Goal: Transaction & Acquisition: Purchase product/service

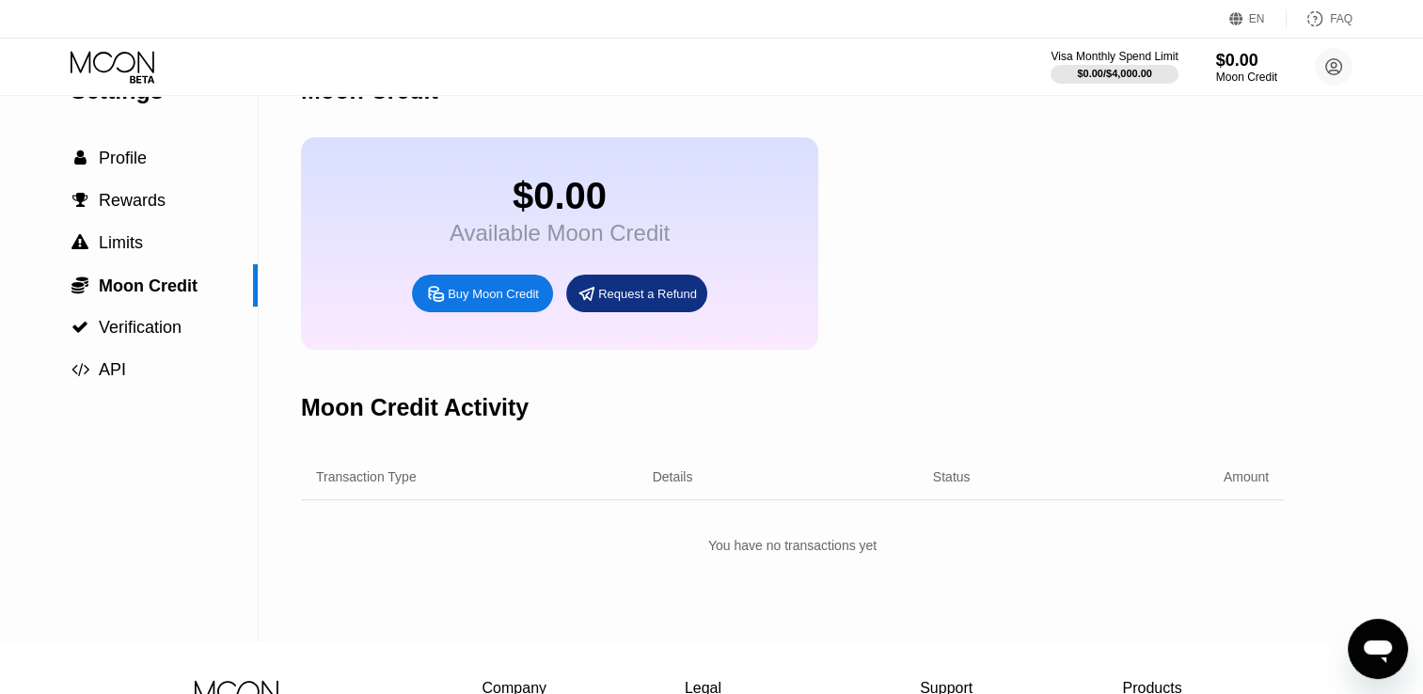
scroll to position [41, 0]
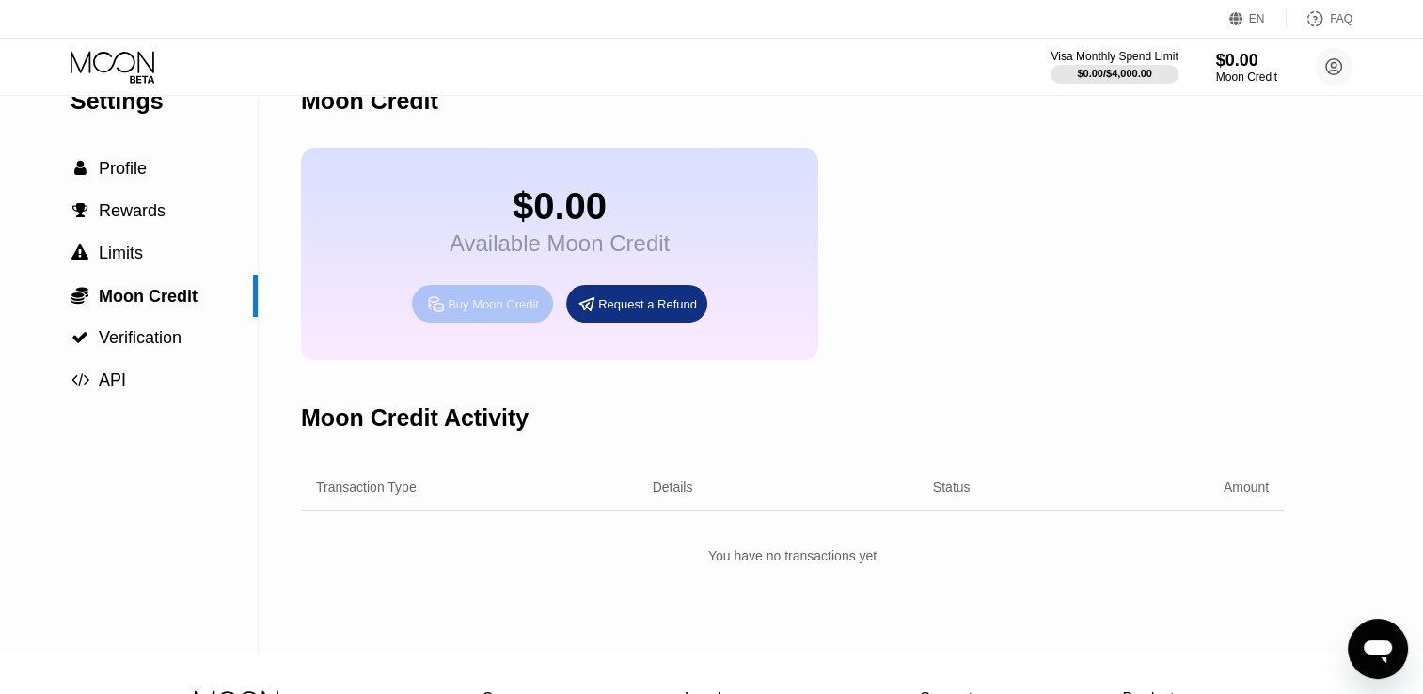
click at [486, 312] on div "Buy Moon Credit" at bounding box center [493, 304] width 91 height 16
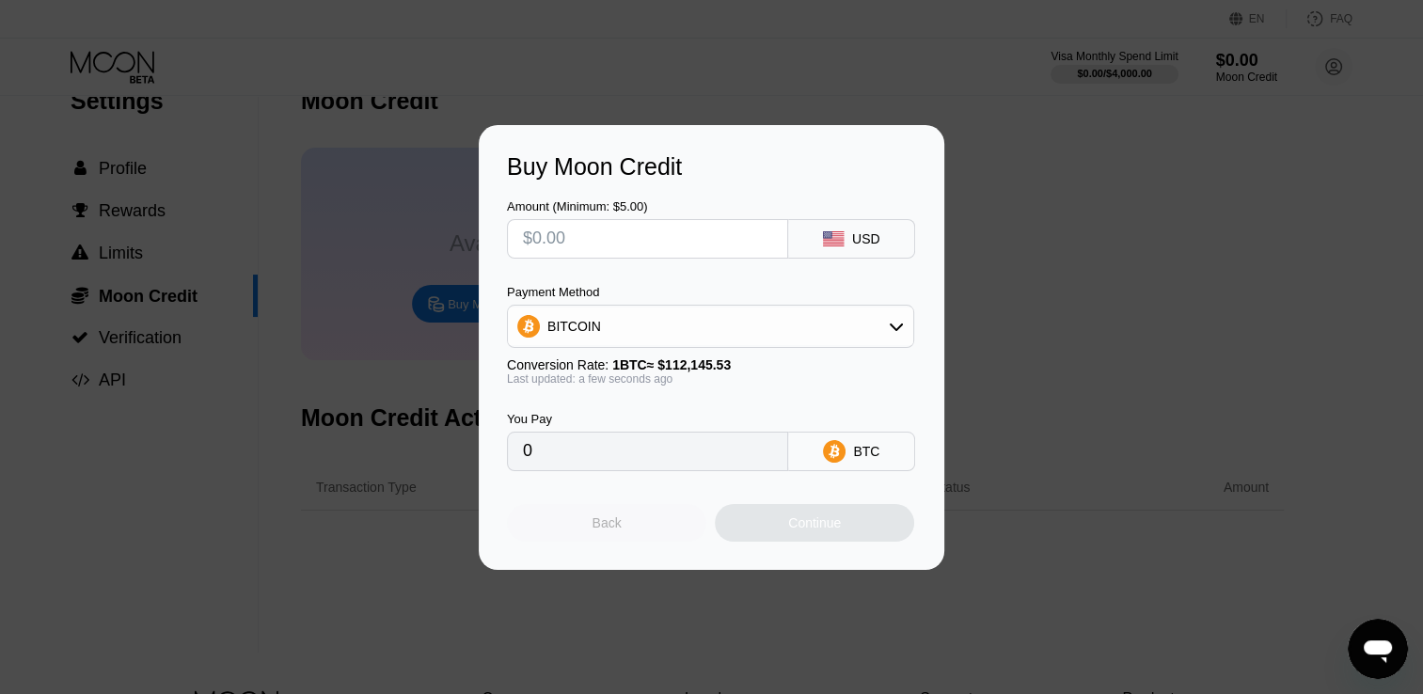
click at [604, 529] on div "Back" at bounding box center [606, 522] width 29 height 15
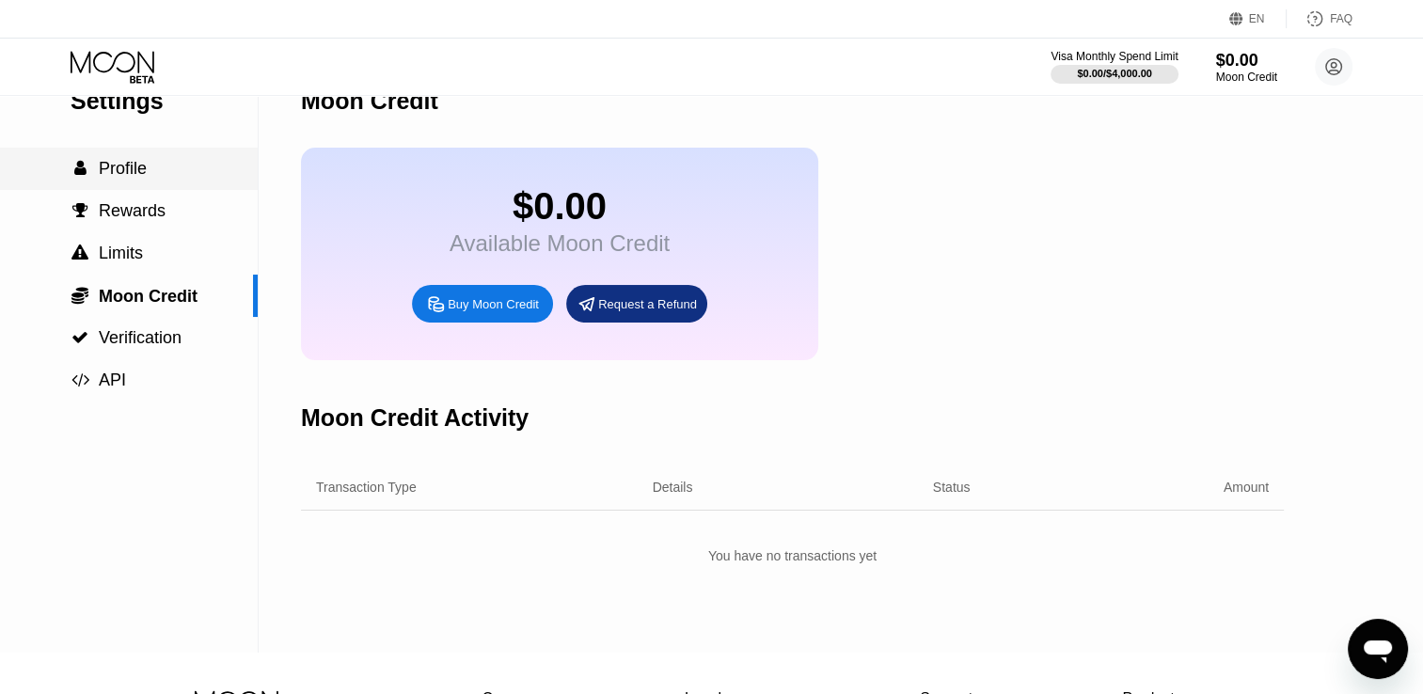
click at [121, 174] on span "Profile" at bounding box center [123, 168] width 48 height 19
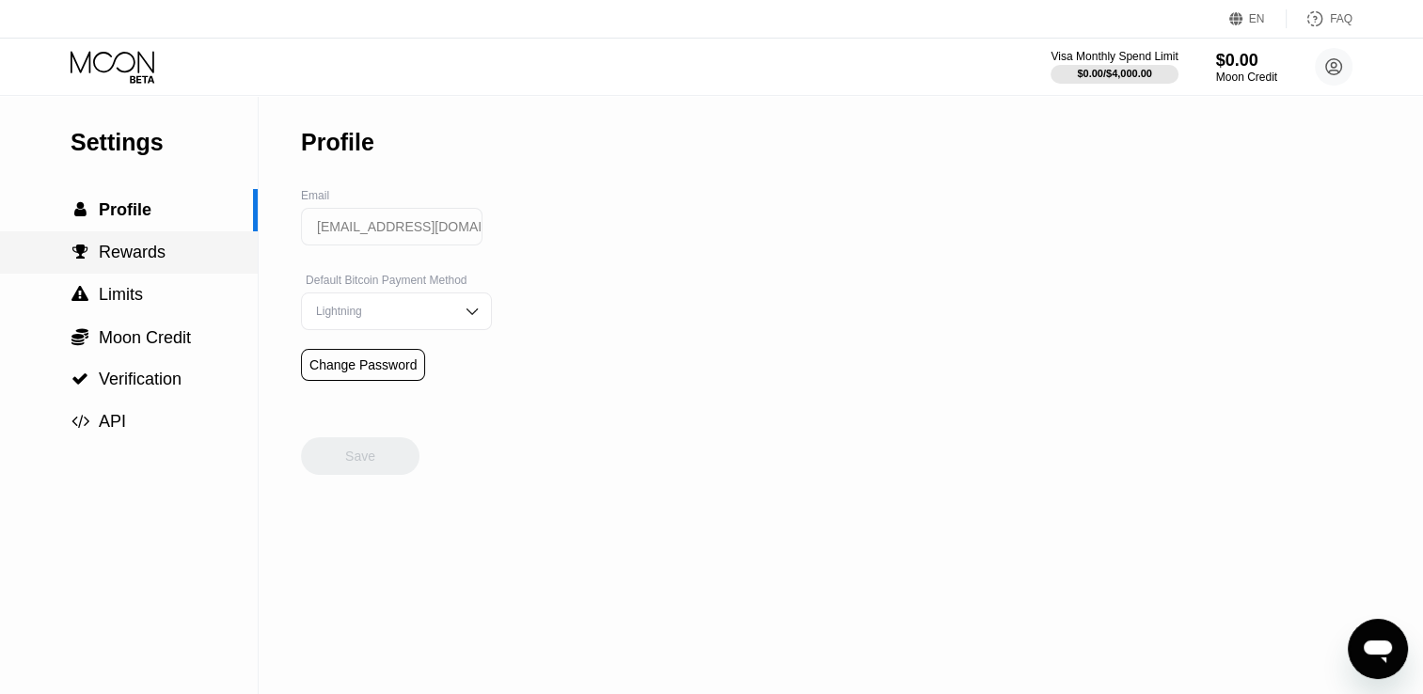
click at [139, 254] on span "Rewards" at bounding box center [132, 252] width 67 height 19
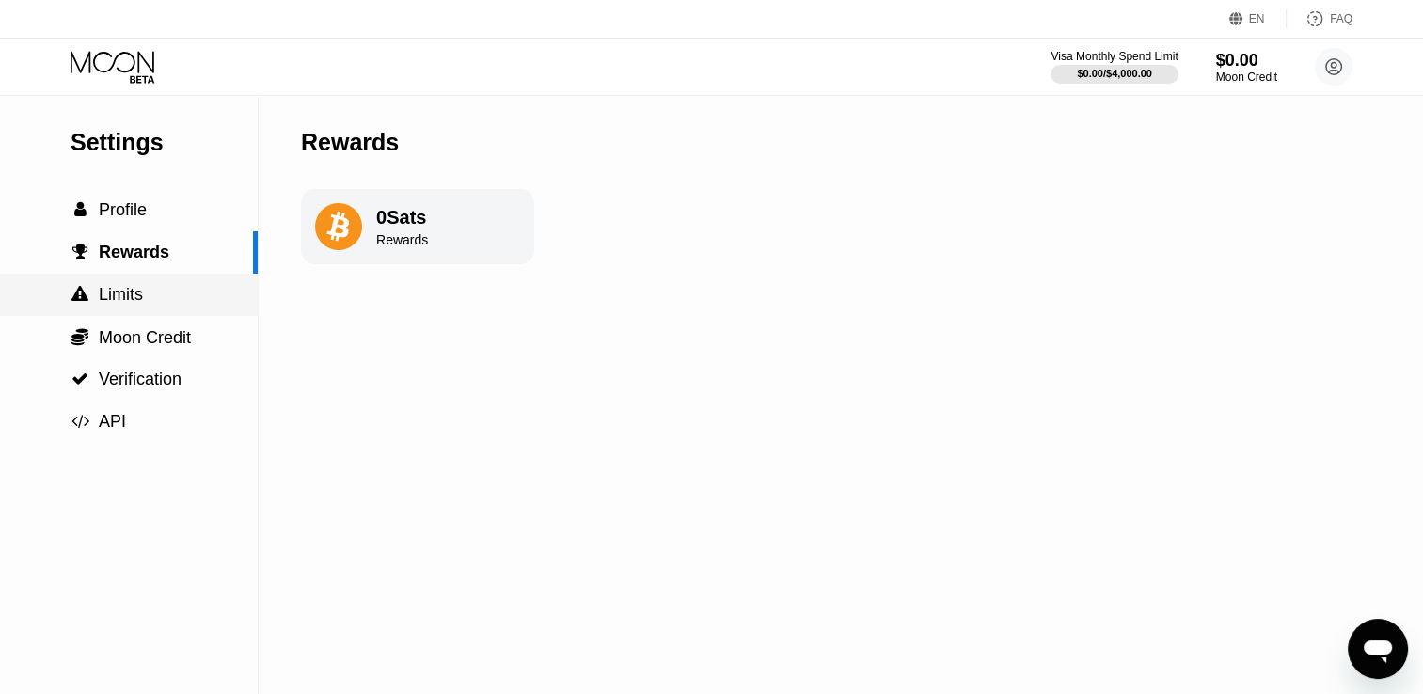
click at [115, 303] on span "Limits" at bounding box center [121, 294] width 44 height 19
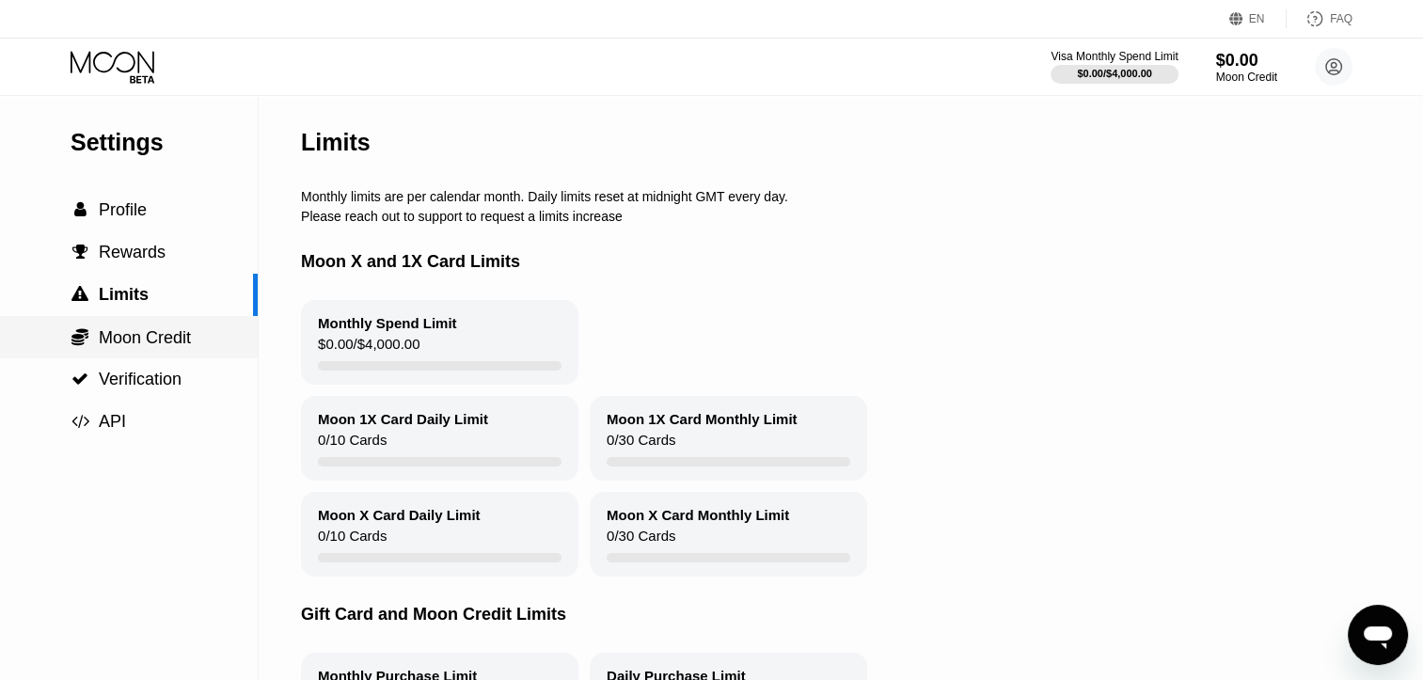
click at [133, 346] on span "Moon Credit" at bounding box center [145, 337] width 92 height 19
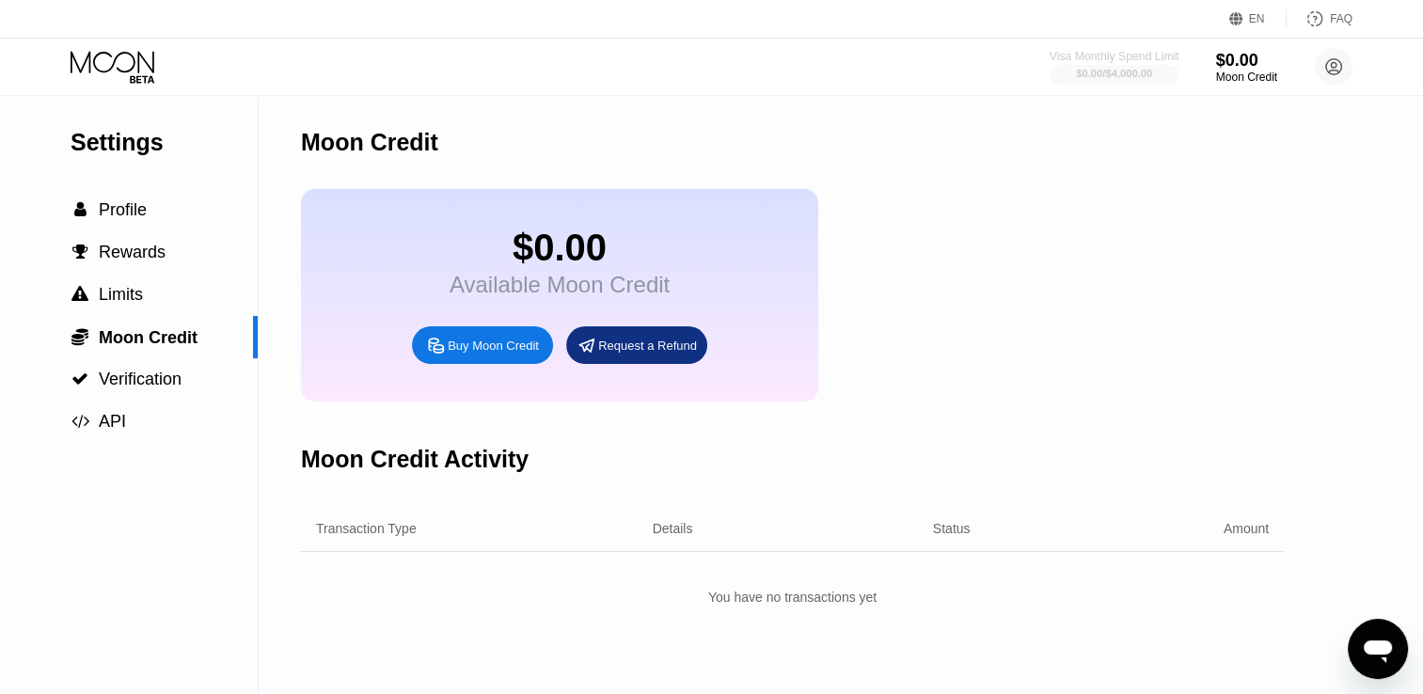
click at [1098, 55] on div "Visa Monthly Spend Limit" at bounding box center [1114, 56] width 130 height 13
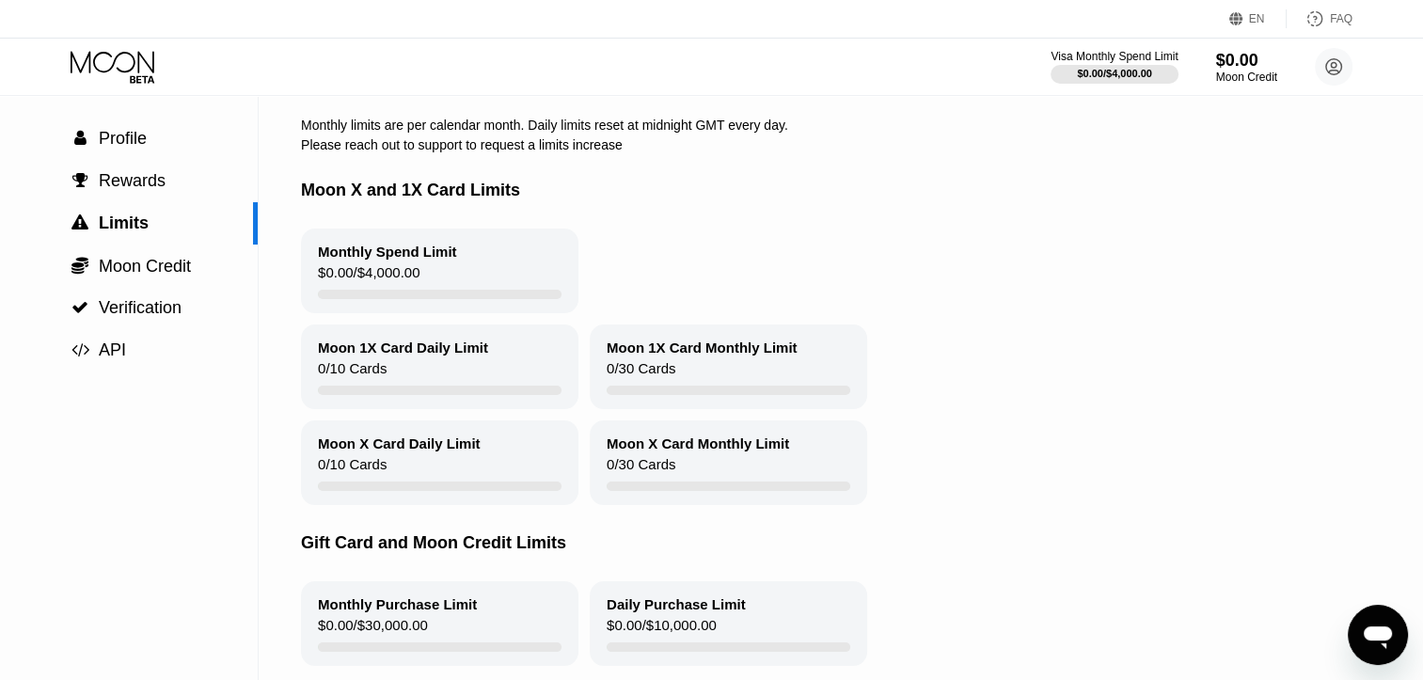
scroll to position [79, 0]
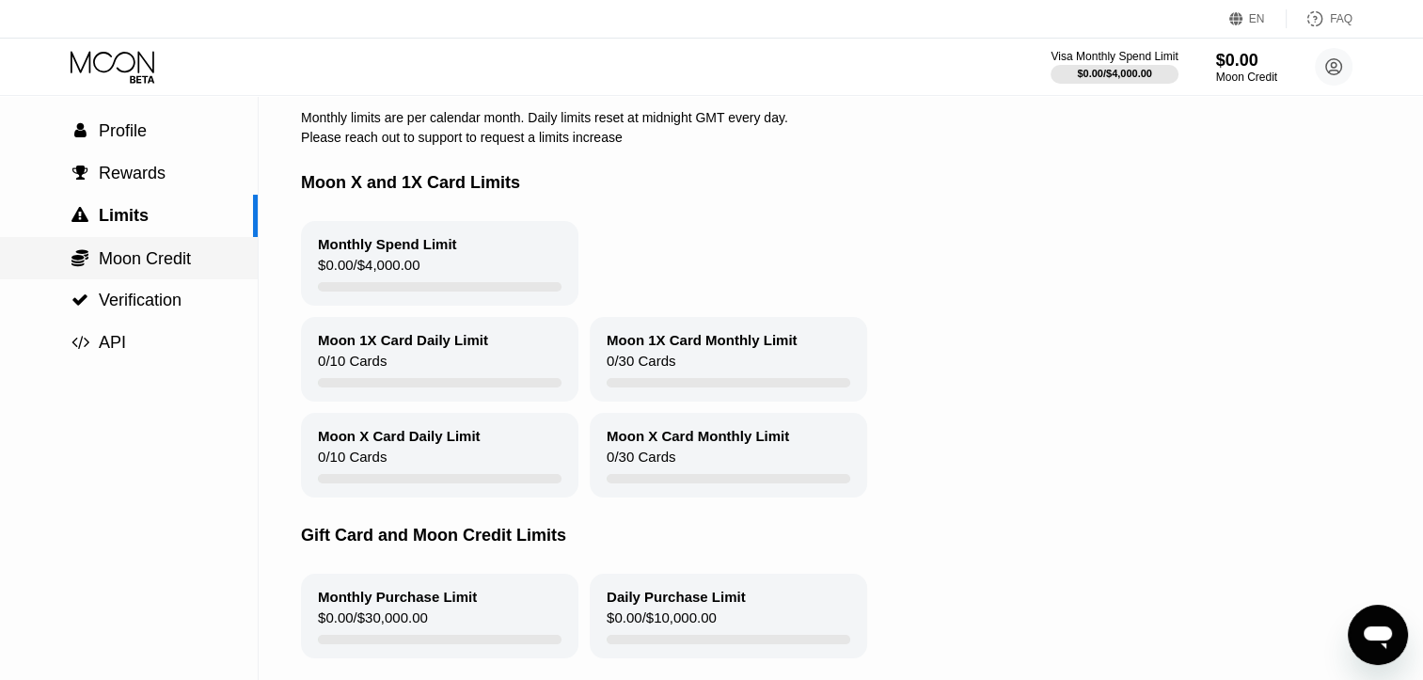
click at [155, 268] on span "Moon Credit" at bounding box center [145, 258] width 92 height 19
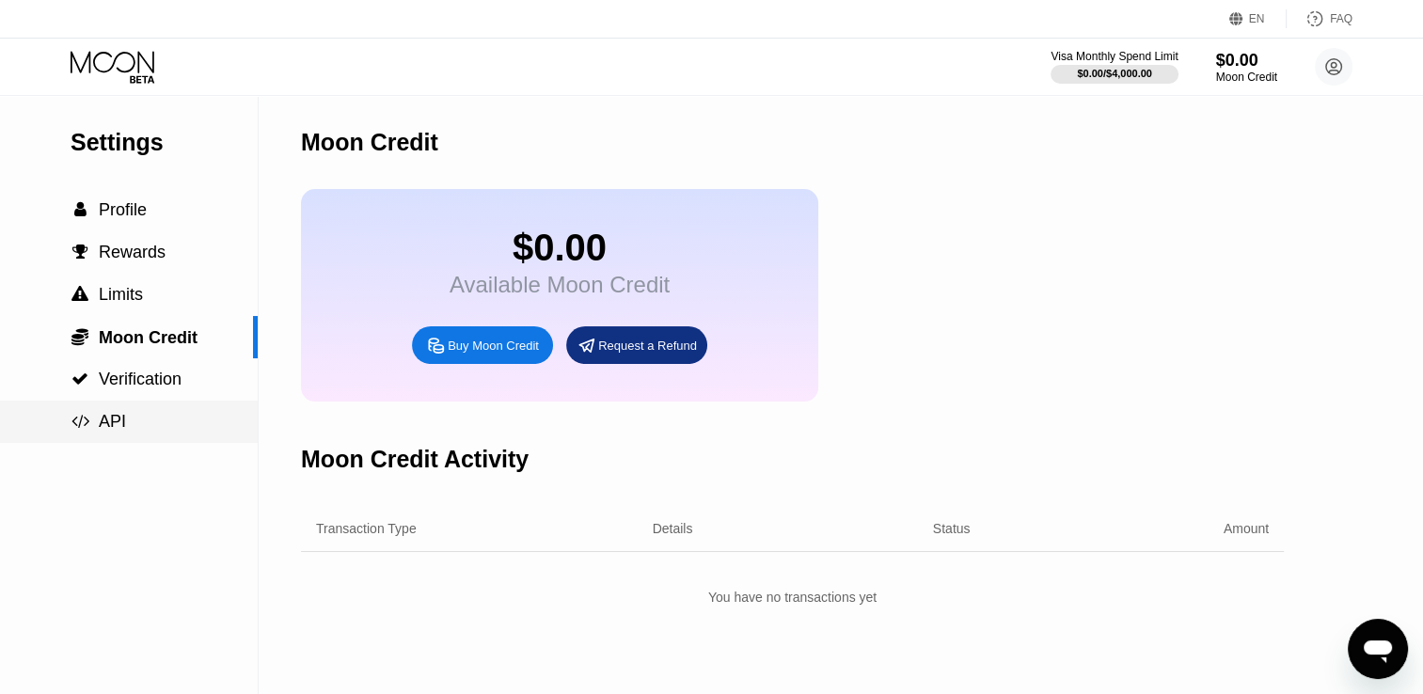
click at [135, 423] on div " API" at bounding box center [129, 422] width 258 height 20
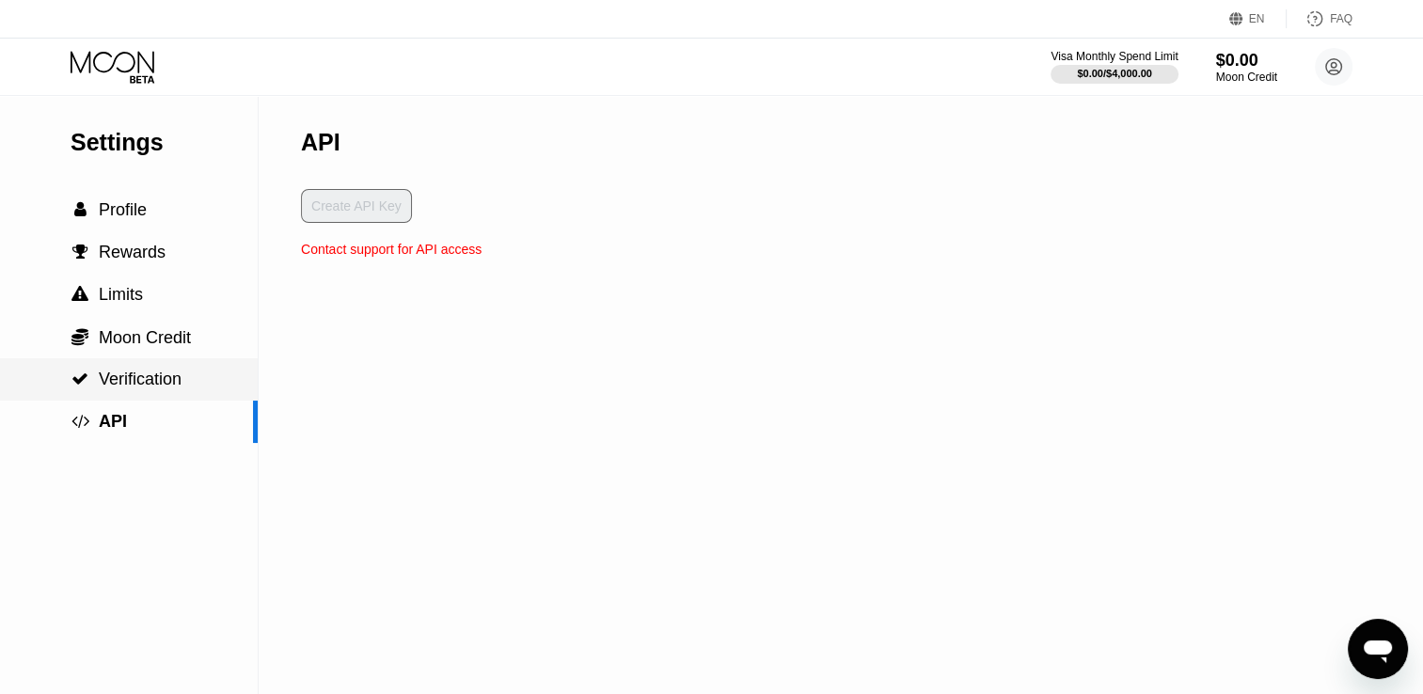
click at [137, 388] on span "Verification" at bounding box center [140, 379] width 83 height 19
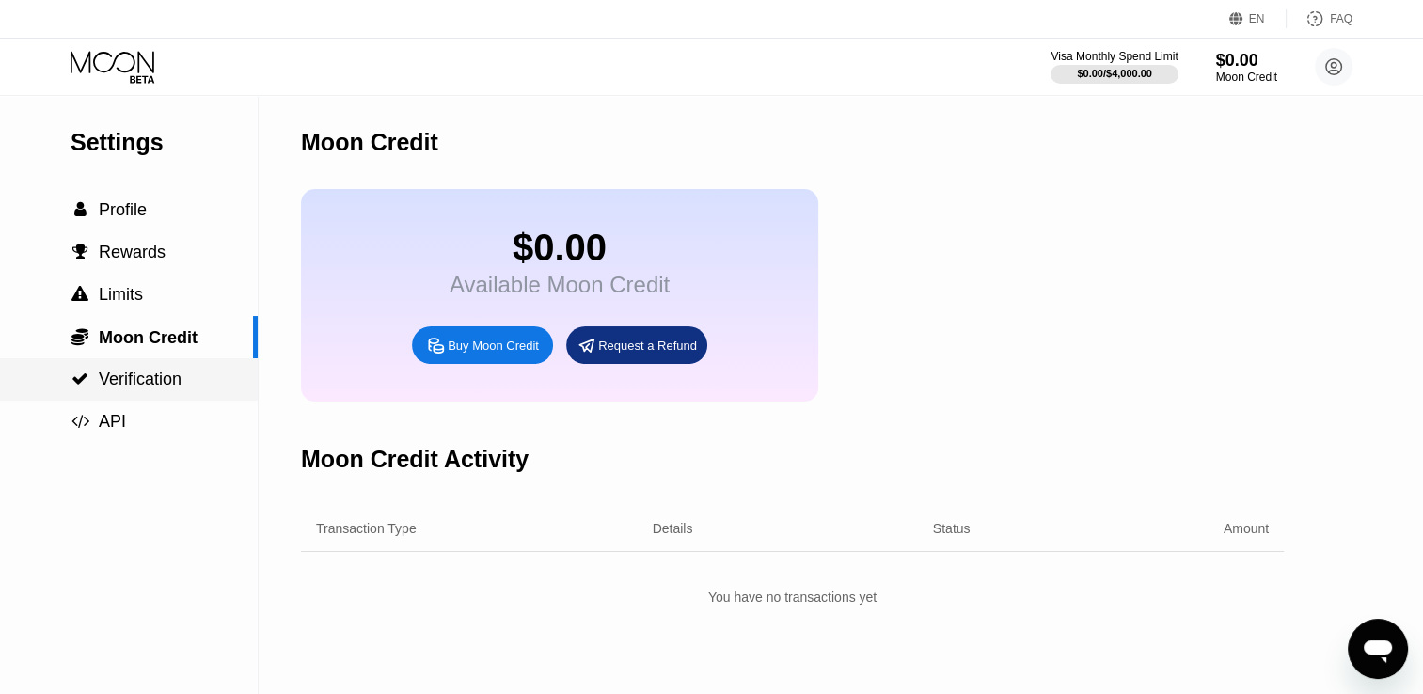
click at [114, 382] on span "Verification" at bounding box center [140, 379] width 83 height 19
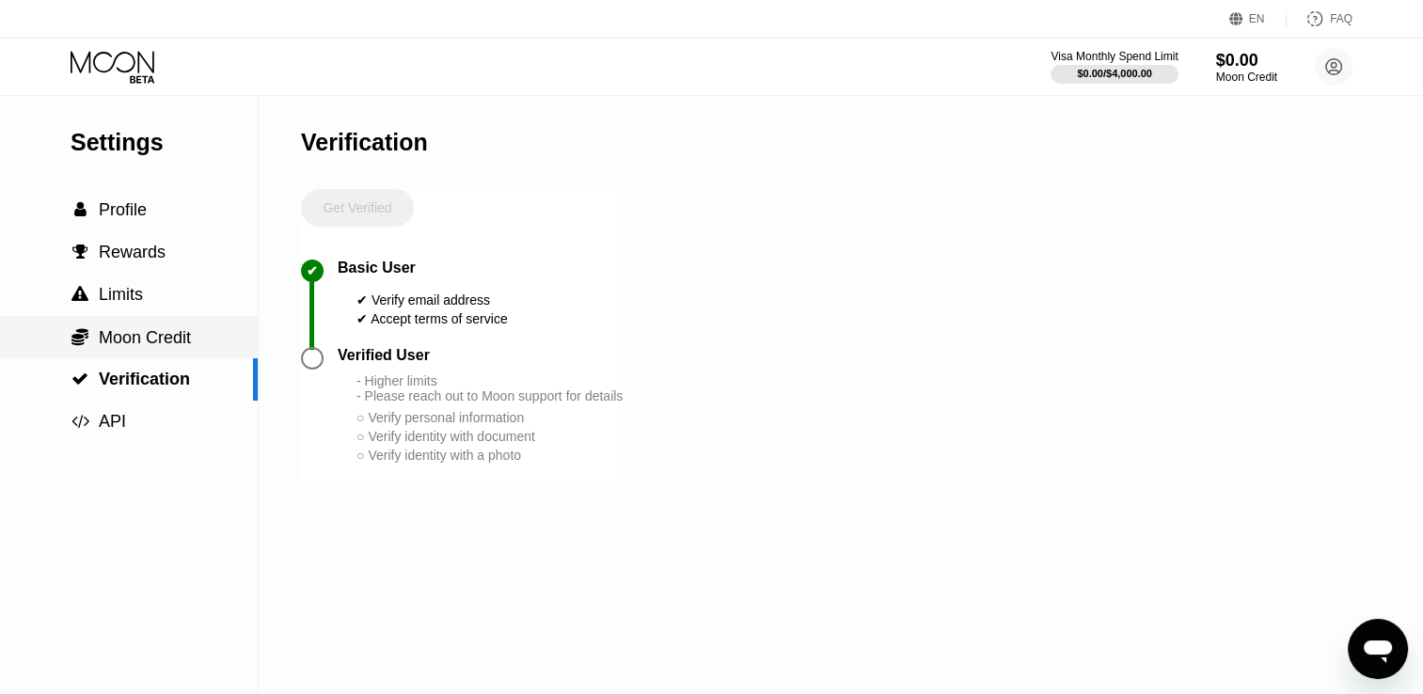
click at [145, 342] on span "Moon Credit" at bounding box center [145, 337] width 92 height 19
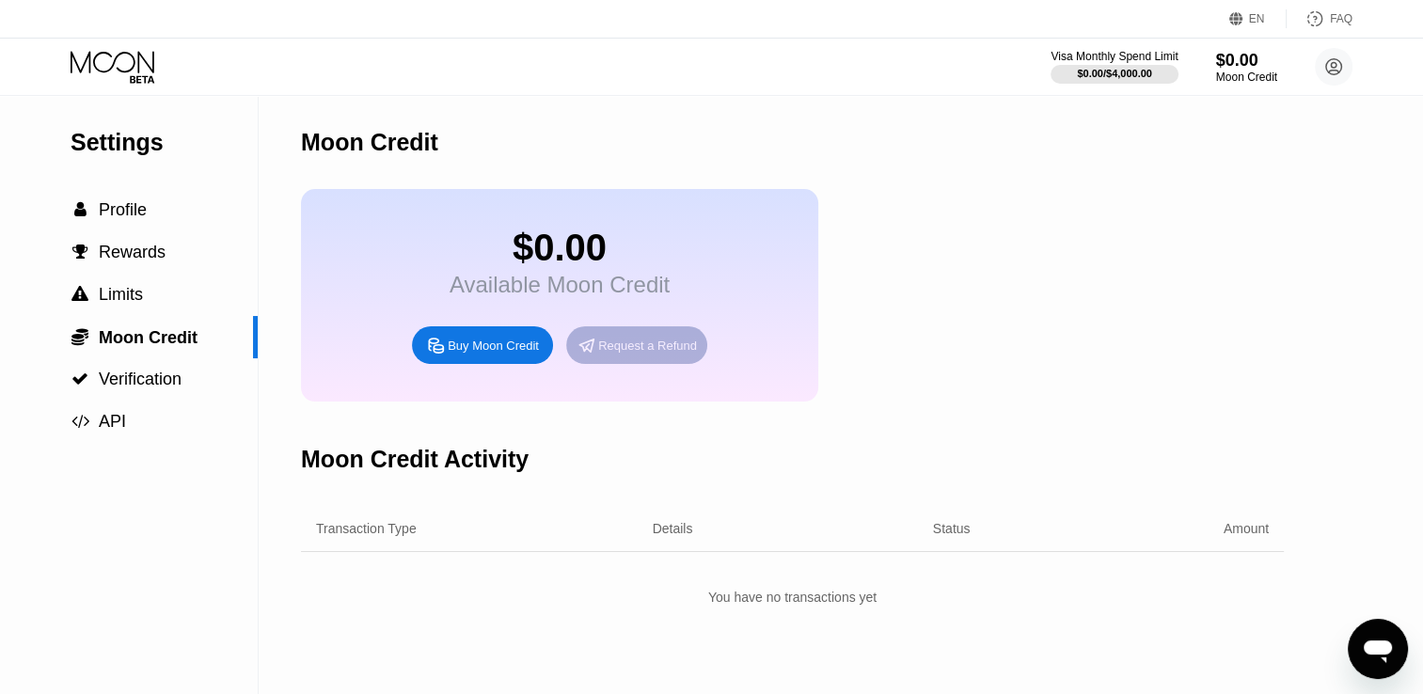
click at [611, 354] on div "Request a Refund" at bounding box center [647, 346] width 99 height 16
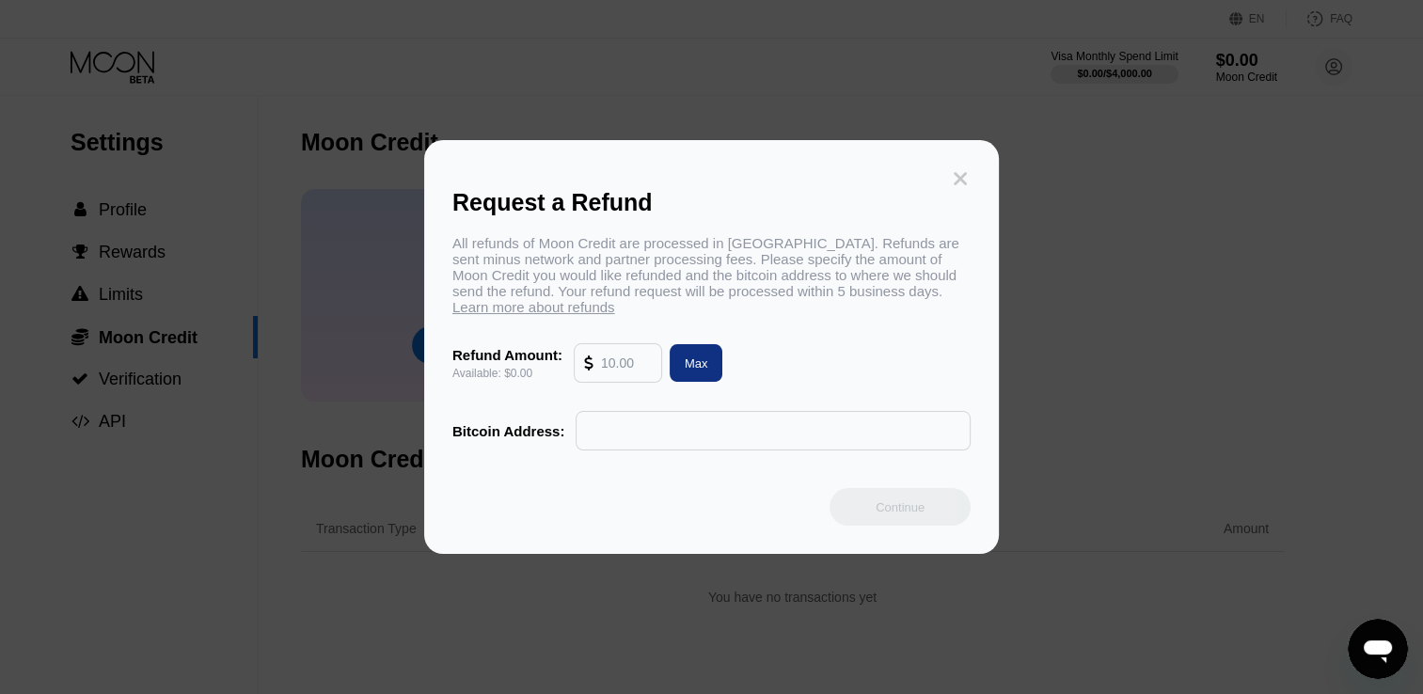
click at [960, 172] on icon at bounding box center [960, 178] width 13 height 13
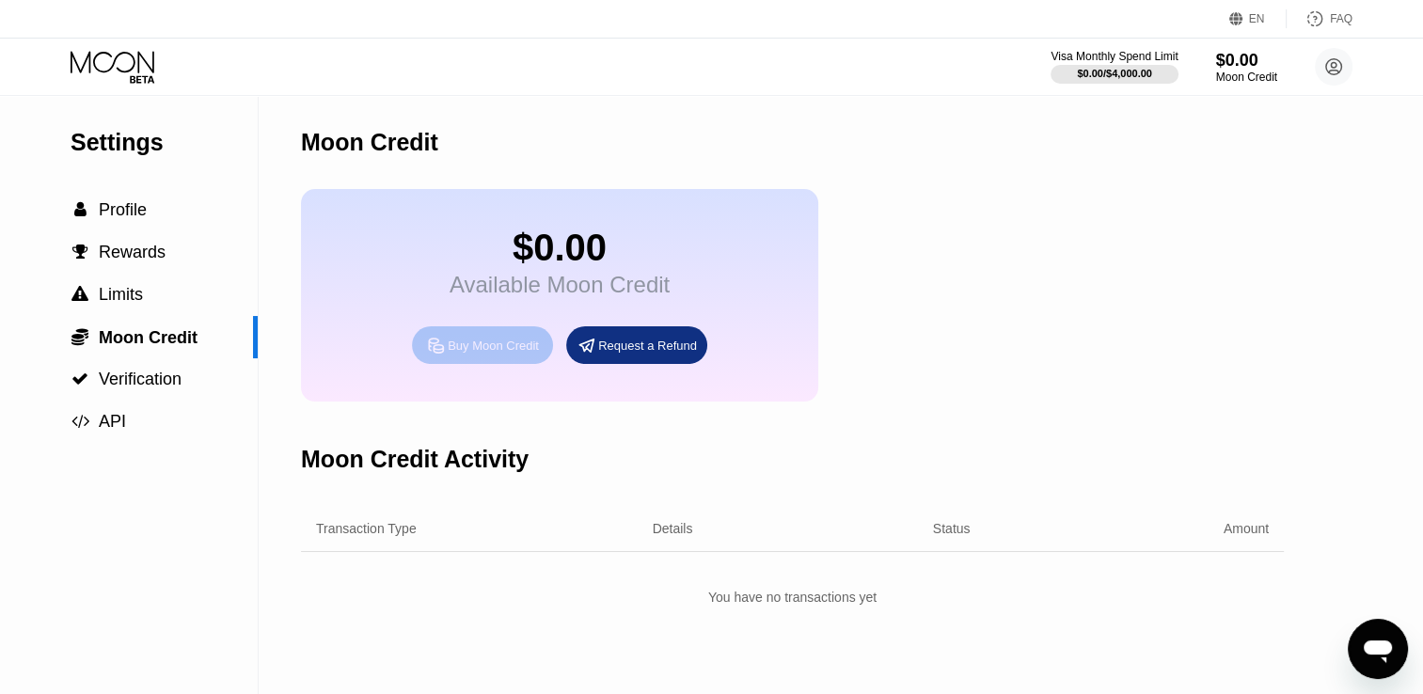
click at [481, 354] on div "Buy Moon Credit" at bounding box center [493, 346] width 91 height 16
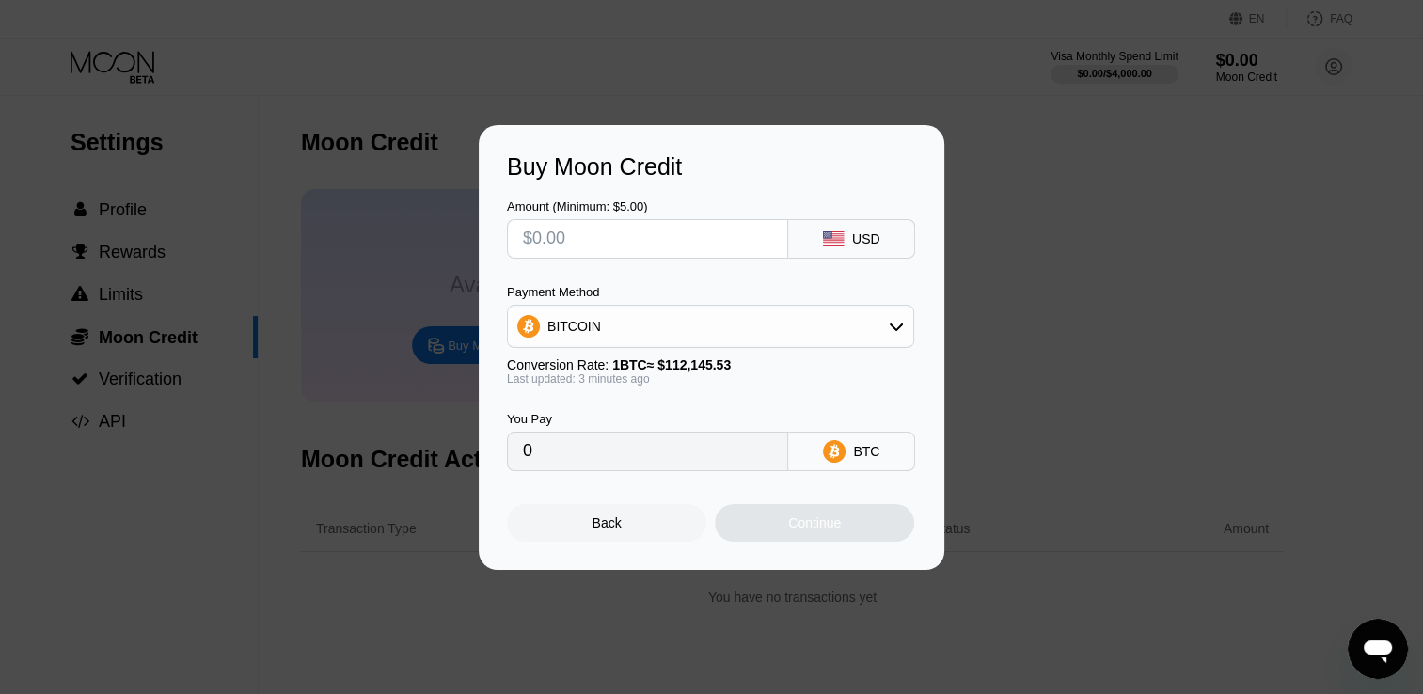
click at [597, 245] on input "text" at bounding box center [647, 239] width 249 height 38
type input "$1"
type input "0.00000892"
type input "$10"
type input "0.00008917"
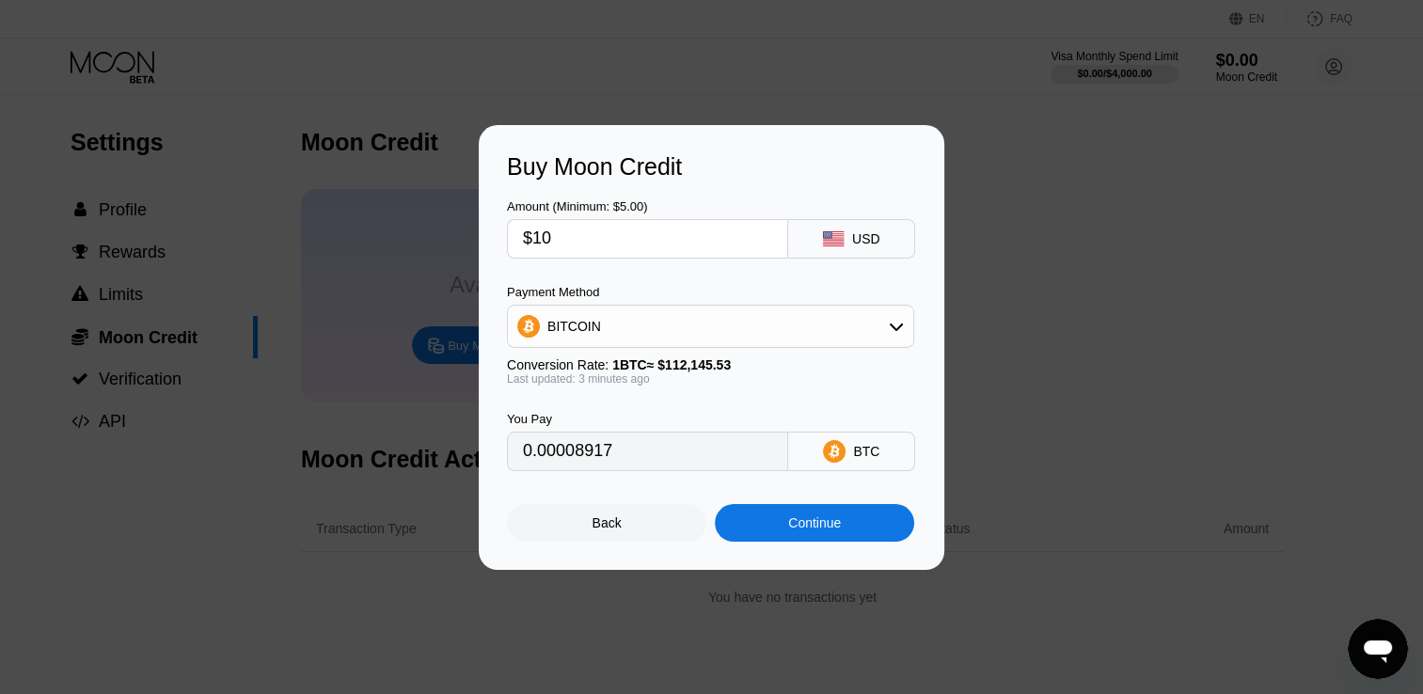
type input "$10"
click at [792, 526] on div "Continue" at bounding box center [814, 522] width 53 height 15
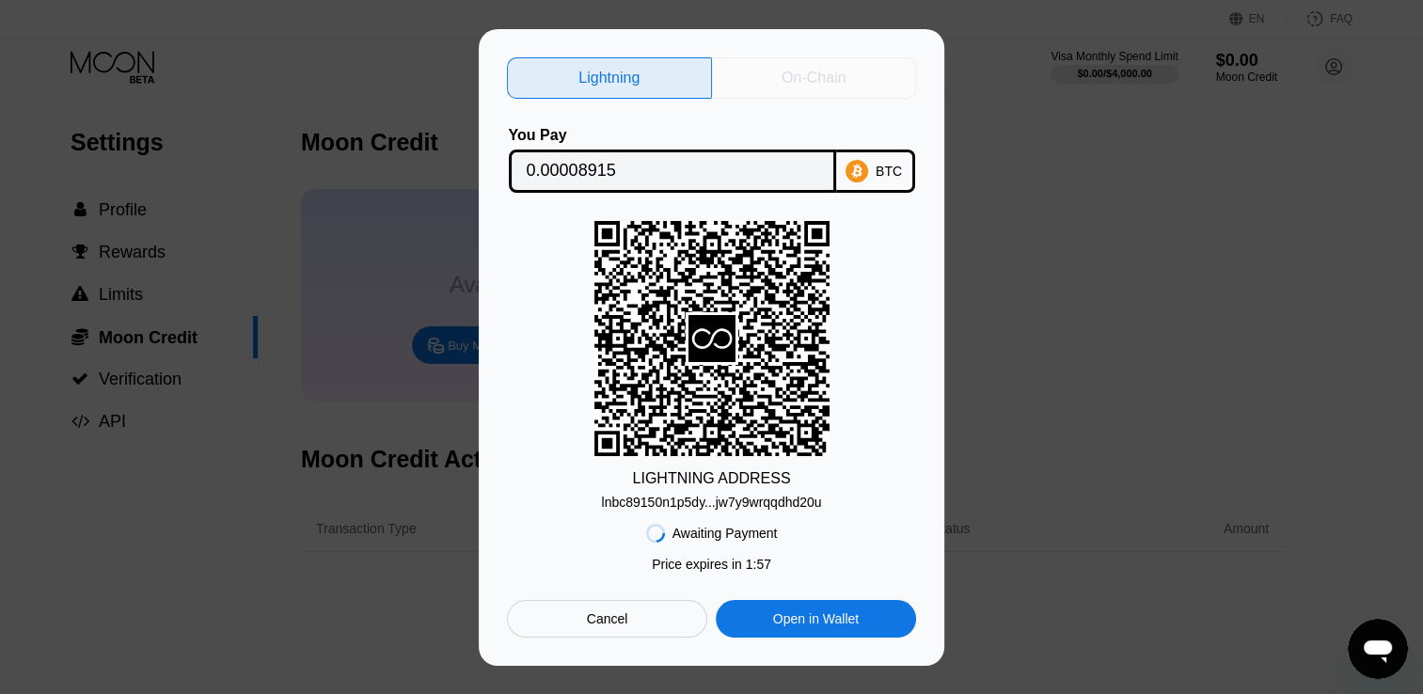
click at [844, 80] on div "On-Chain" at bounding box center [813, 78] width 64 height 19
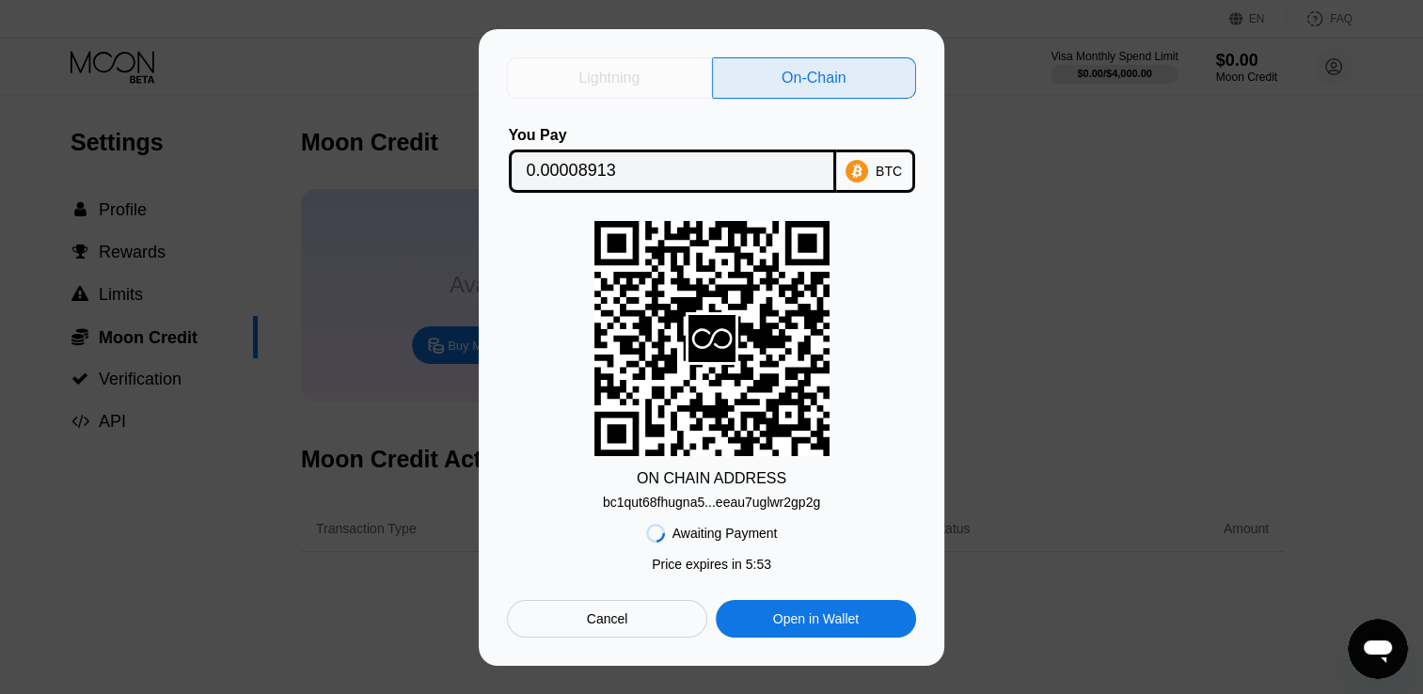
click at [589, 72] on div "Lightning" at bounding box center [608, 78] width 61 height 19
type input "0.00008915"
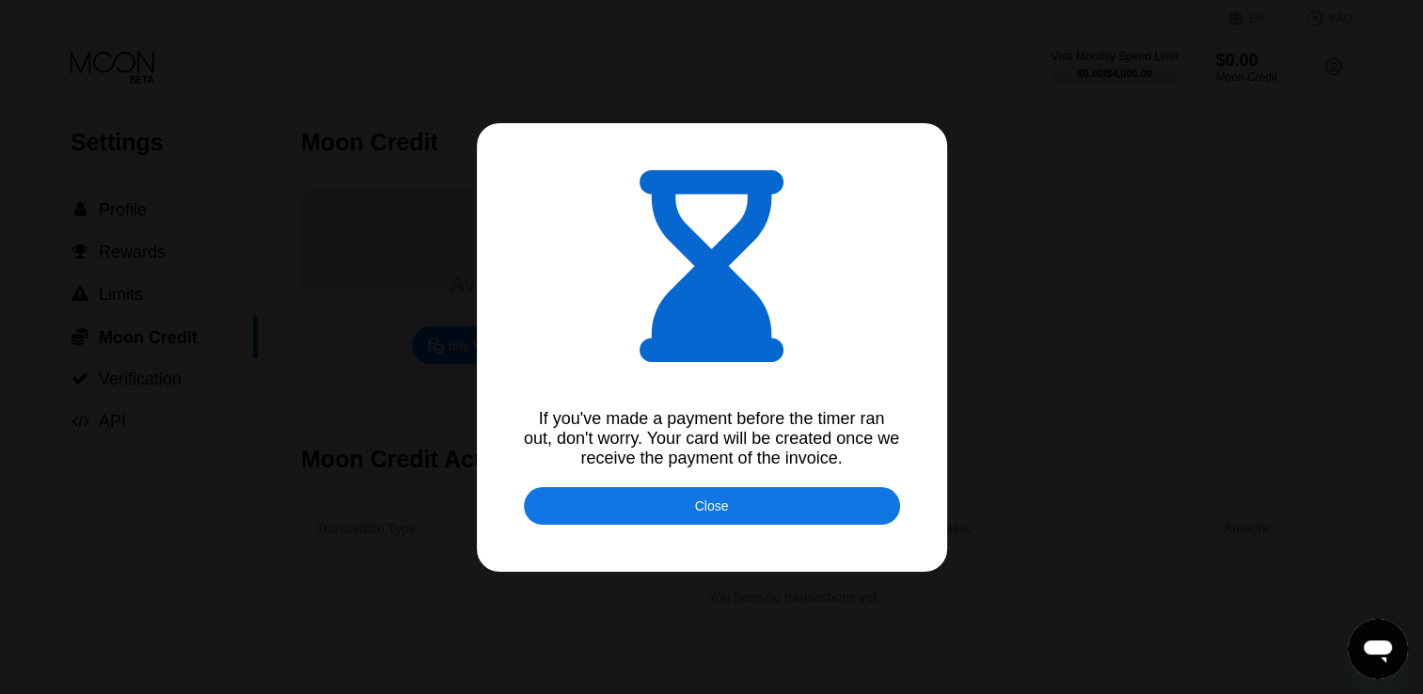
type input "0.00008913"
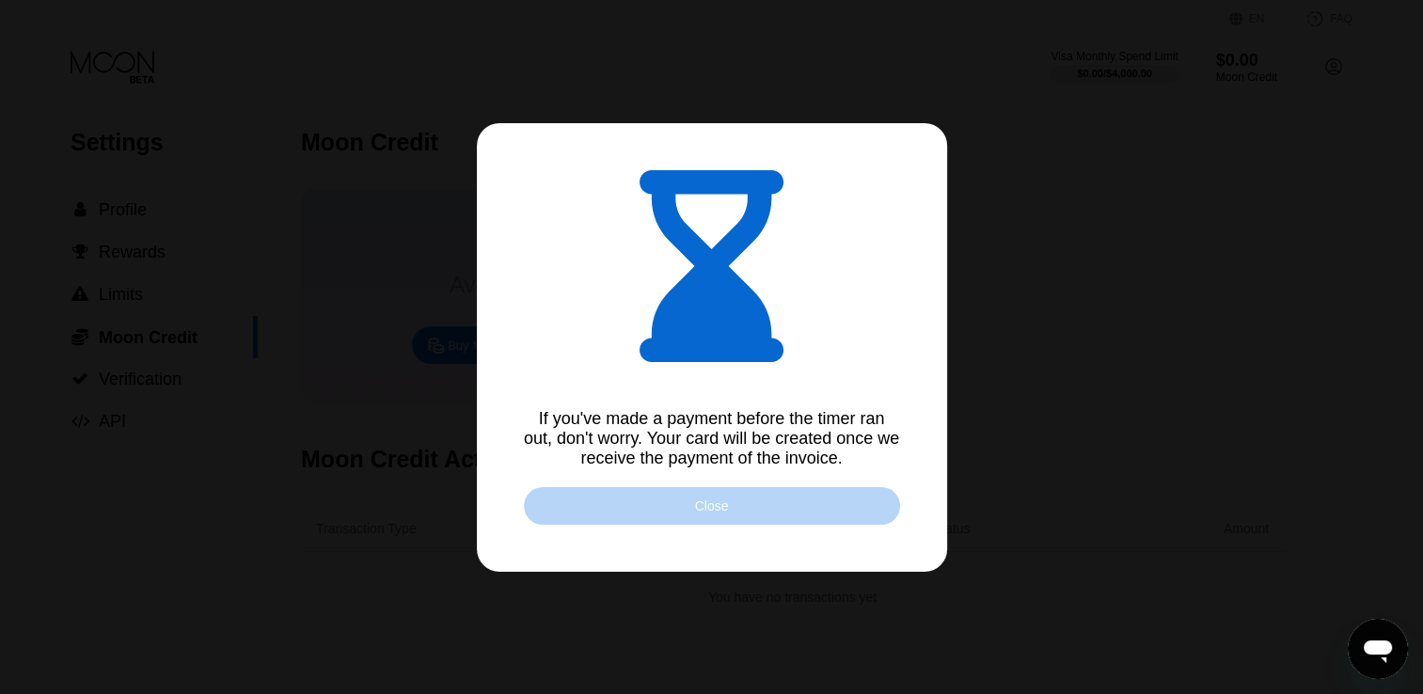
click at [752, 498] on div "Close" at bounding box center [712, 506] width 376 height 38
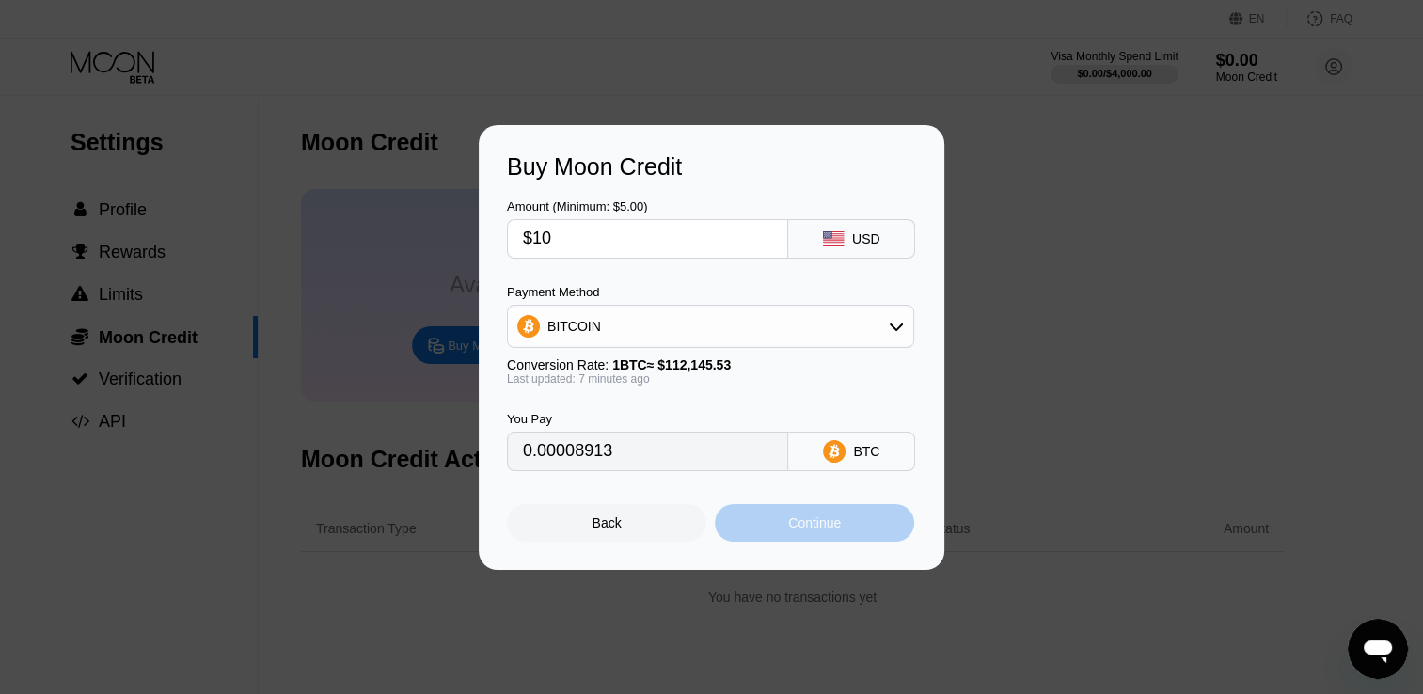
click at [812, 530] on div "Continue" at bounding box center [814, 522] width 53 height 15
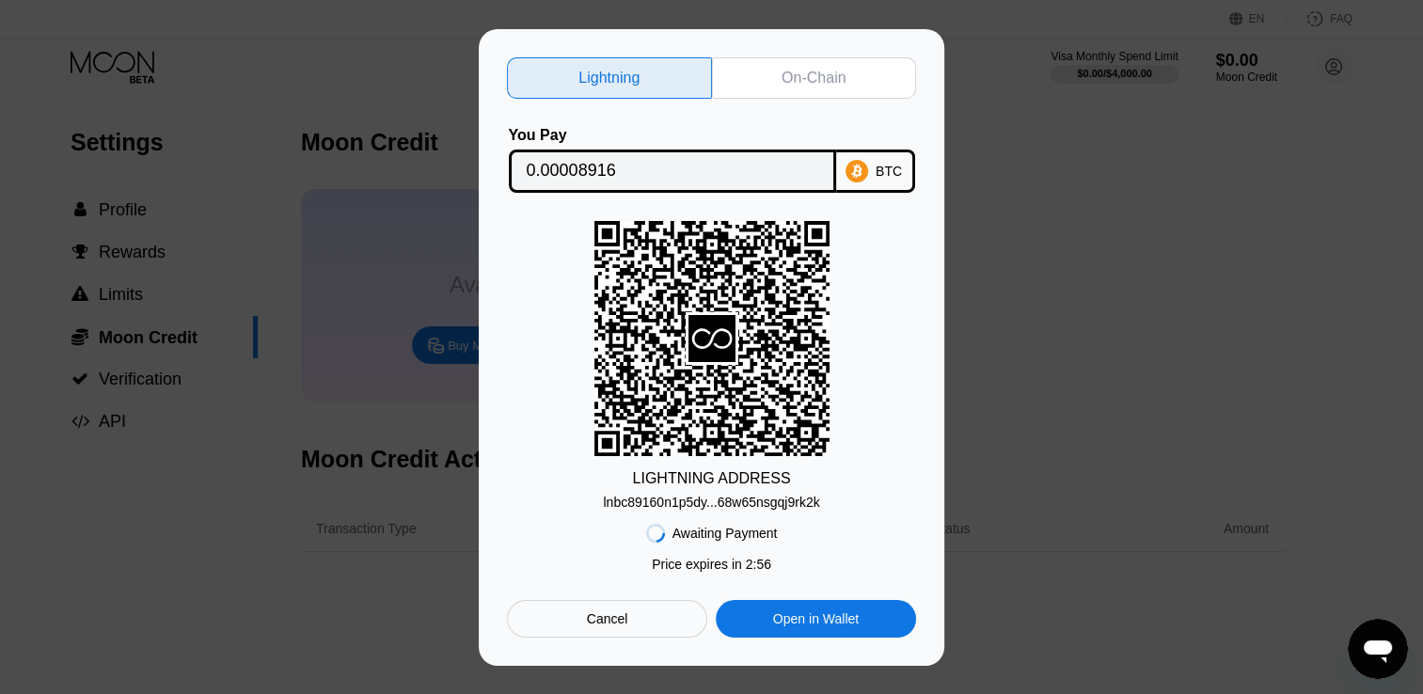
click at [726, 502] on div "lnbc89160n1p5dy...68w65nsgqj9rk2k" at bounding box center [711, 502] width 216 height 15
drag, startPoint x: 726, startPoint y: 502, endPoint x: 657, endPoint y: 510, distance: 69.1
click at [657, 510] on div "lnbc89160n1p5dy...68w65nsgqj9rk2k" at bounding box center [711, 502] width 216 height 15
click at [637, 503] on div "lnbc89160n1p5dy...68w65nsgqj9rk2k" at bounding box center [711, 502] width 216 height 15
click at [728, 503] on div "lnbc89160n1p5dy...68w65nsgqj9rk2k" at bounding box center [711, 502] width 216 height 15
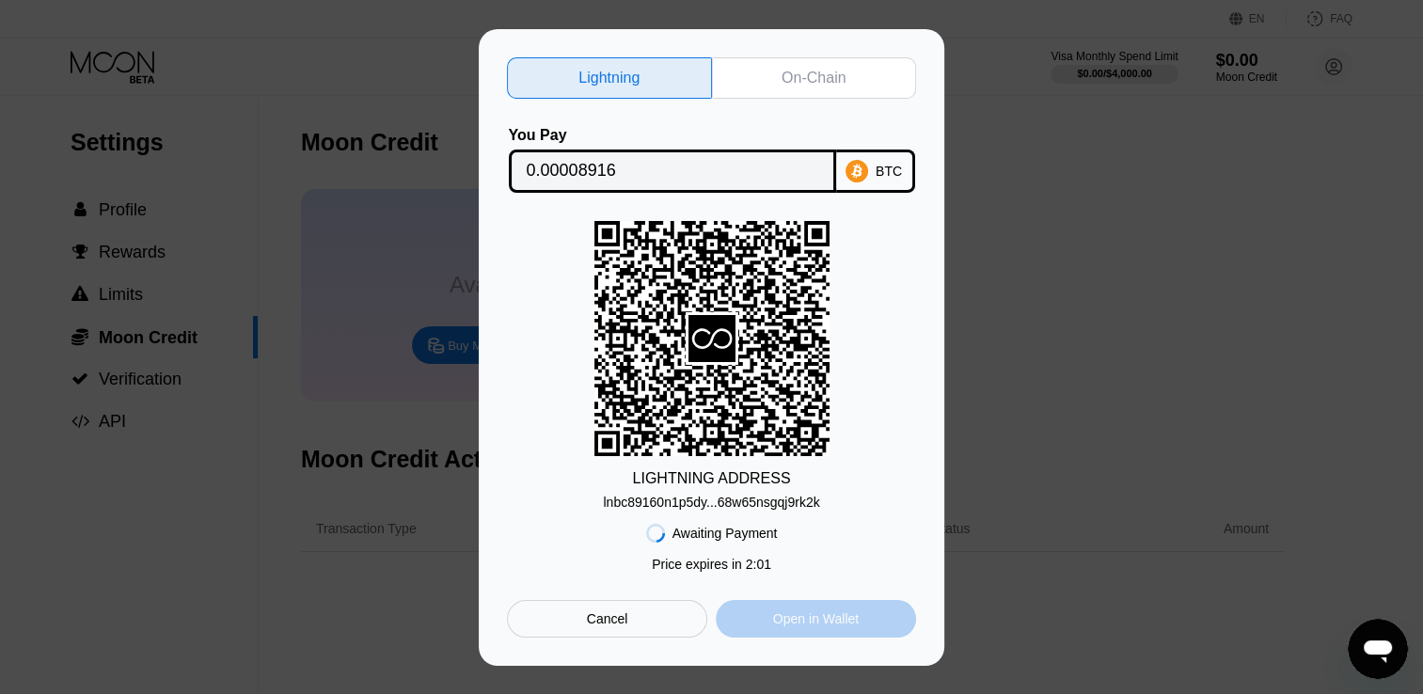
click at [778, 614] on div "Open in Wallet" at bounding box center [816, 618] width 86 height 17
click at [788, 70] on div "On-Chain" at bounding box center [813, 78] width 64 height 19
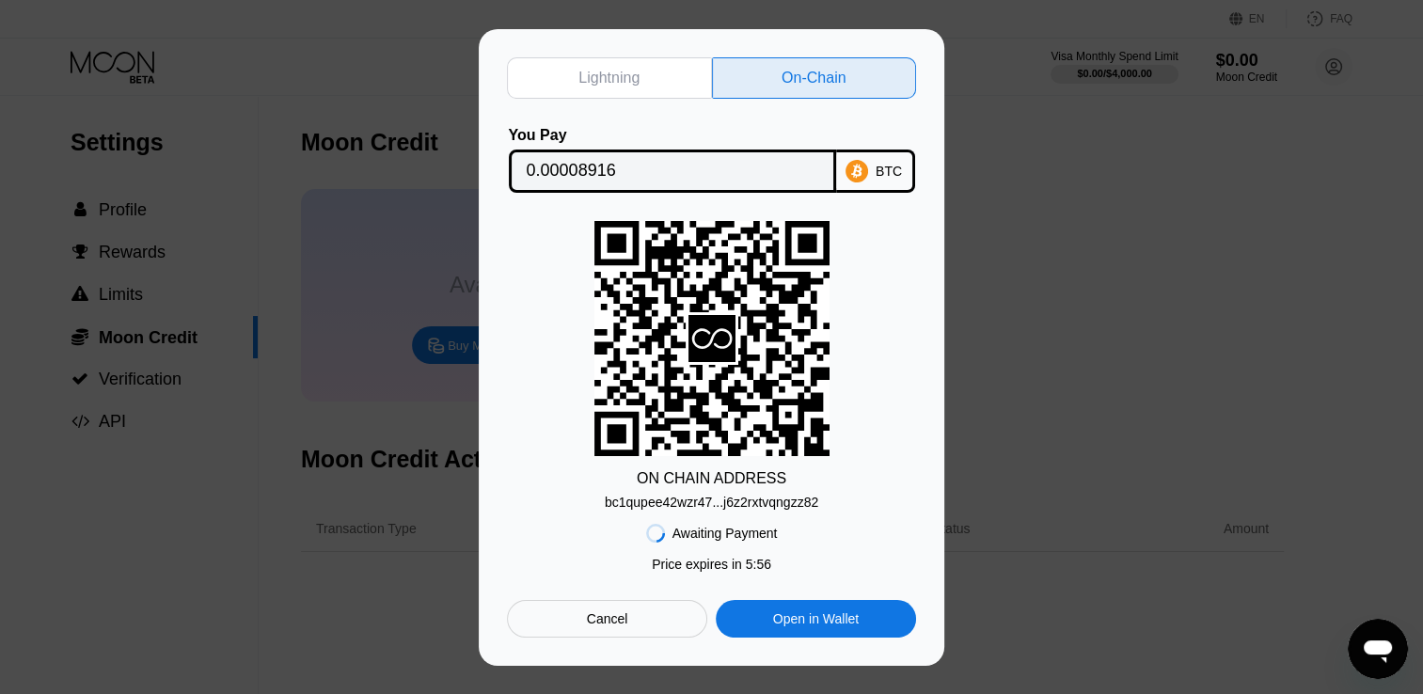
click at [765, 503] on div "bc1qupee42wzr47...j6z2rxtvqngzz82" at bounding box center [711, 502] width 213 height 15
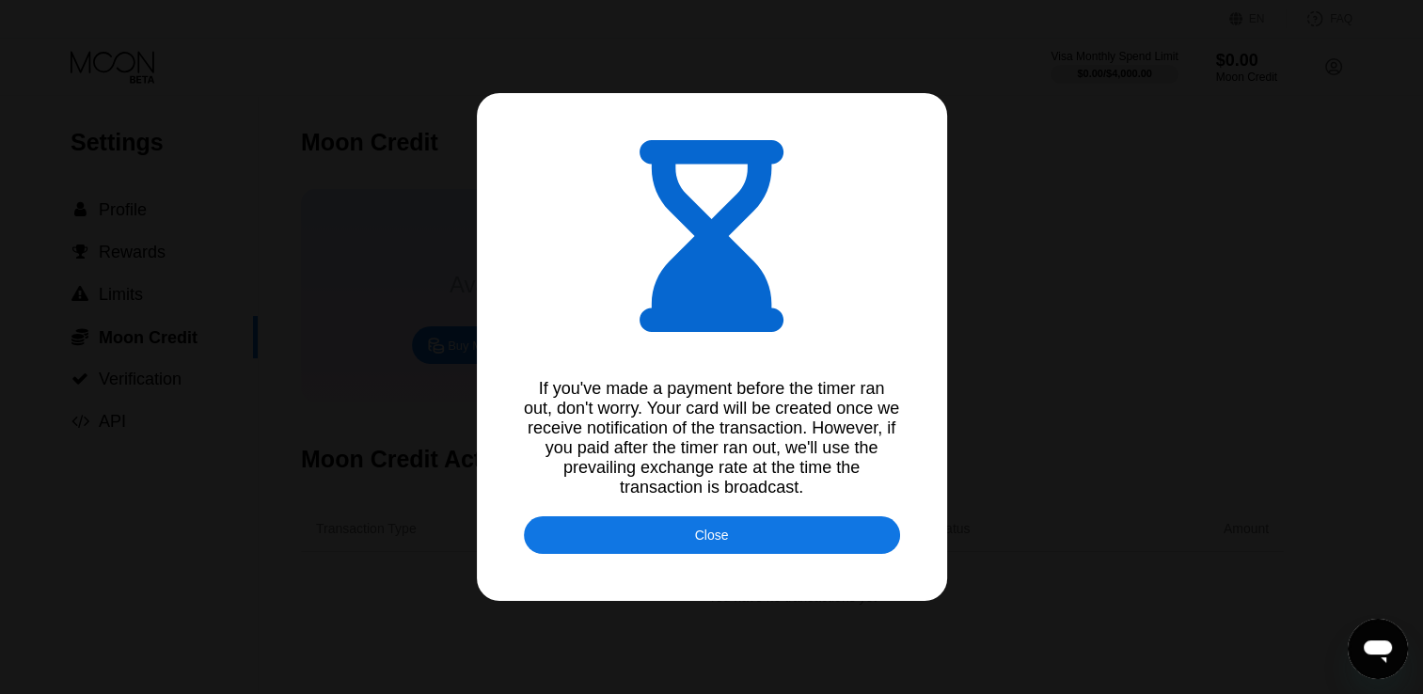
type input "0.00008919"
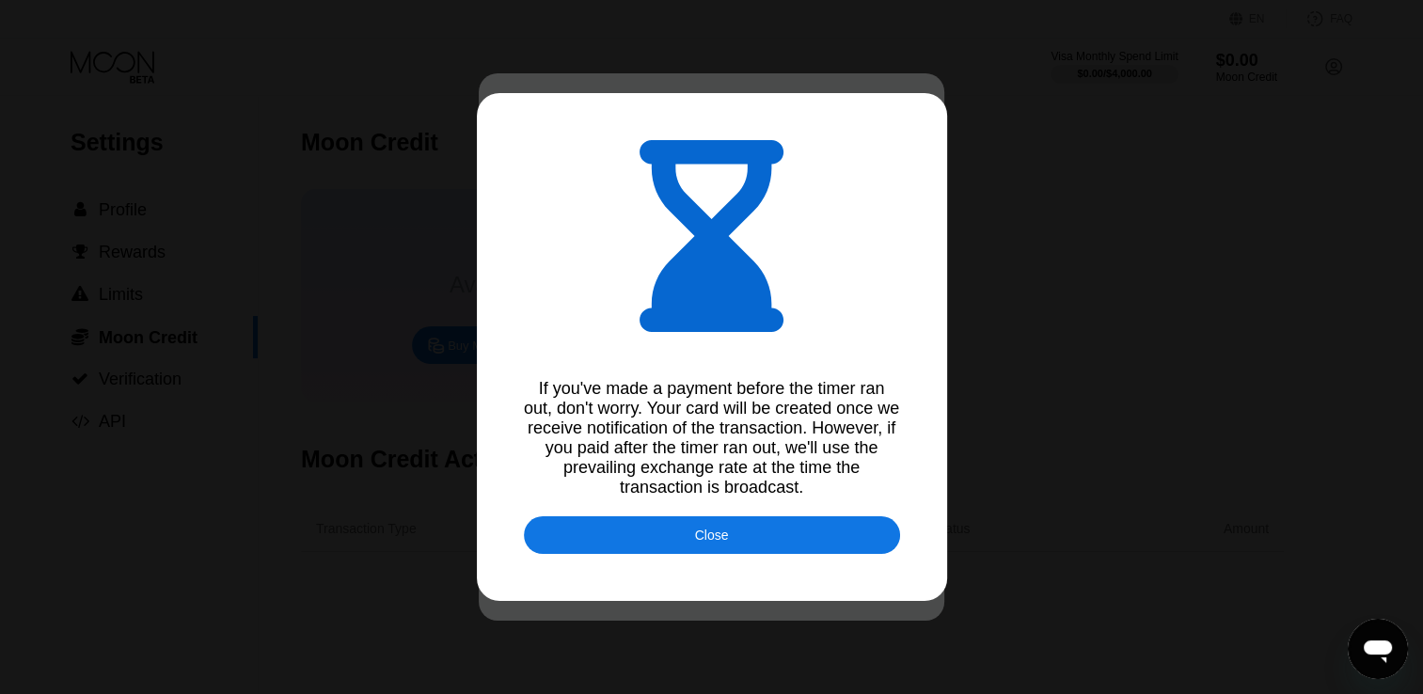
click at [722, 543] on div "Close" at bounding box center [712, 535] width 34 height 15
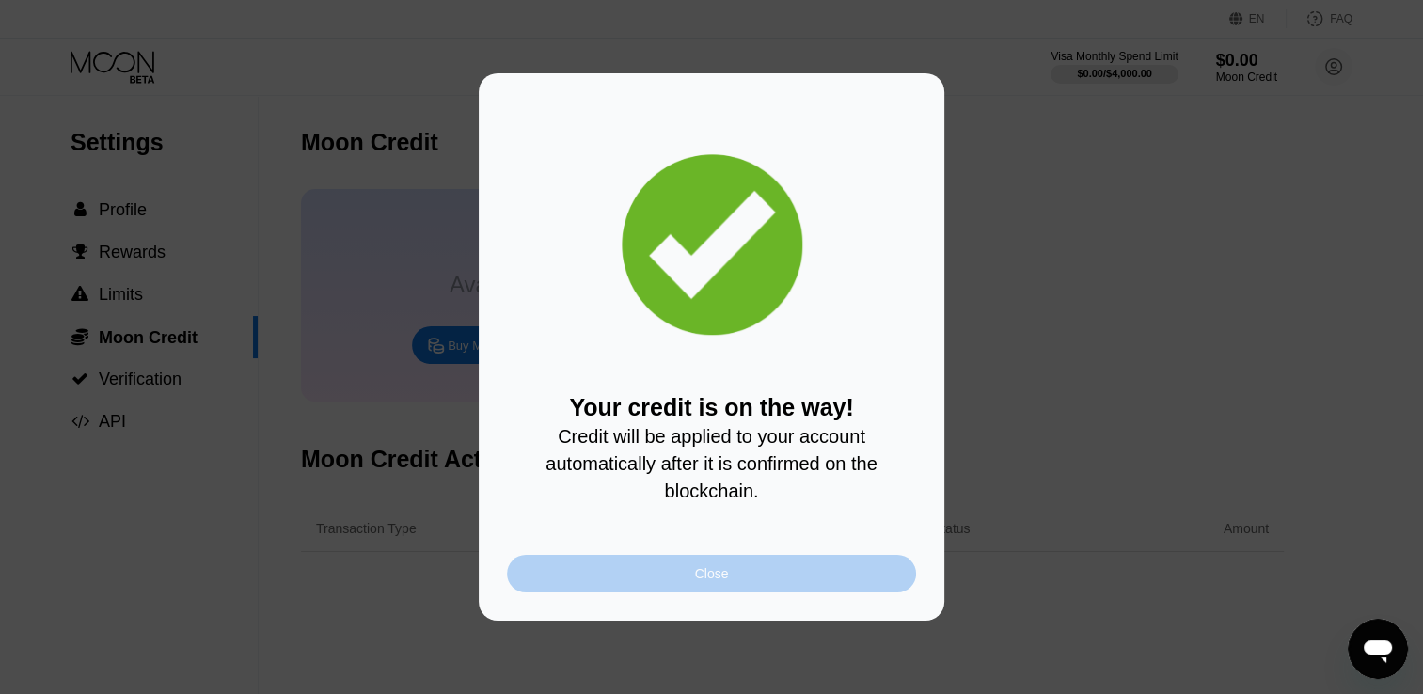
click at [733, 576] on div "Close" at bounding box center [711, 574] width 409 height 38
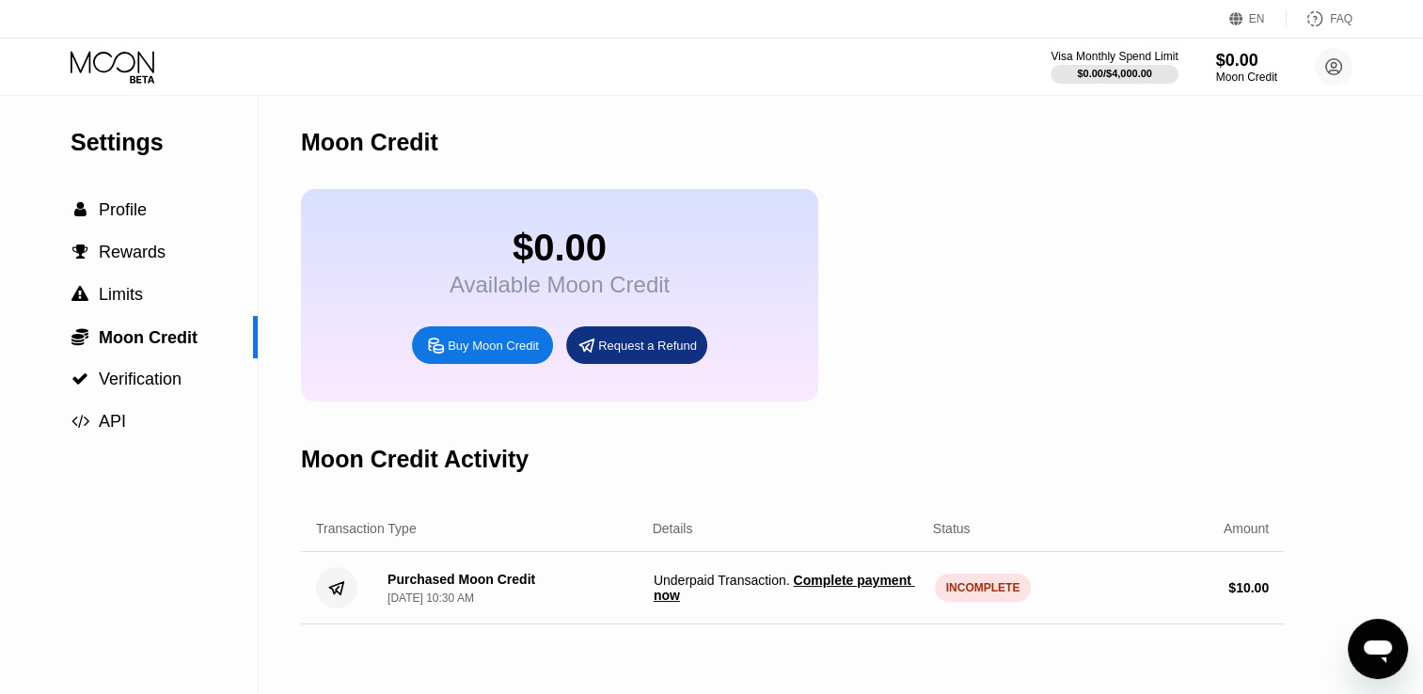
click at [1159, 355] on div "$0.00 Available Moon Credit Buy Moon Credit Request a Refund" at bounding box center [792, 295] width 983 height 213
click at [871, 595] on span "Complete payment now" at bounding box center [784, 588] width 261 height 30
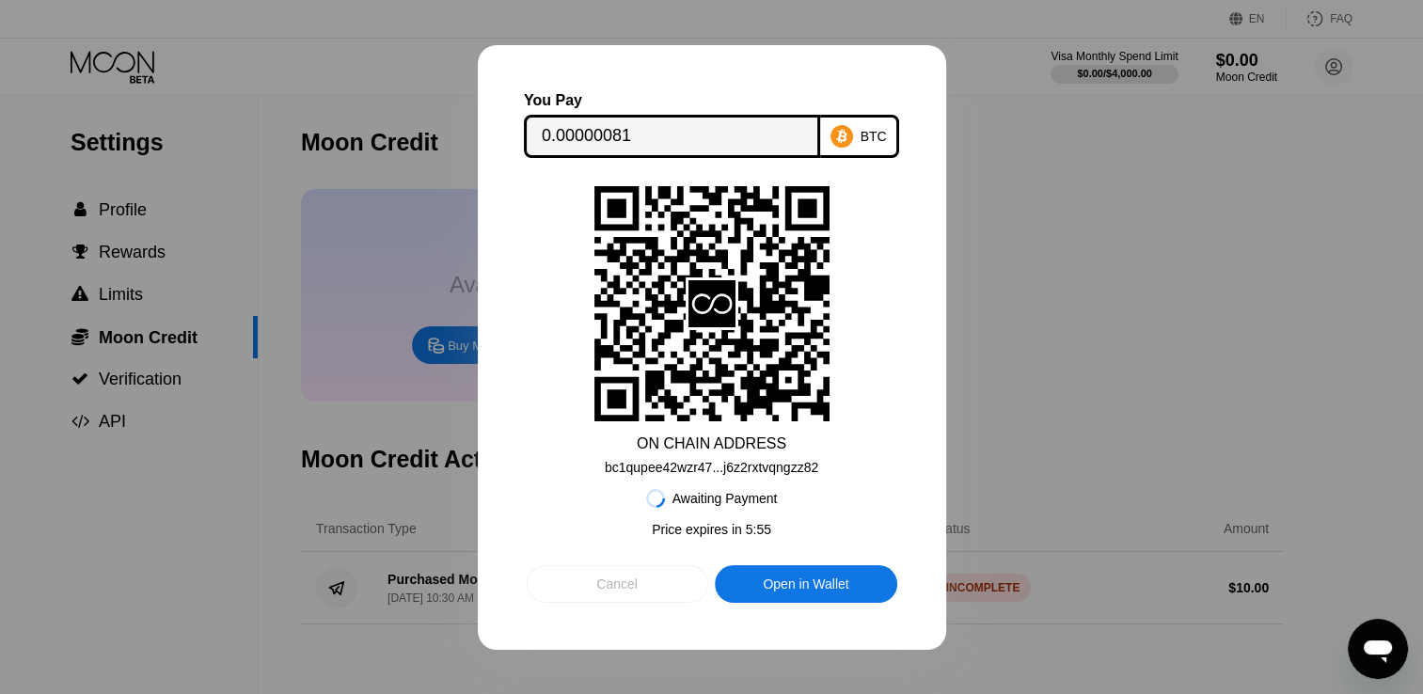
click at [642, 592] on div "Cancel" at bounding box center [617, 584] width 181 height 38
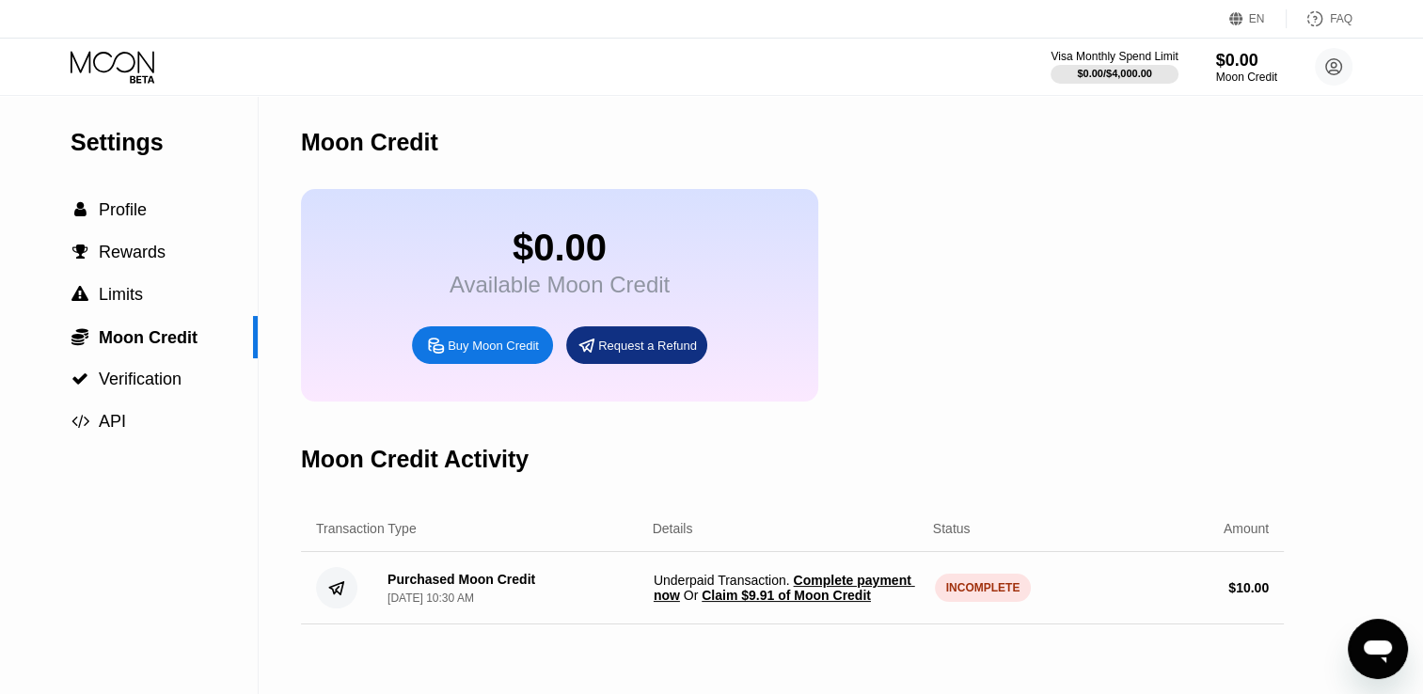
click at [796, 603] on span "Claim $9.91 of Moon Credit" at bounding box center [786, 595] width 169 height 15
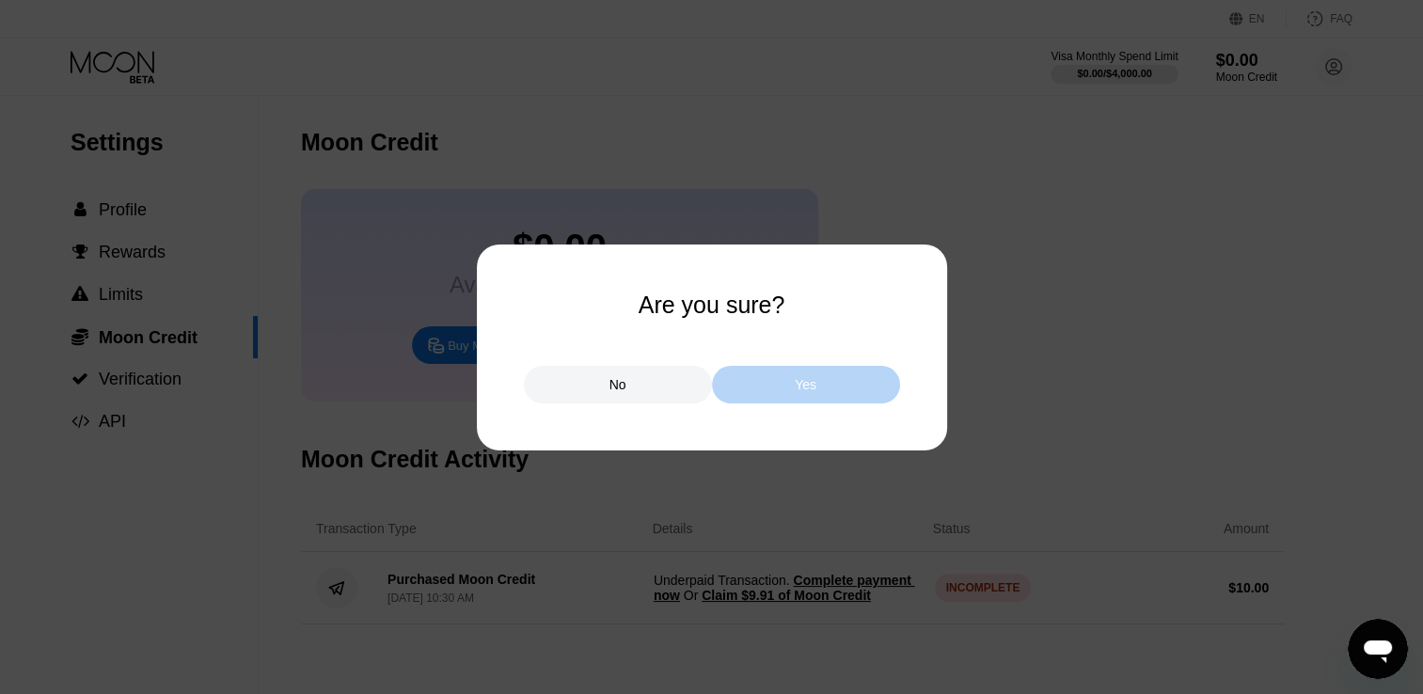
click at [771, 394] on div "Yes" at bounding box center [806, 385] width 188 height 38
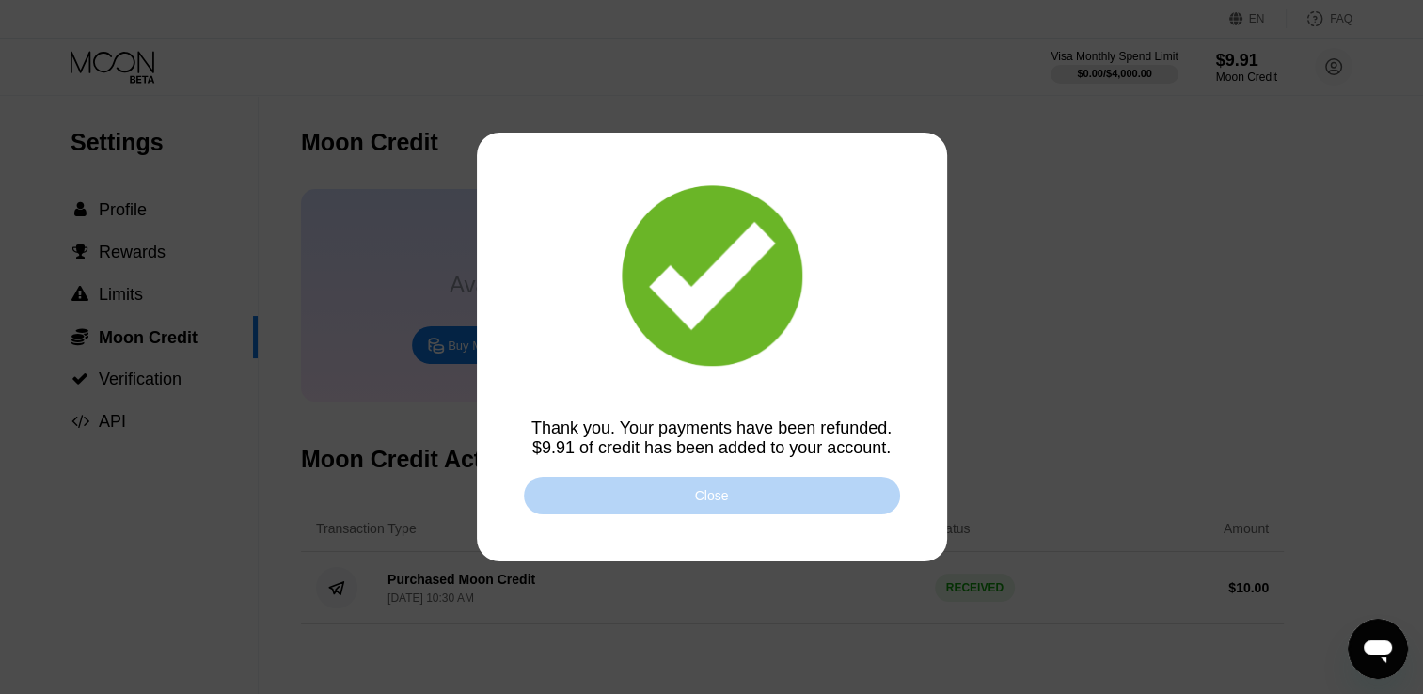
click at [778, 501] on div "Close" at bounding box center [712, 496] width 376 height 38
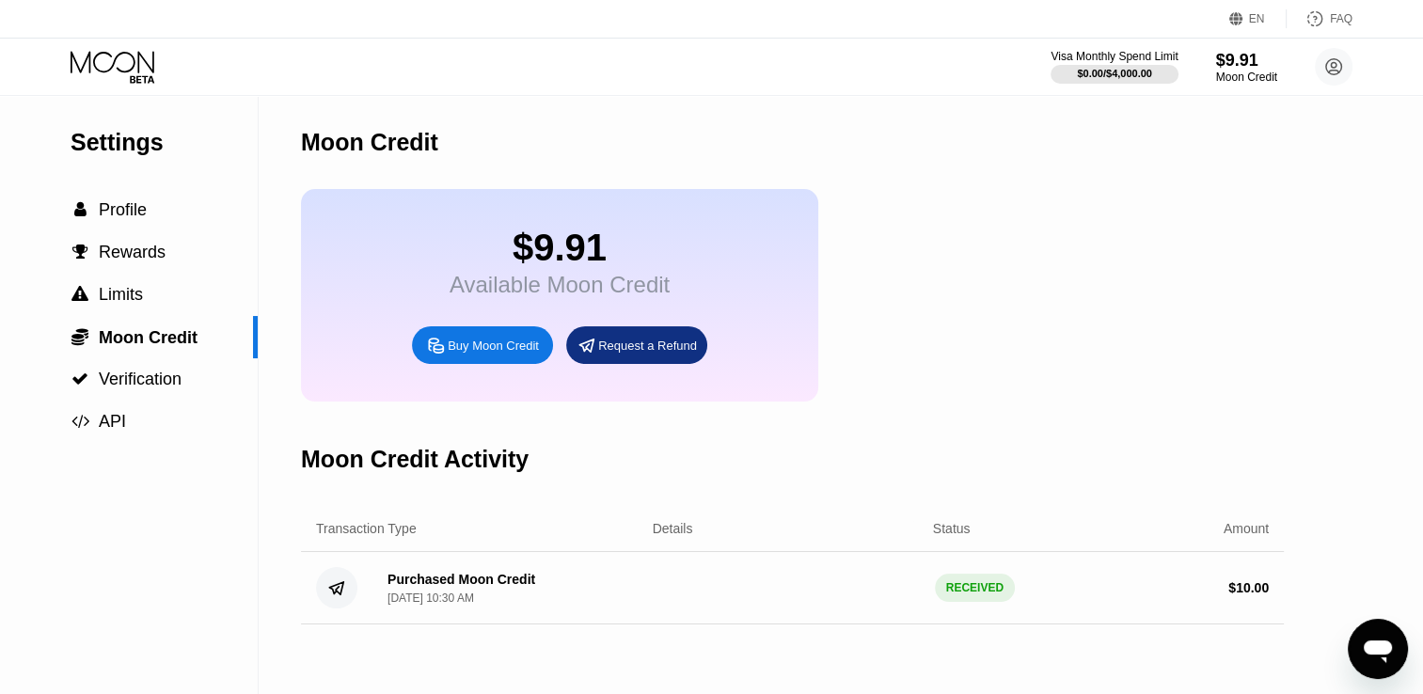
click at [438, 306] on div "$9.91 Available Moon Credit Buy Moon Credit Request a Refund" at bounding box center [559, 295] width 517 height 213
click at [135, 65] on icon at bounding box center [114, 67] width 87 height 33
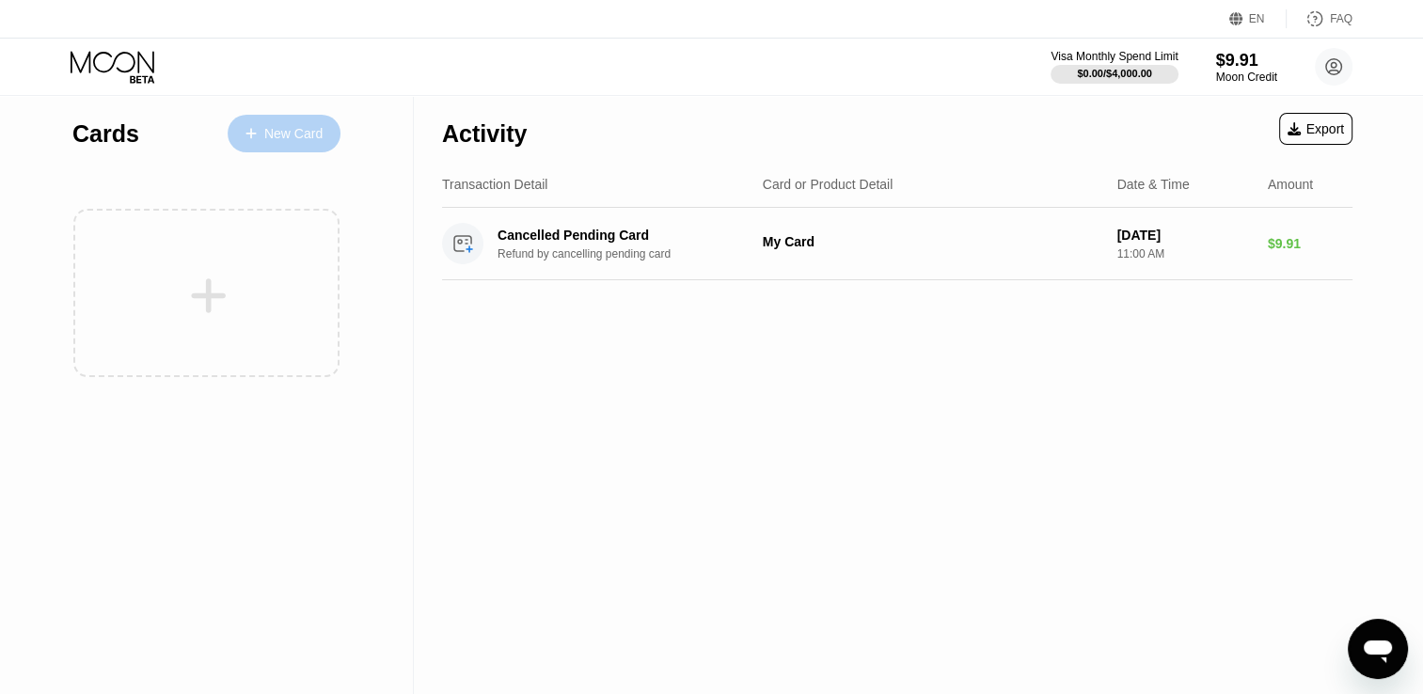
click at [295, 122] on div "New Card" at bounding box center [284, 134] width 113 height 38
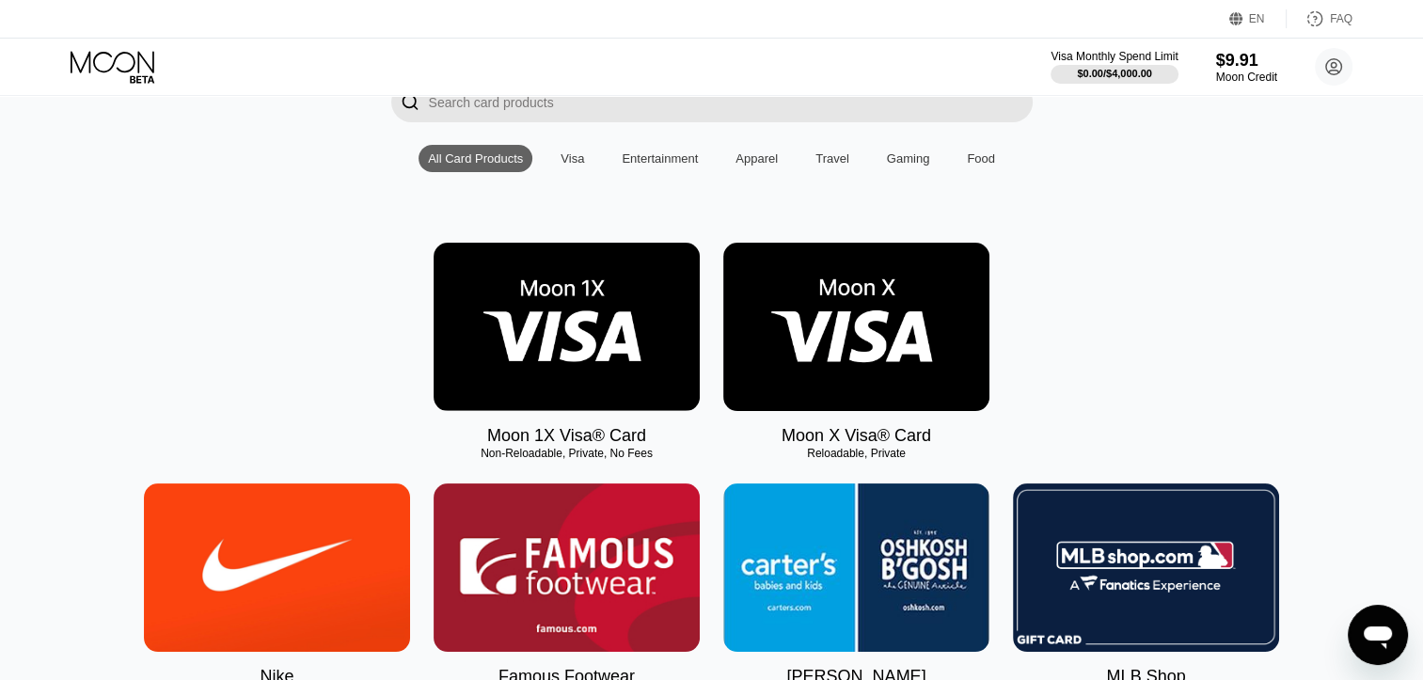
scroll to position [145, 0]
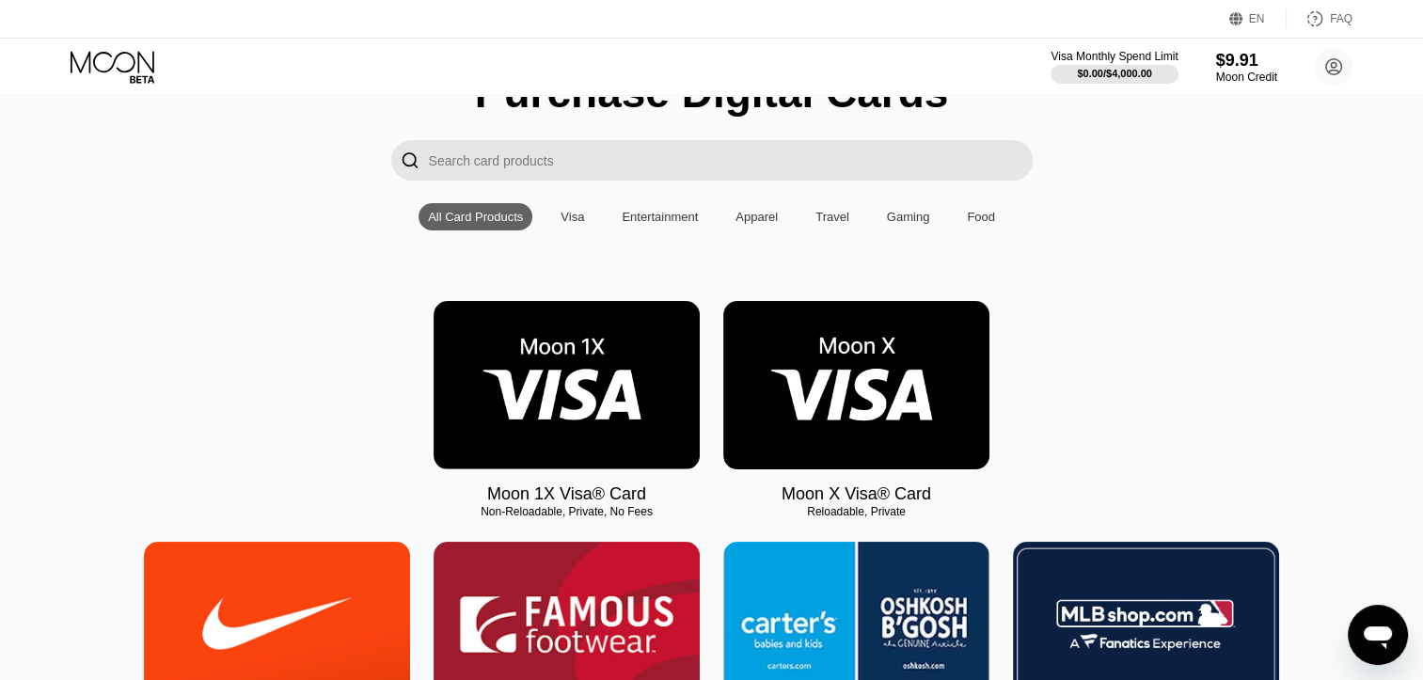
scroll to position [145, 0]
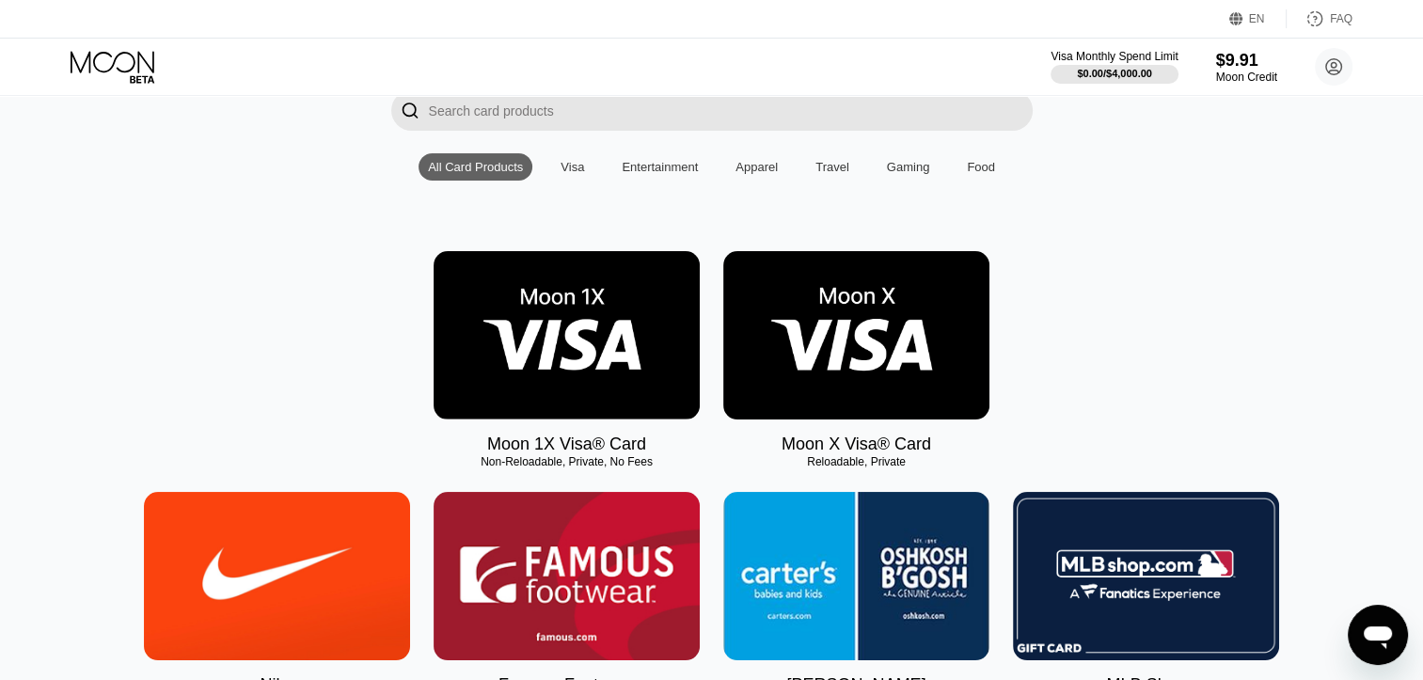
click at [573, 170] on div "Visa" at bounding box center [572, 167] width 24 height 14
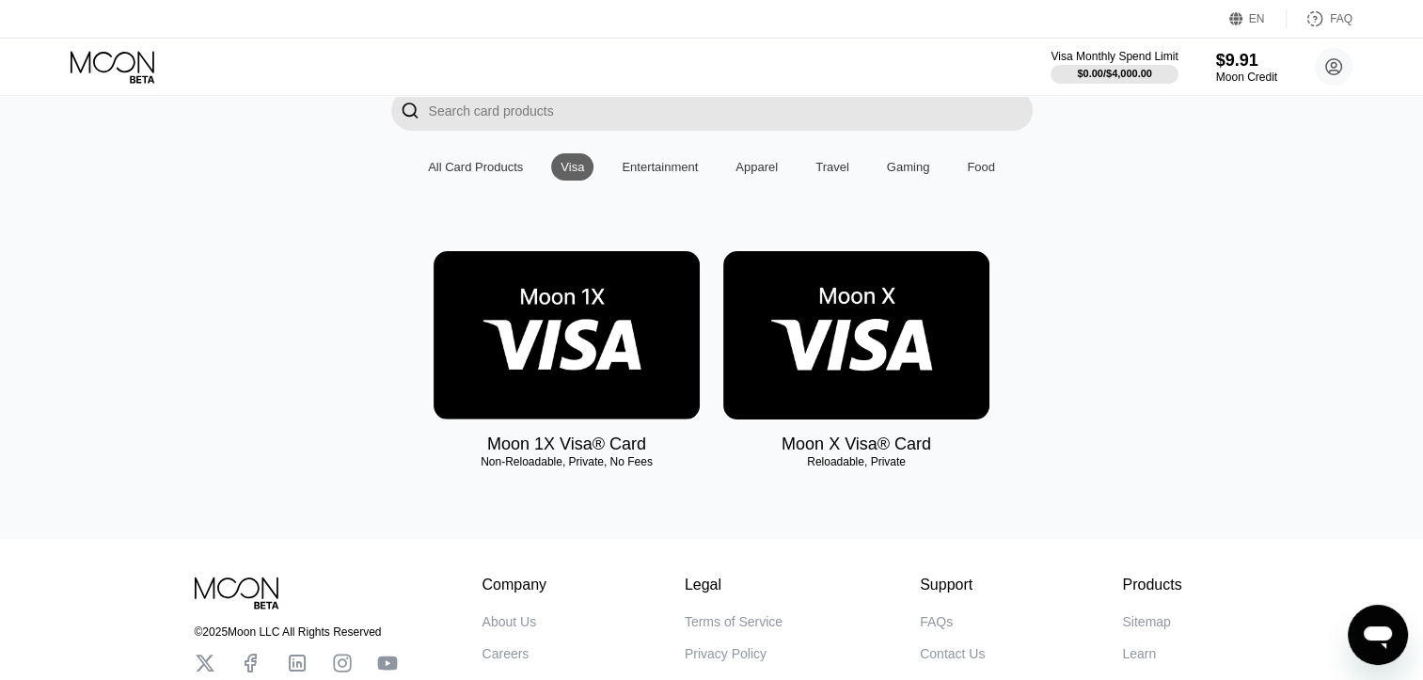
click at [506, 302] on img at bounding box center [567, 335] width 266 height 168
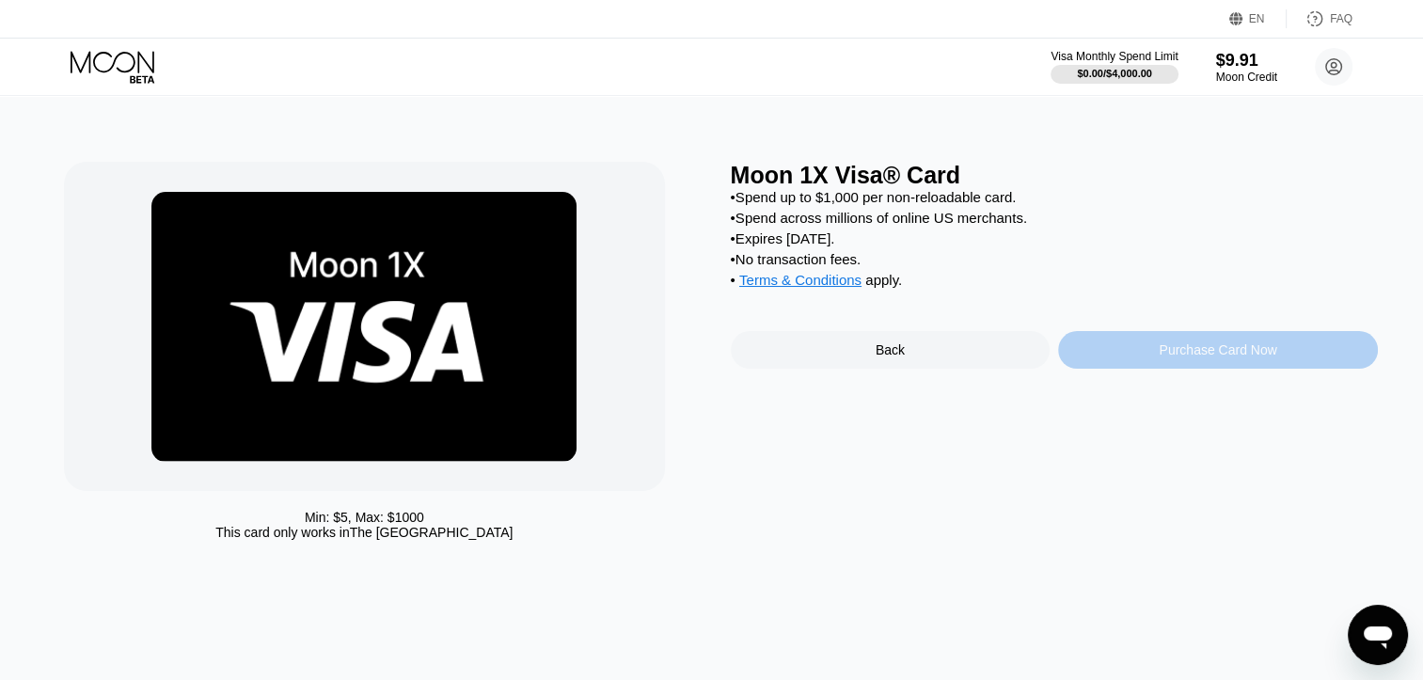
click at [1130, 369] on div "Purchase Card Now" at bounding box center [1218, 350] width 320 height 38
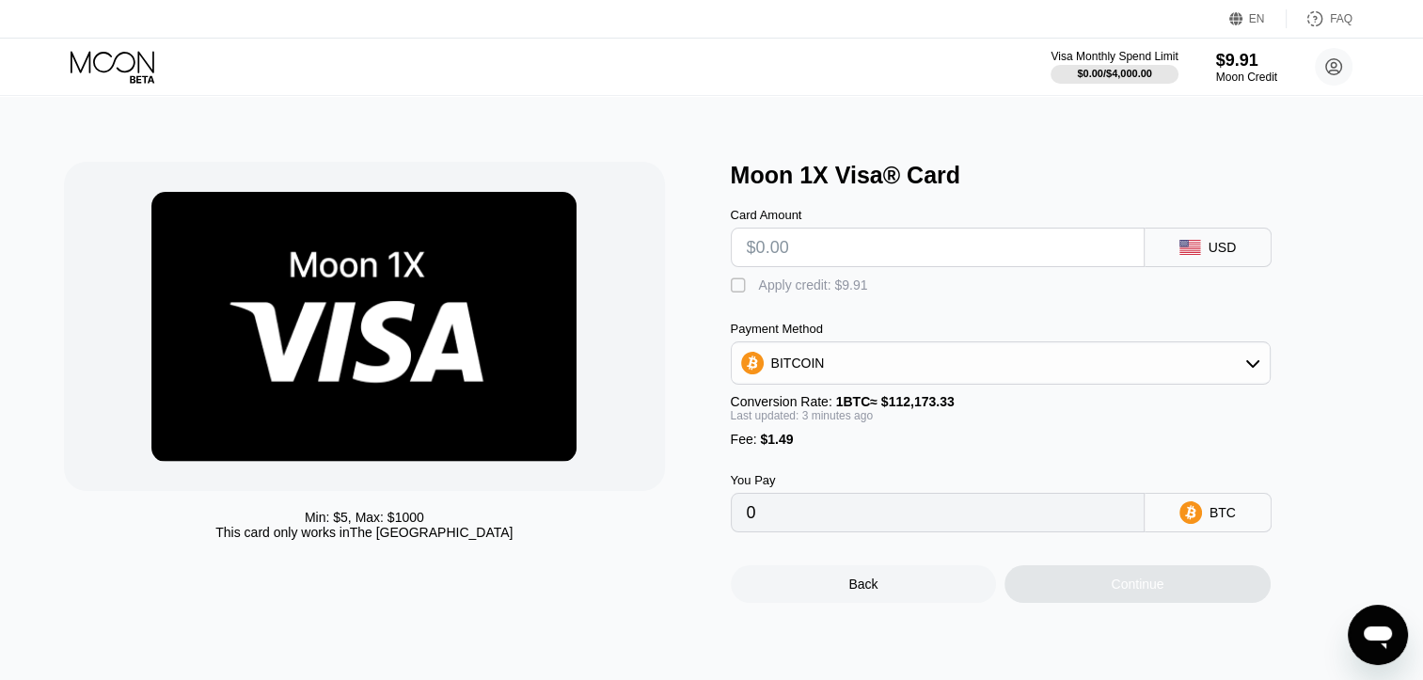
click at [898, 254] on input "text" at bounding box center [938, 248] width 382 height 38
type input "$5"
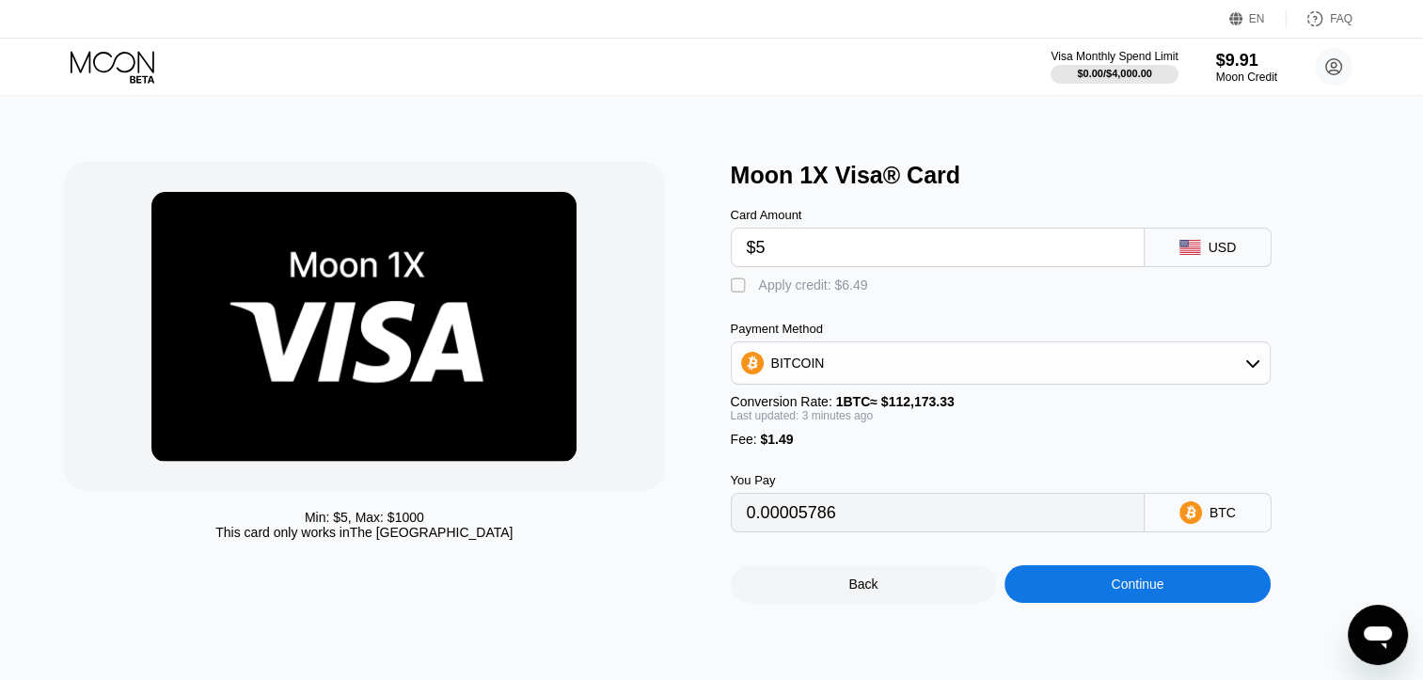
type input "0.00005786"
type input "$5"
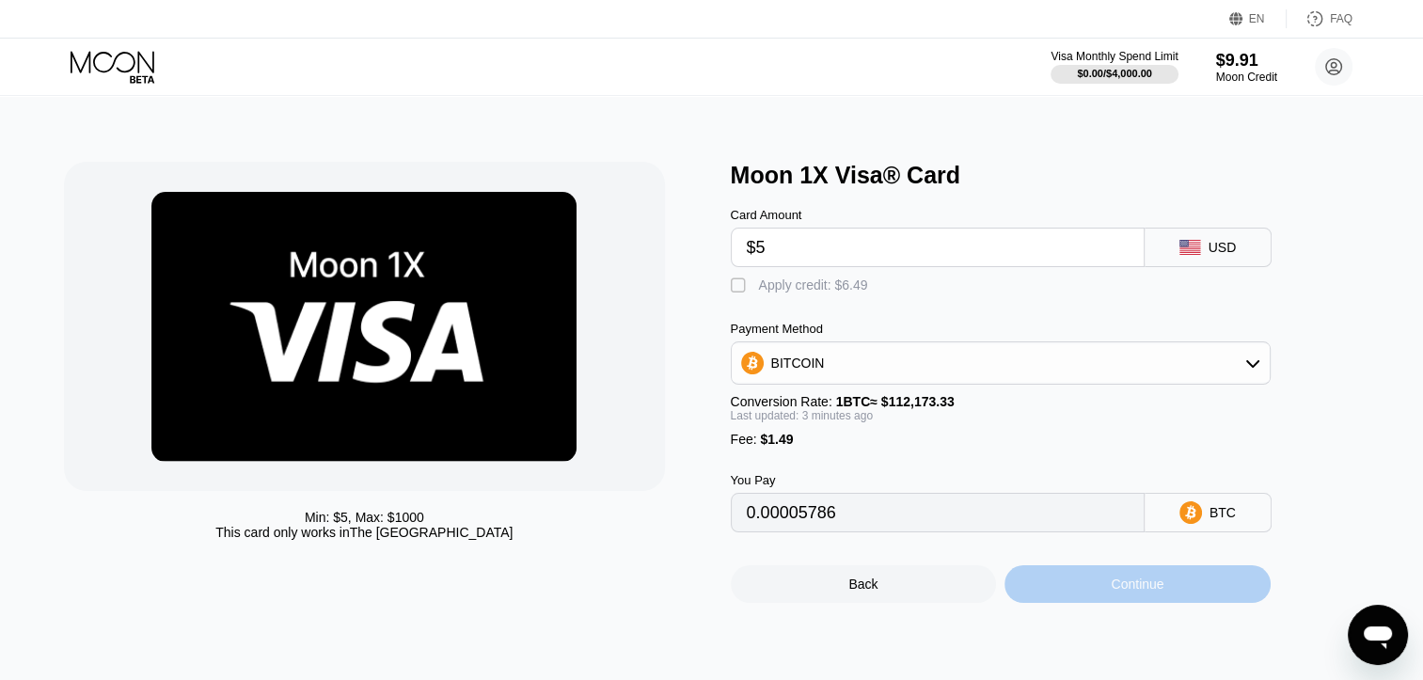
click at [1090, 600] on div "Continue" at bounding box center [1137, 584] width 266 height 38
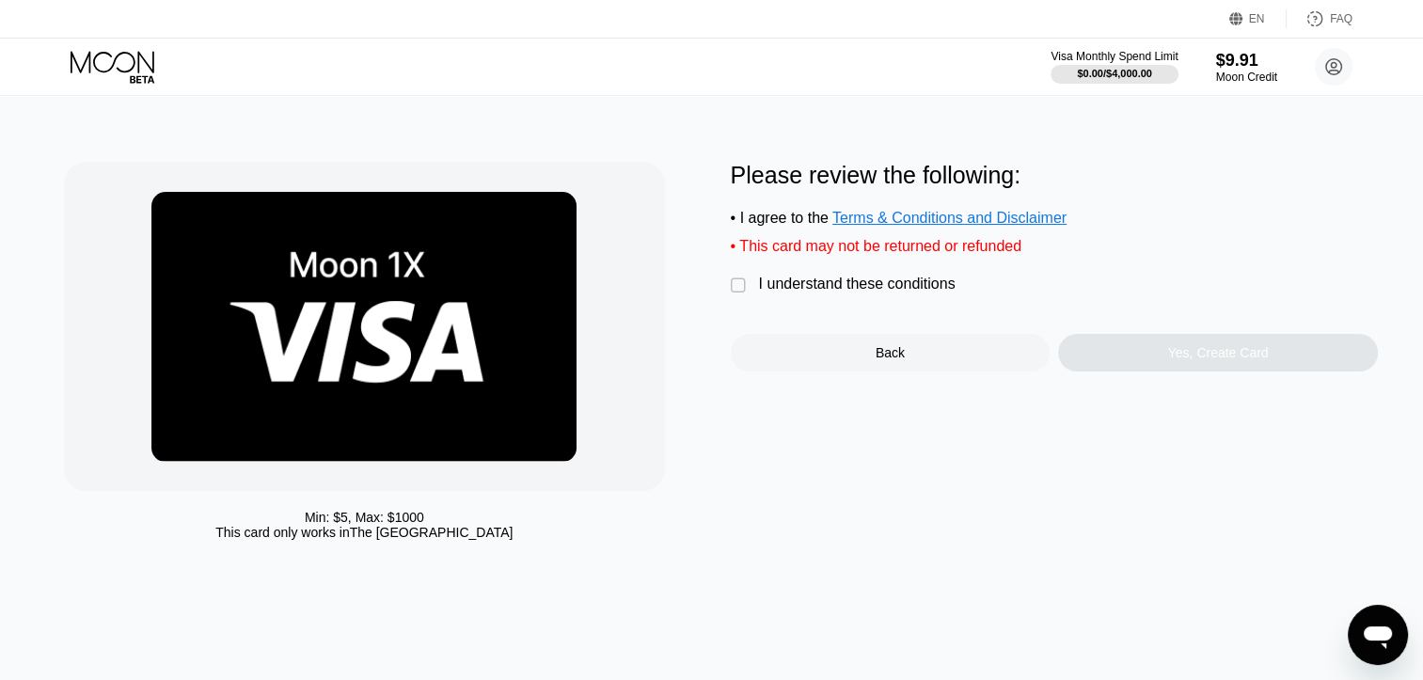
click at [737, 295] on div "" at bounding box center [740, 285] width 19 height 19
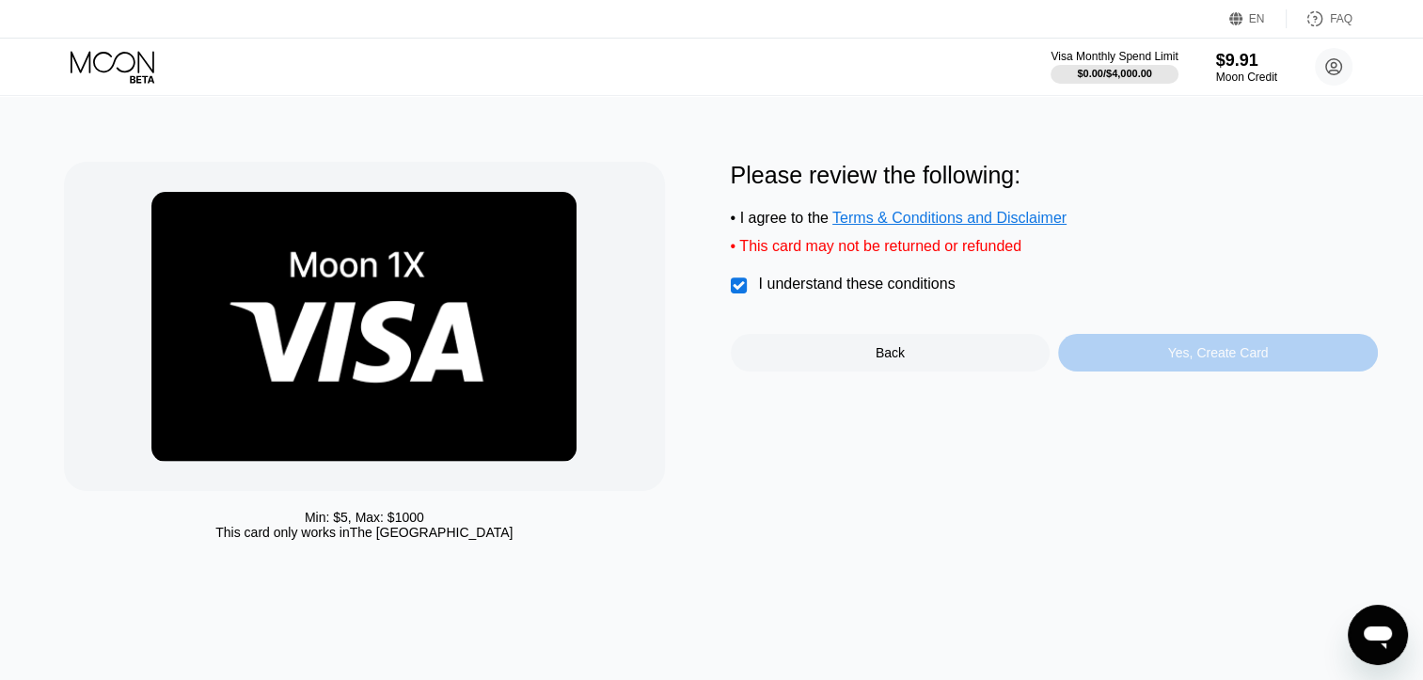
click at [1250, 360] on div "Yes, Create Card" at bounding box center [1218, 352] width 101 height 15
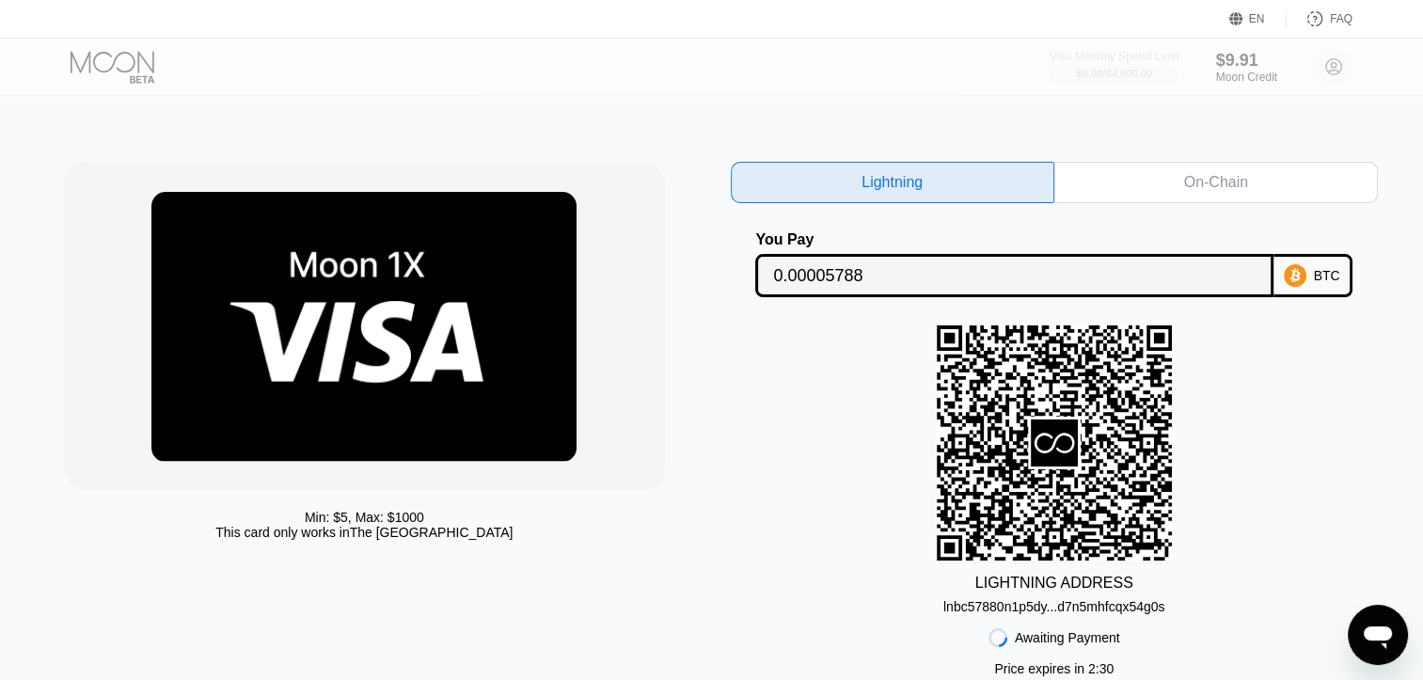
click at [1121, 73] on div "$0.00 / $4,000.00" at bounding box center [1114, 73] width 76 height 11
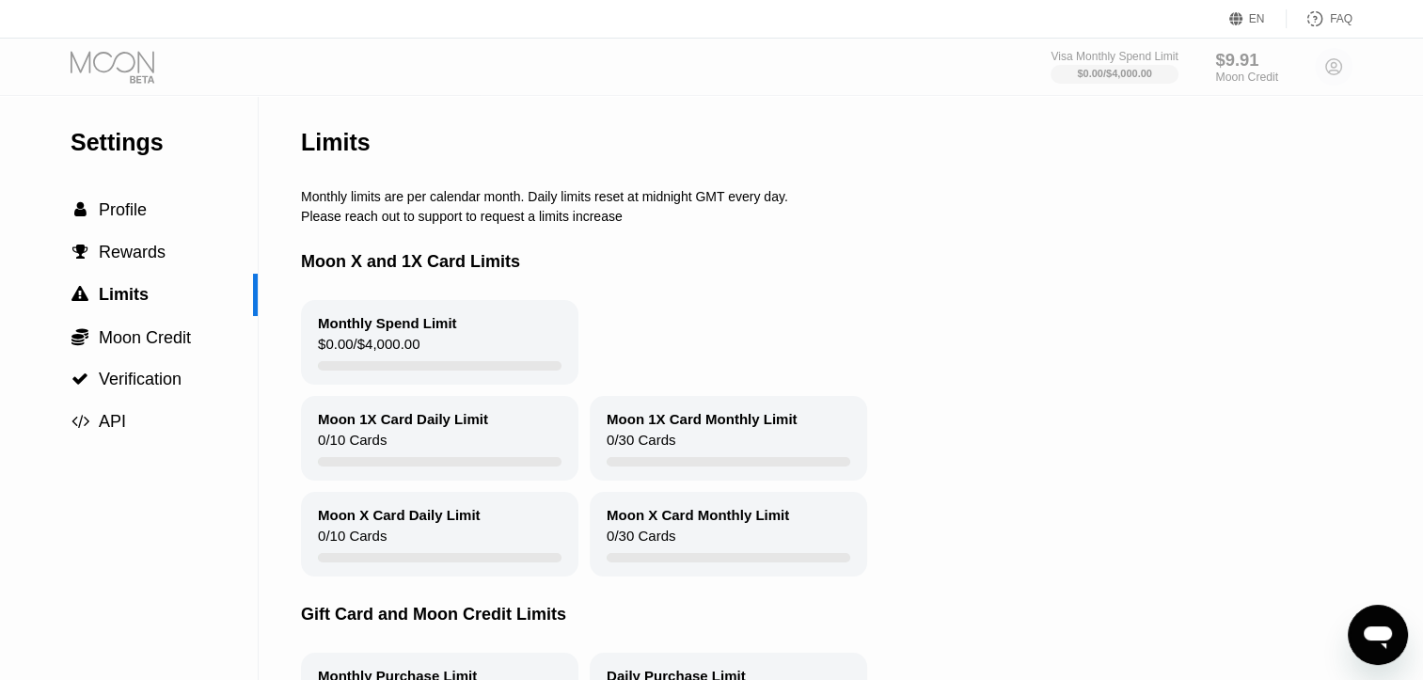
click at [1234, 66] on div "$9.91 Moon Credit" at bounding box center [1246, 67] width 63 height 34
click at [1220, 58] on div "$9.91 Moon Credit" at bounding box center [1246, 67] width 63 height 34
click at [143, 67] on div at bounding box center [129, 67] width 116 height 33
click at [115, 56] on div at bounding box center [129, 67] width 116 height 33
click at [171, 344] on span "Moon Credit" at bounding box center [145, 337] width 92 height 19
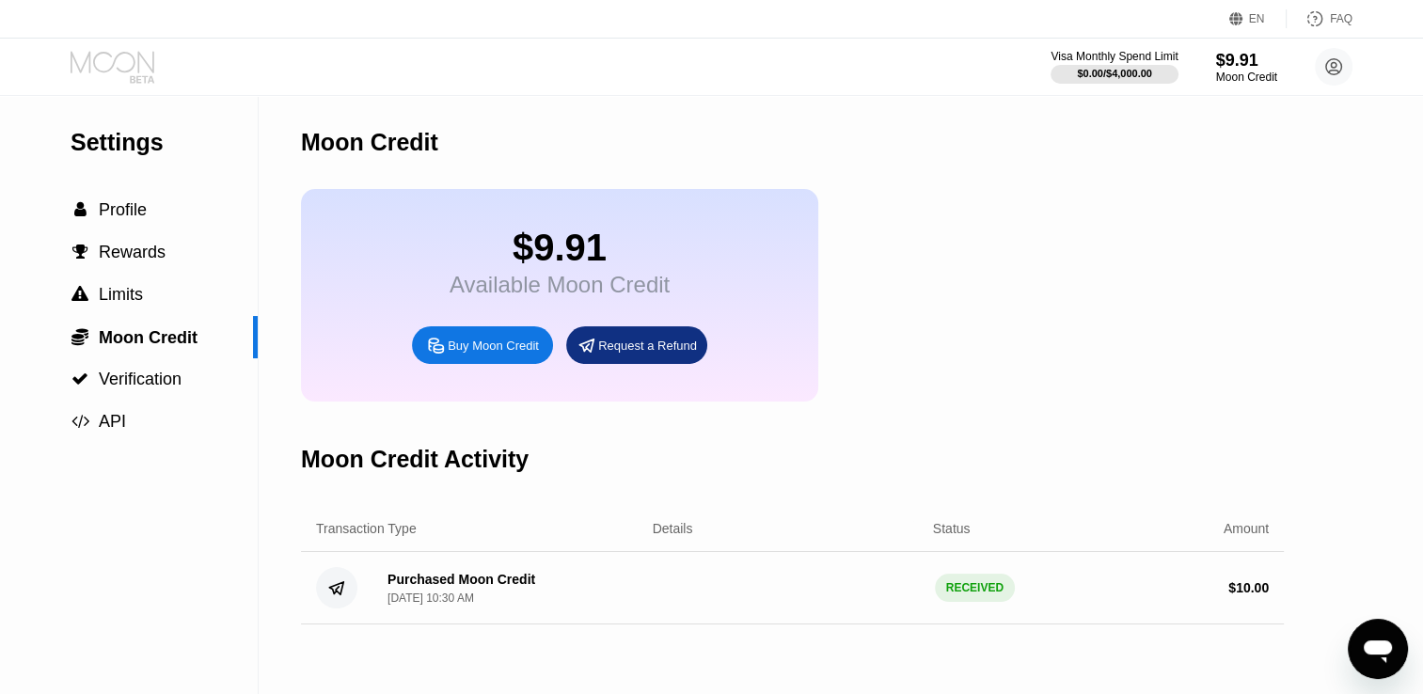
click at [94, 58] on icon at bounding box center [113, 62] width 84 height 22
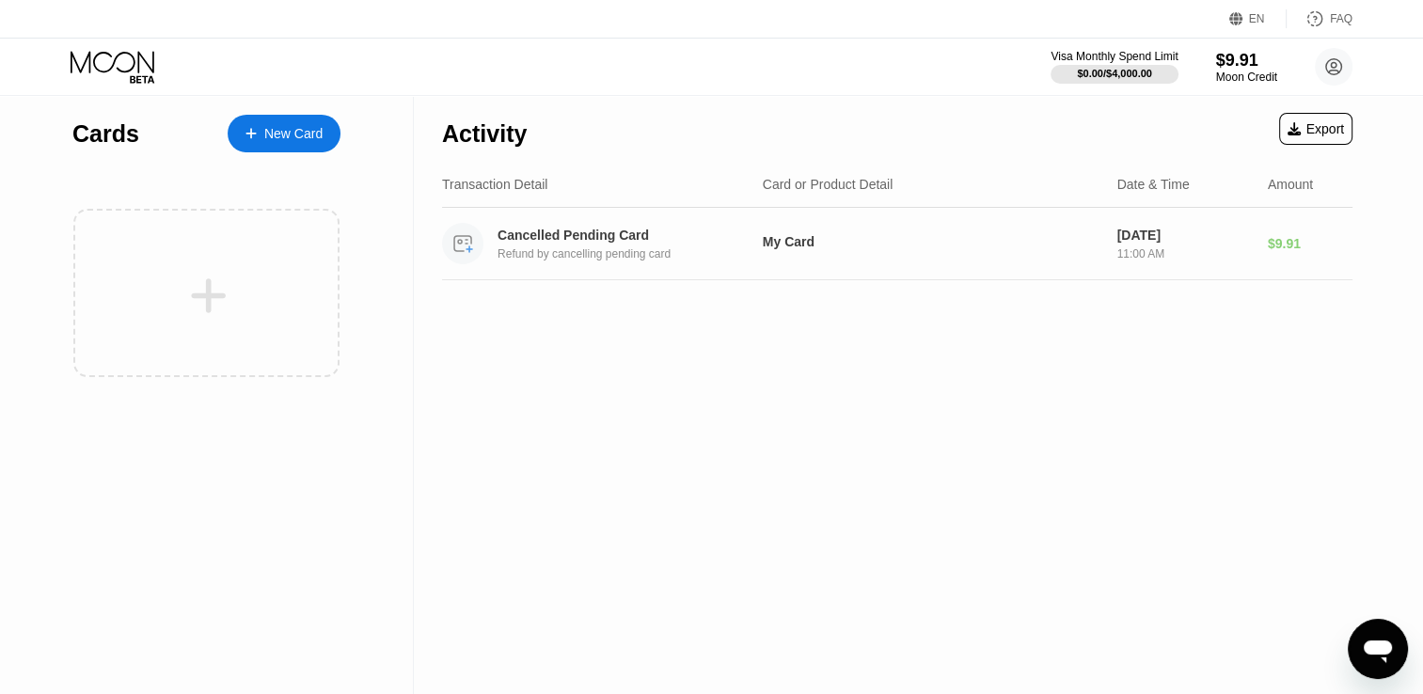
click at [782, 249] on div "My Card" at bounding box center [932, 241] width 339 height 15
click at [538, 232] on div "Cancelled Pending Card" at bounding box center [625, 235] width 256 height 15
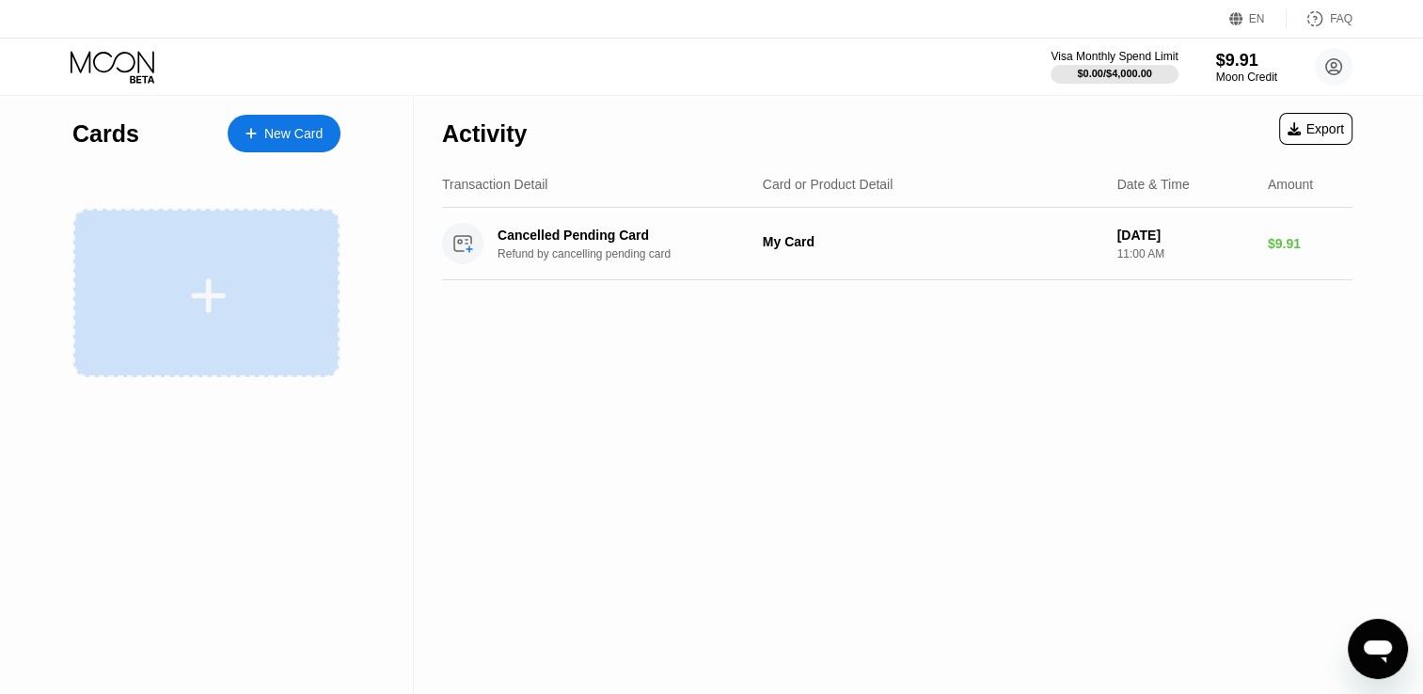
click at [206, 305] on icon at bounding box center [208, 296] width 37 height 42
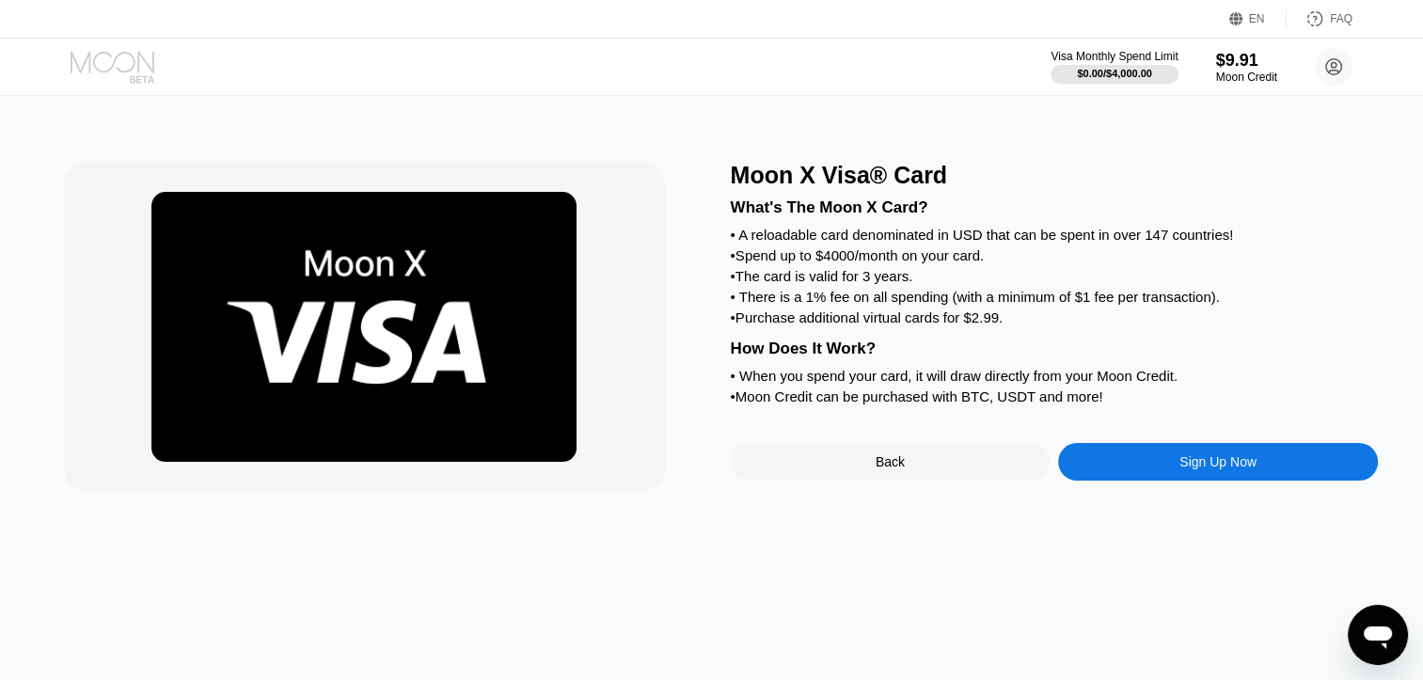
click at [139, 62] on icon at bounding box center [113, 62] width 84 height 22
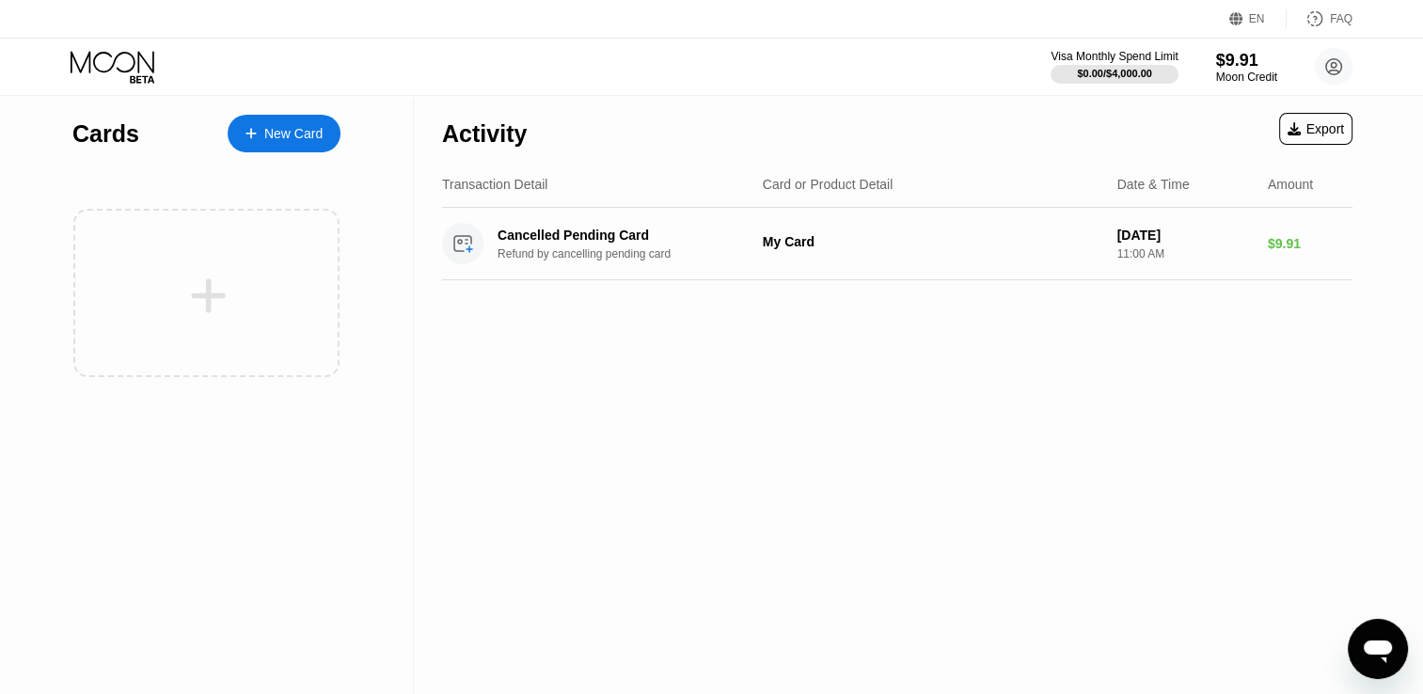
click at [1305, 133] on div "Export" at bounding box center [1315, 128] width 56 height 15
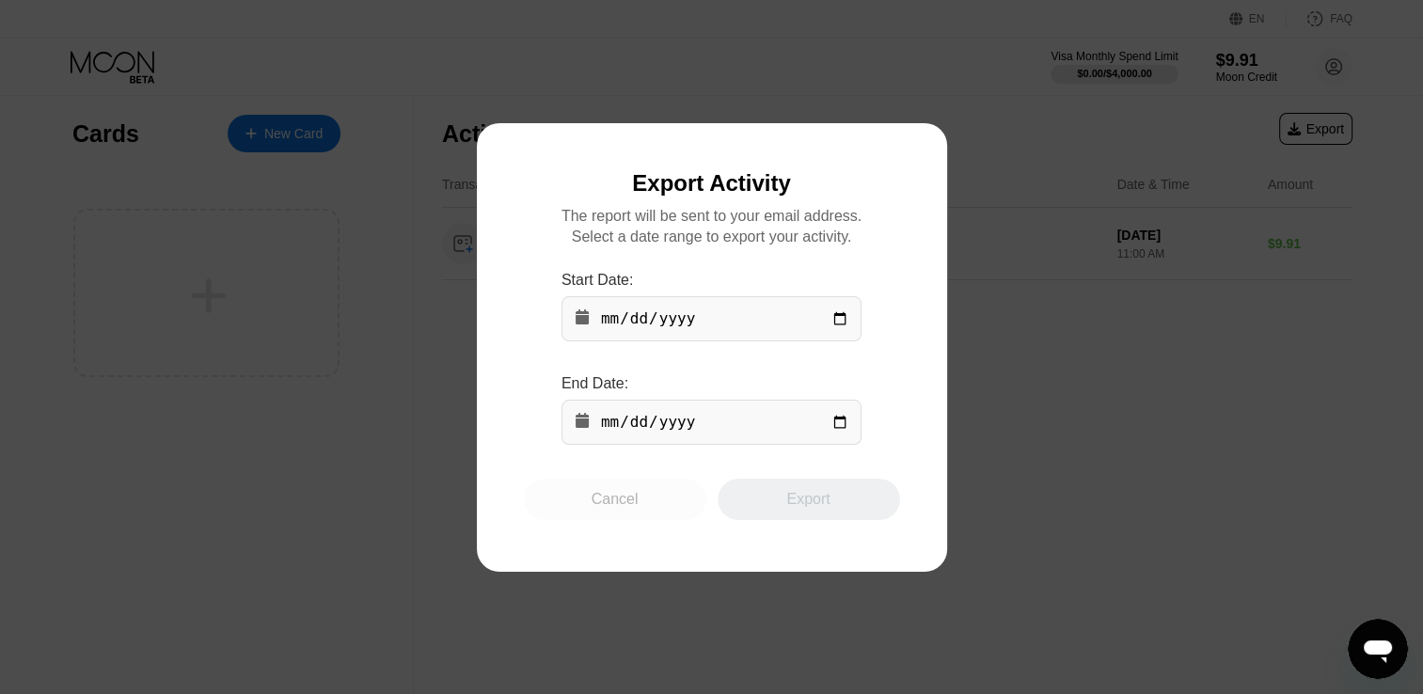
click at [614, 509] on div "Cancel" at bounding box center [614, 499] width 47 height 19
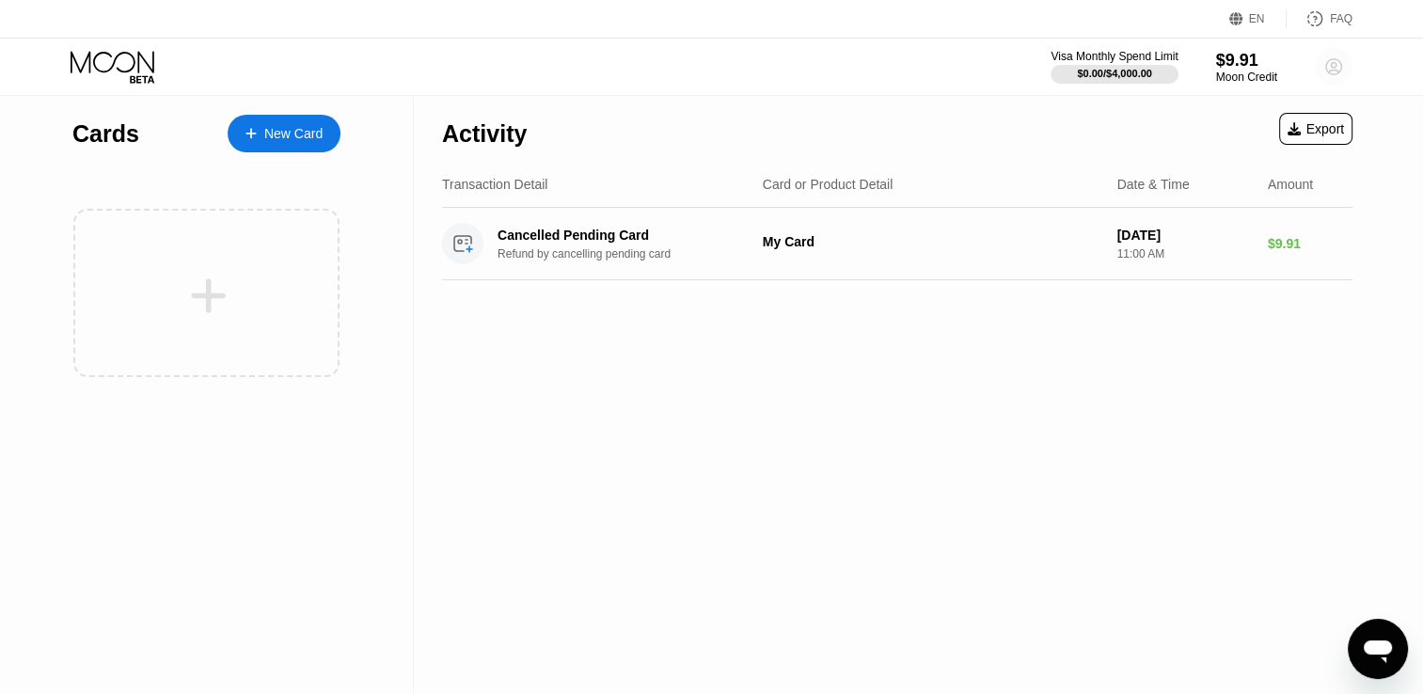
click at [1330, 69] on circle at bounding box center [1334, 67] width 38 height 38
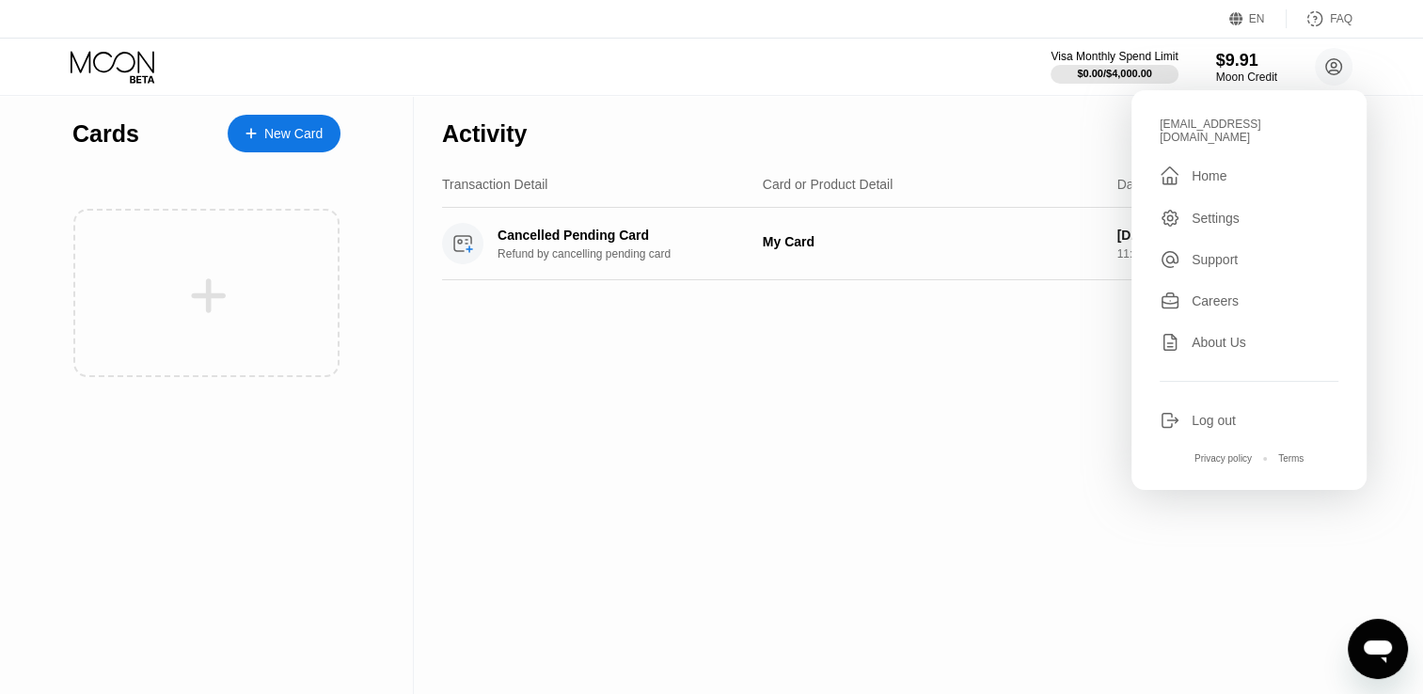
click at [1383, 648] on icon "Open messaging window" at bounding box center [1378, 651] width 28 height 23
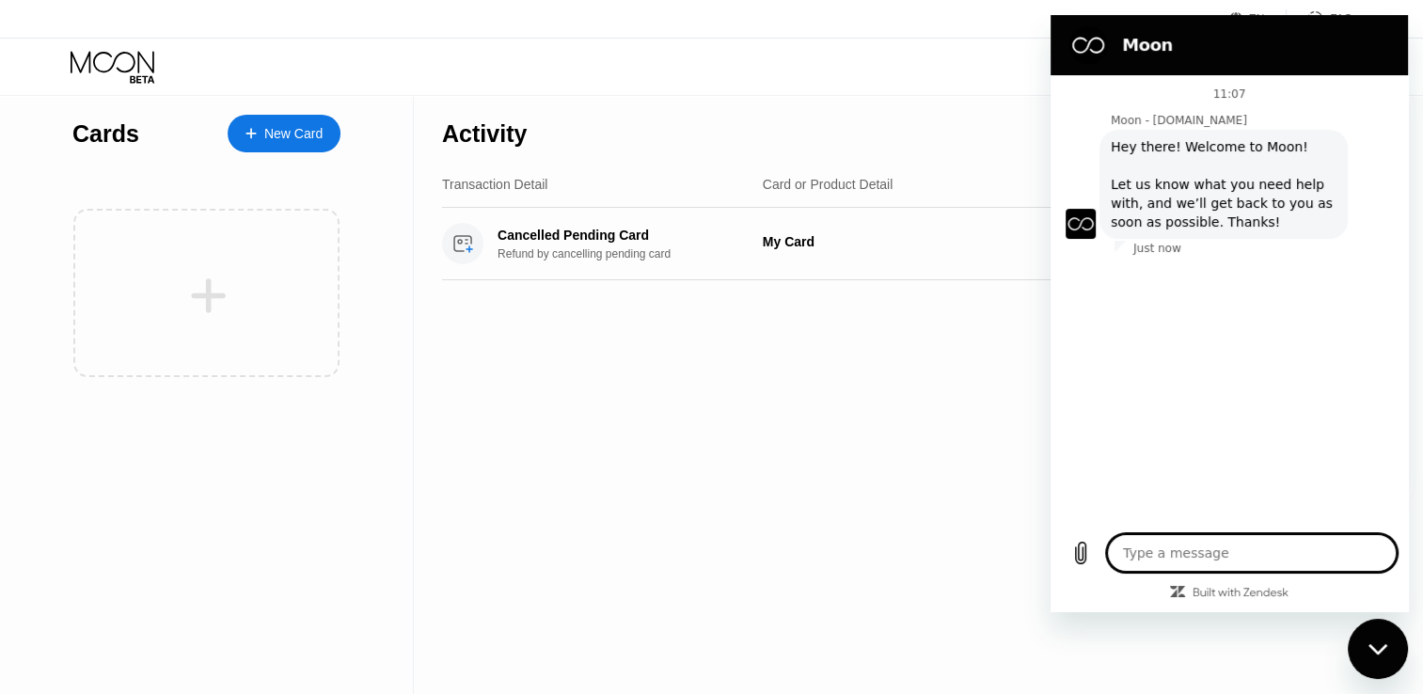
type textarea "x"
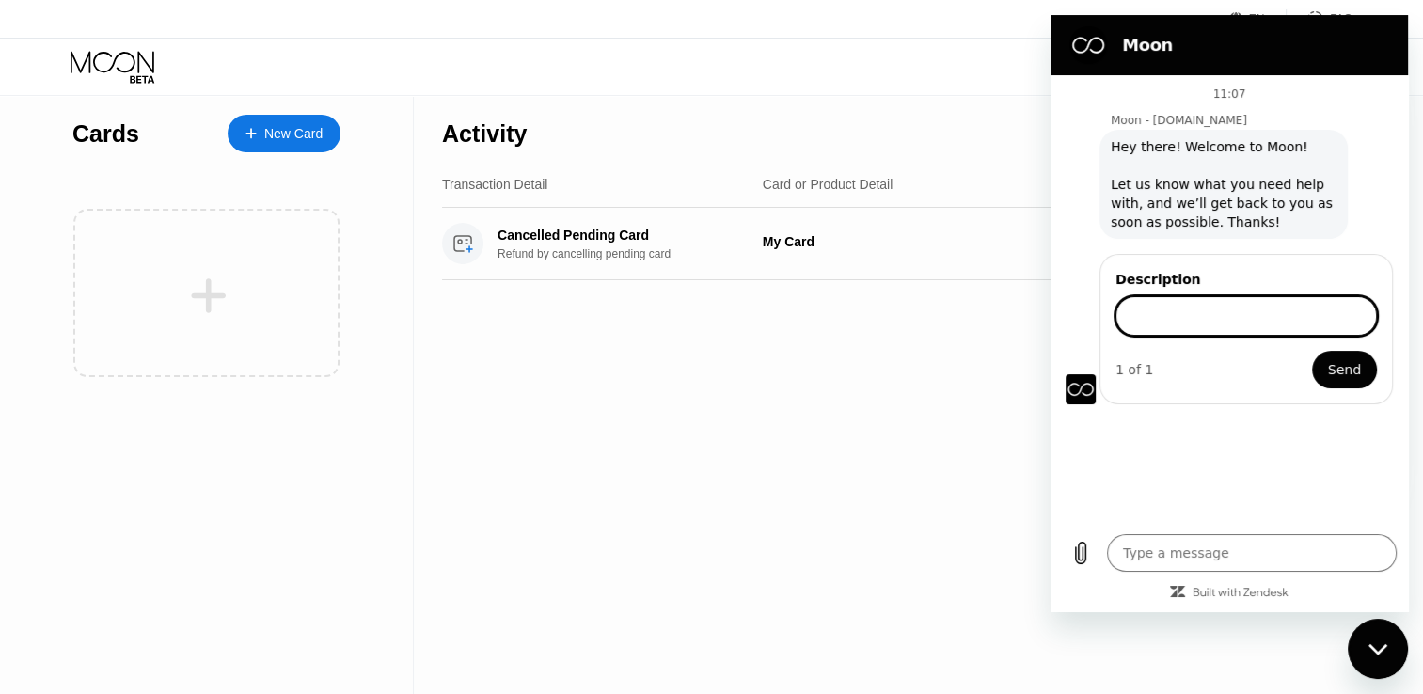
click at [1227, 307] on input "Description" at bounding box center [1245, 315] width 261 height 39
type input "visa card"
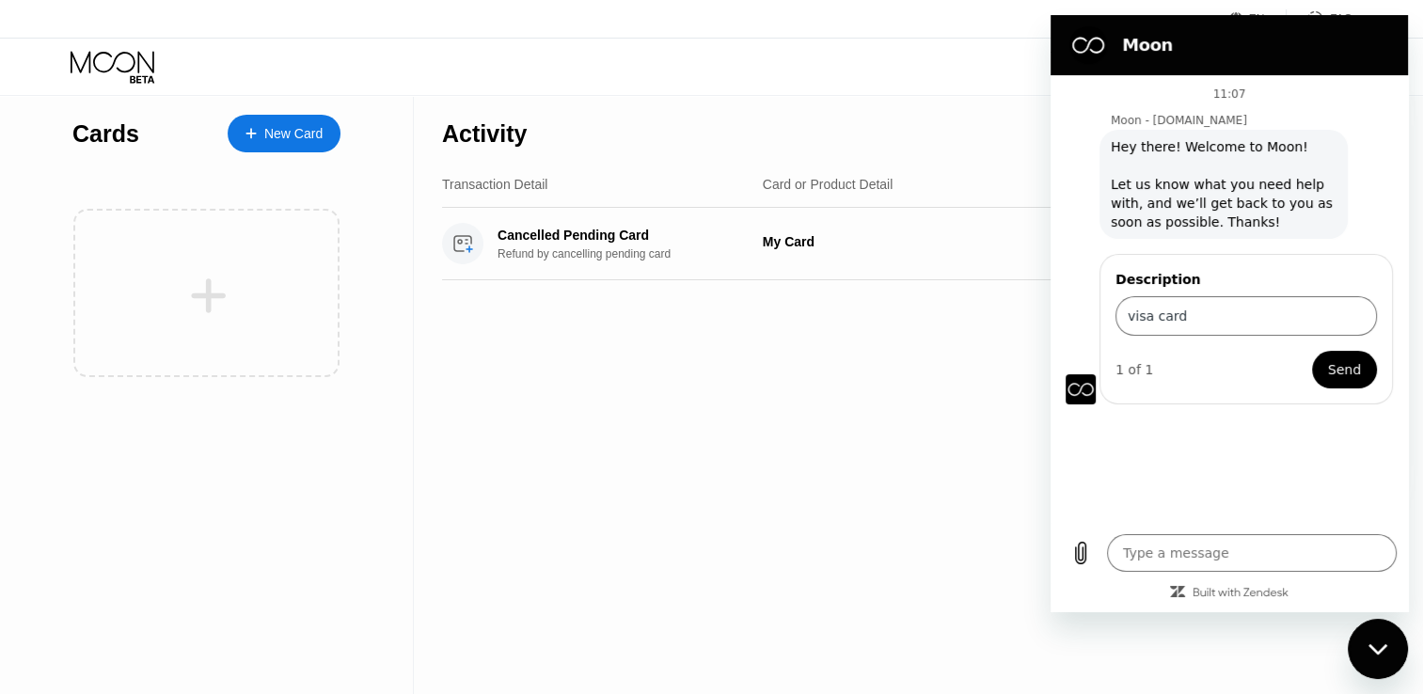
click at [1336, 371] on span "Send" at bounding box center [1344, 369] width 33 height 23
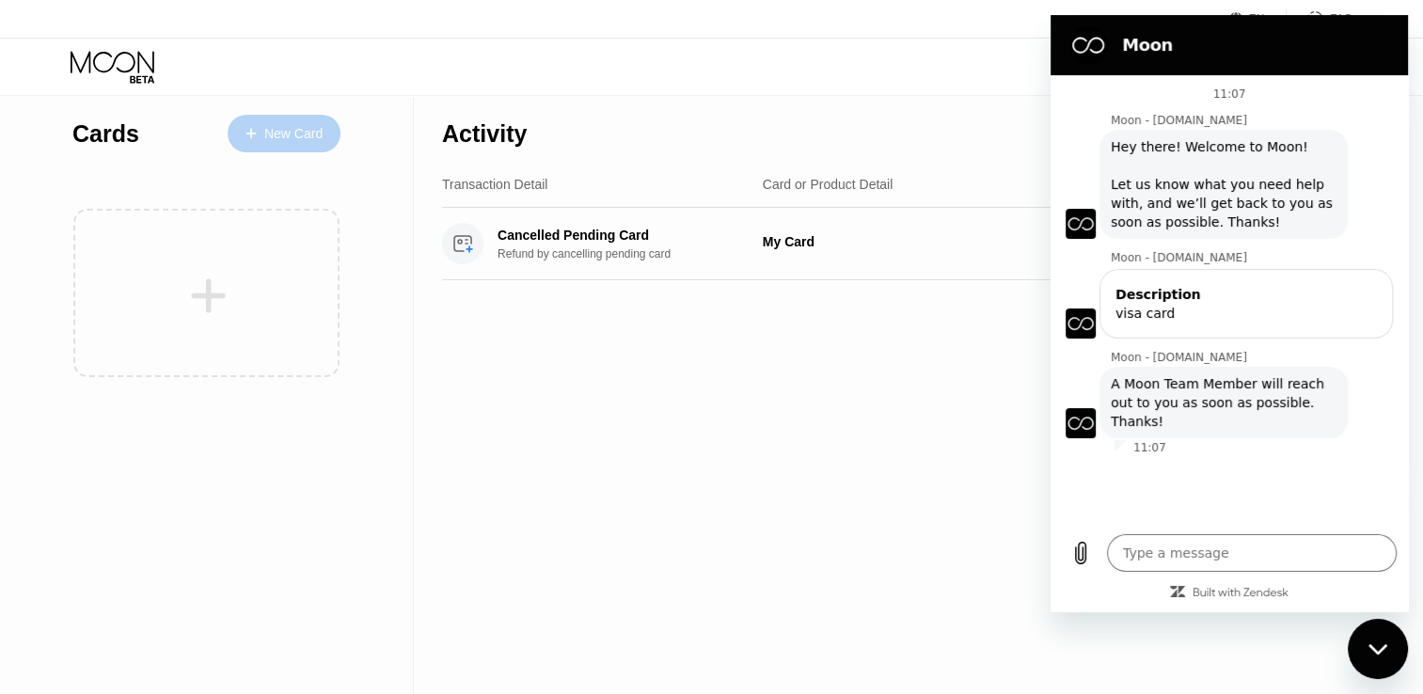
click at [276, 130] on div "New Card" at bounding box center [293, 134] width 58 height 16
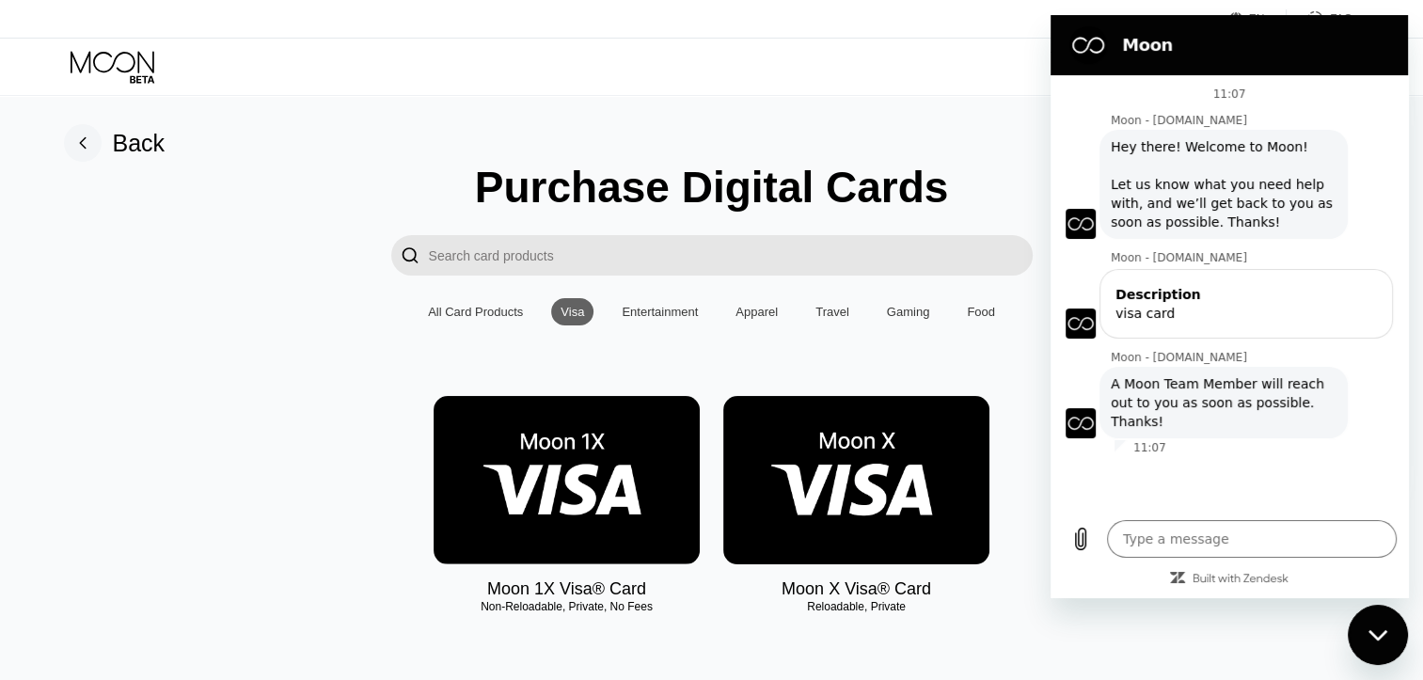
click at [581, 542] on img at bounding box center [567, 480] width 266 height 168
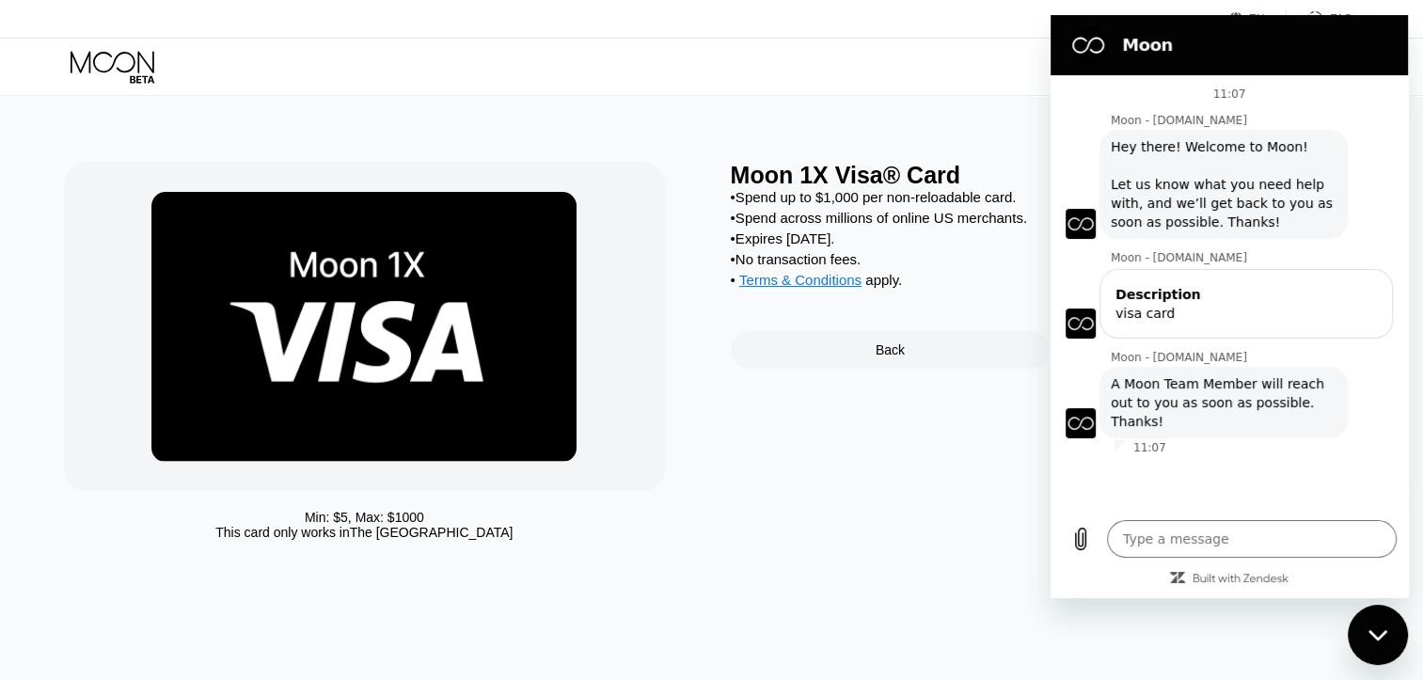
click at [1000, 67] on div "Visa Monthly Spend Limit $0.00 / $4,000.00 $9.91 Moon Credit [EMAIL_ADDRESS][DO…" at bounding box center [711, 67] width 1423 height 56
click at [1378, 632] on icon "Close messaging window" at bounding box center [1378, 635] width 20 height 12
type textarea "x"
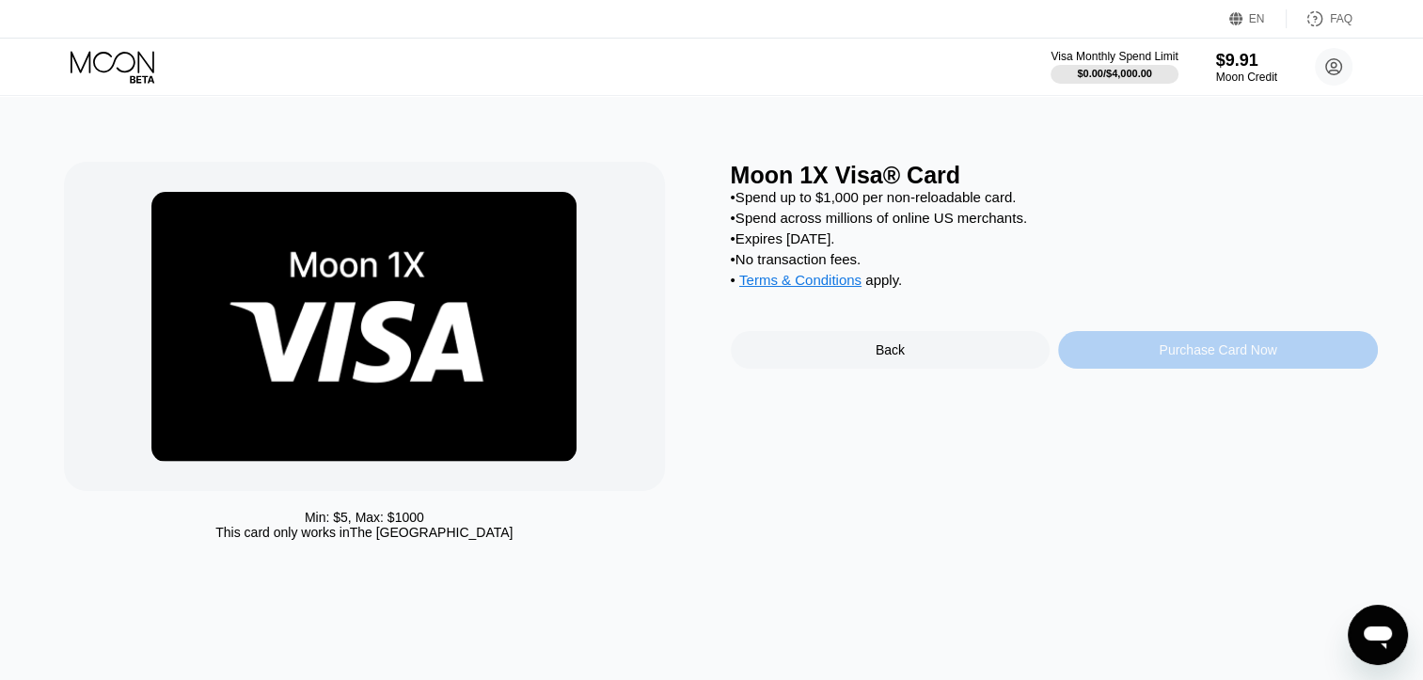
click at [1225, 357] on div "Purchase Card Now" at bounding box center [1218, 349] width 118 height 15
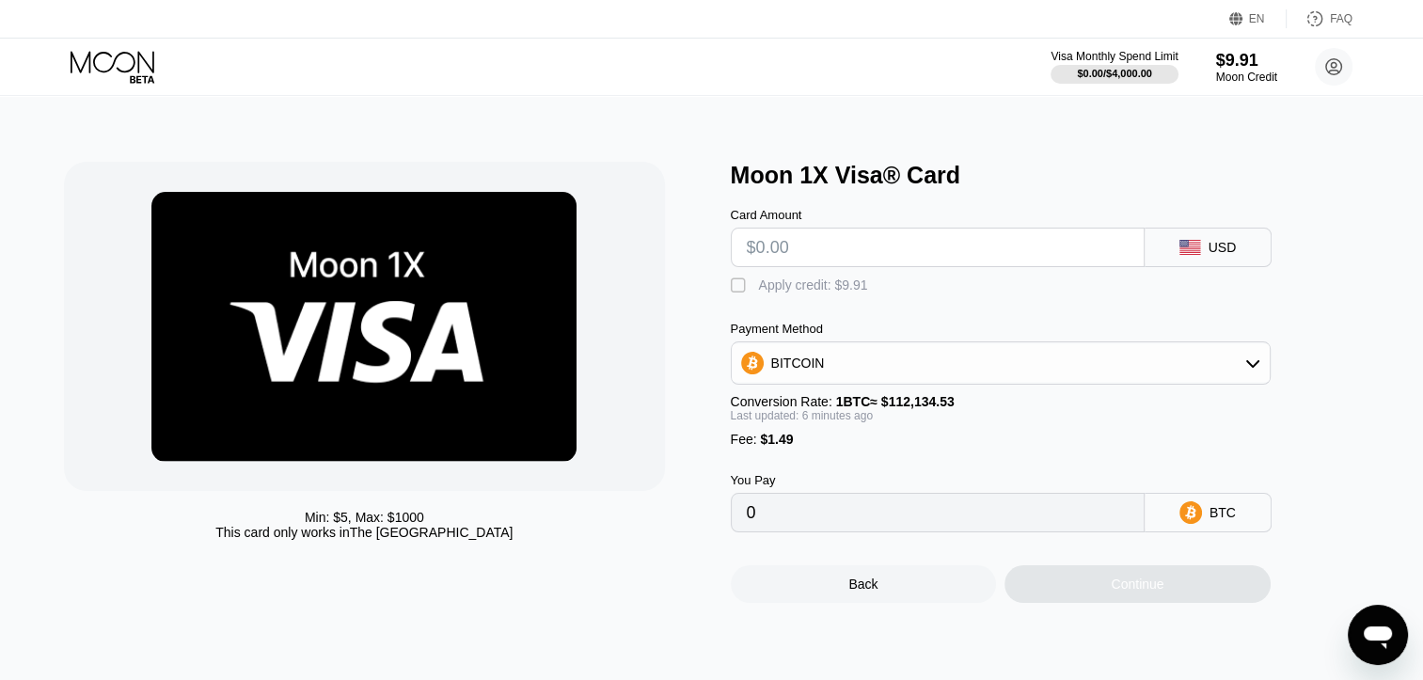
click at [819, 262] on input "text" at bounding box center [938, 248] width 382 height 38
type input "$5"
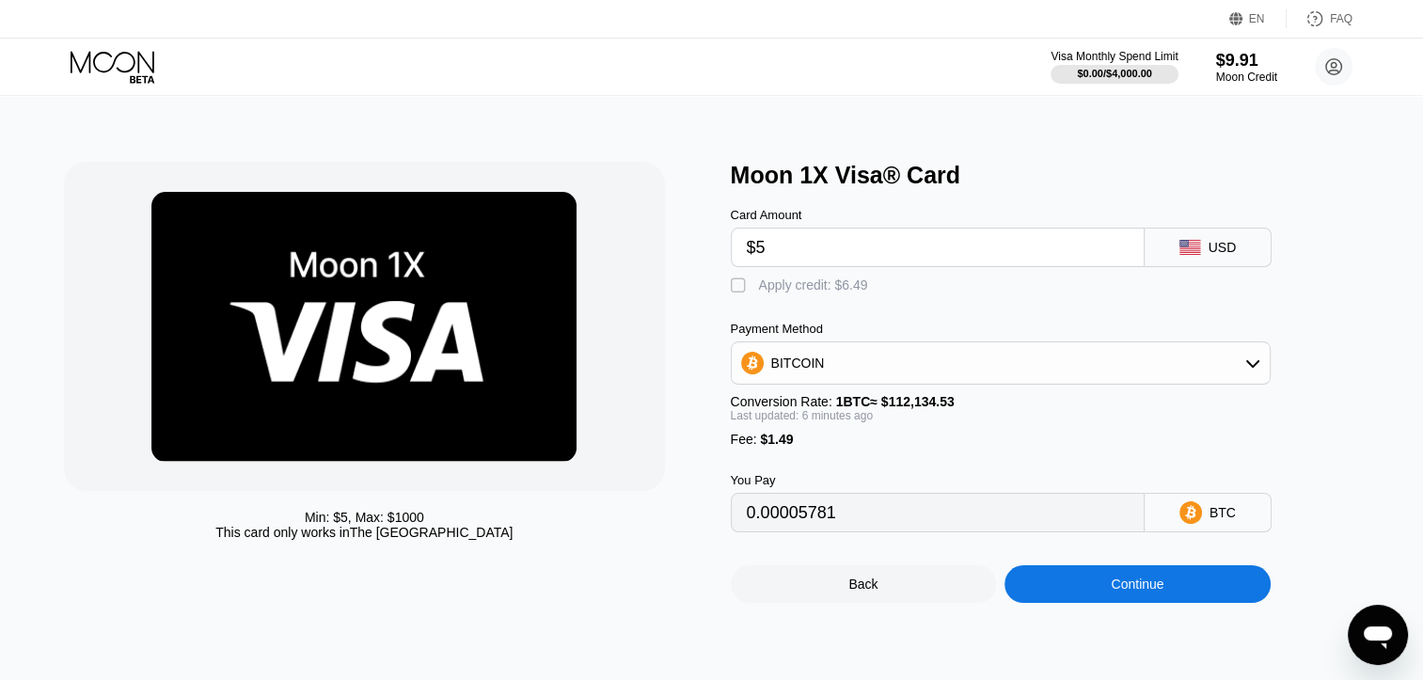
type input "0.00005781"
type input "$5"
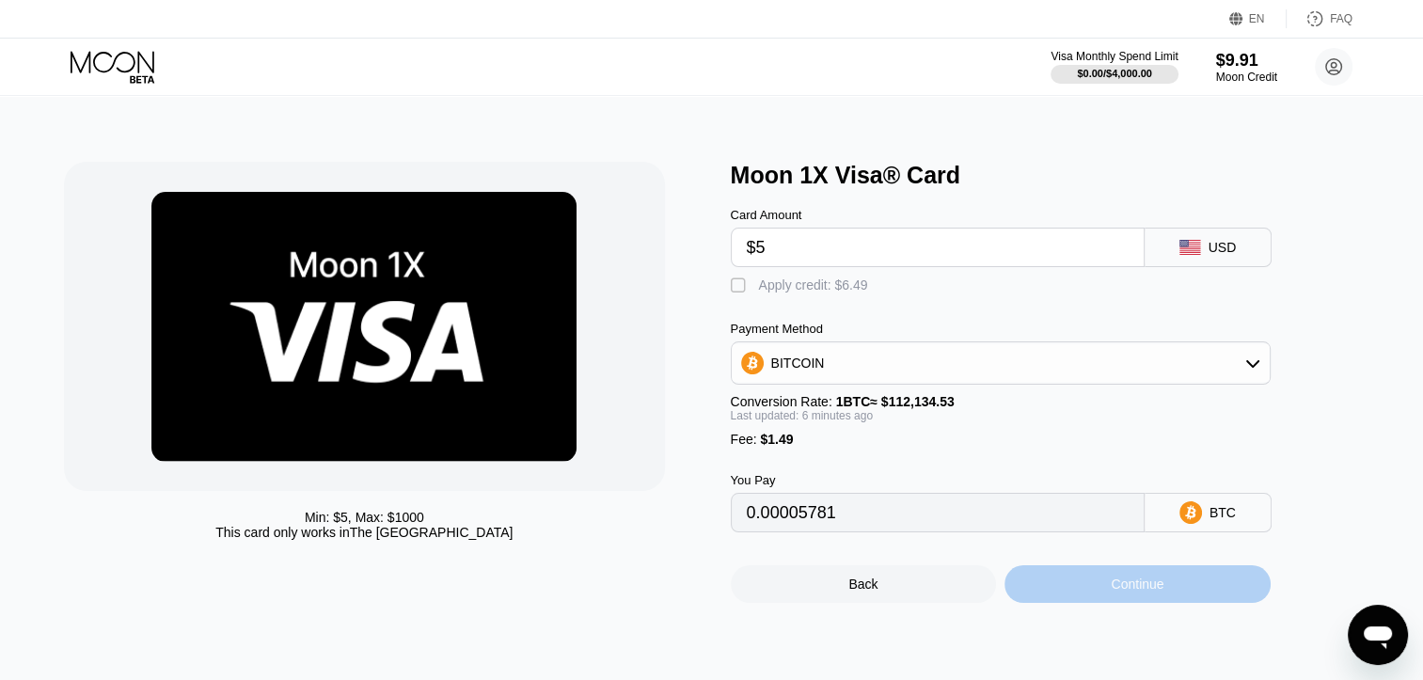
click at [1140, 591] on div "Continue" at bounding box center [1137, 583] width 53 height 15
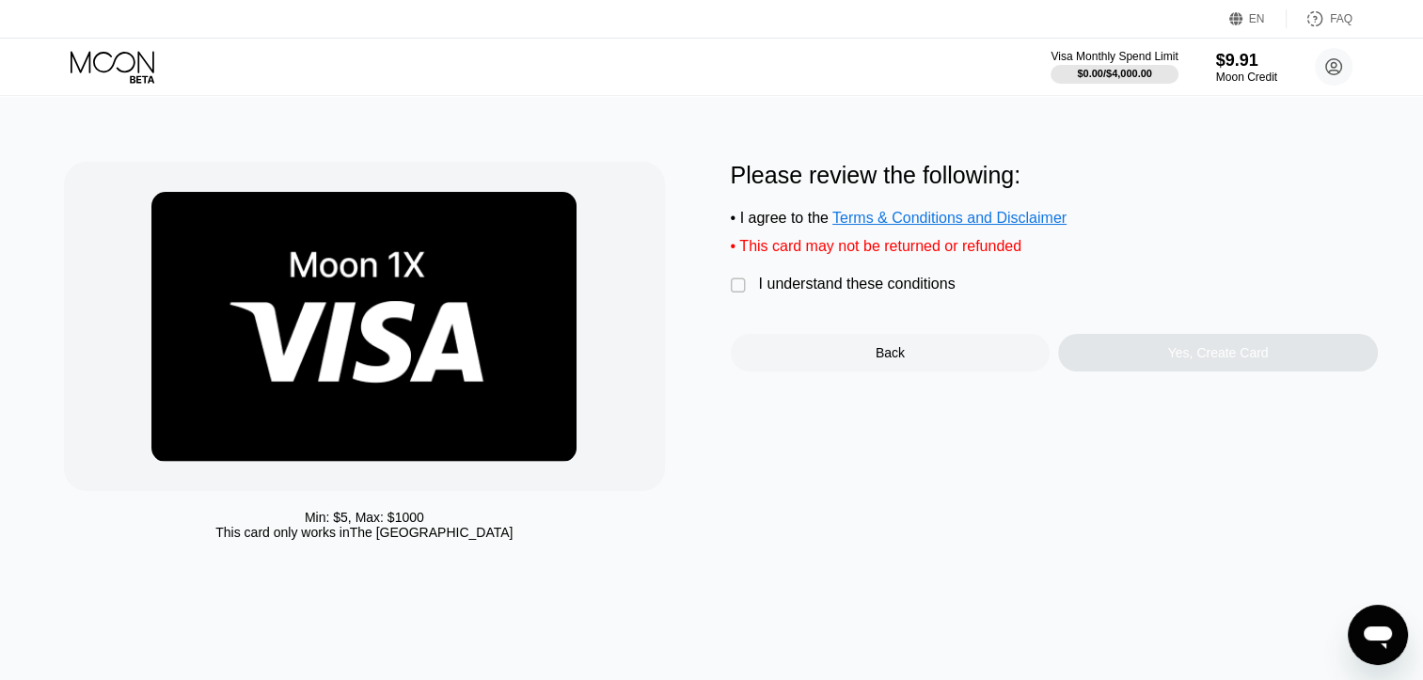
click at [741, 295] on div "" at bounding box center [740, 285] width 19 height 19
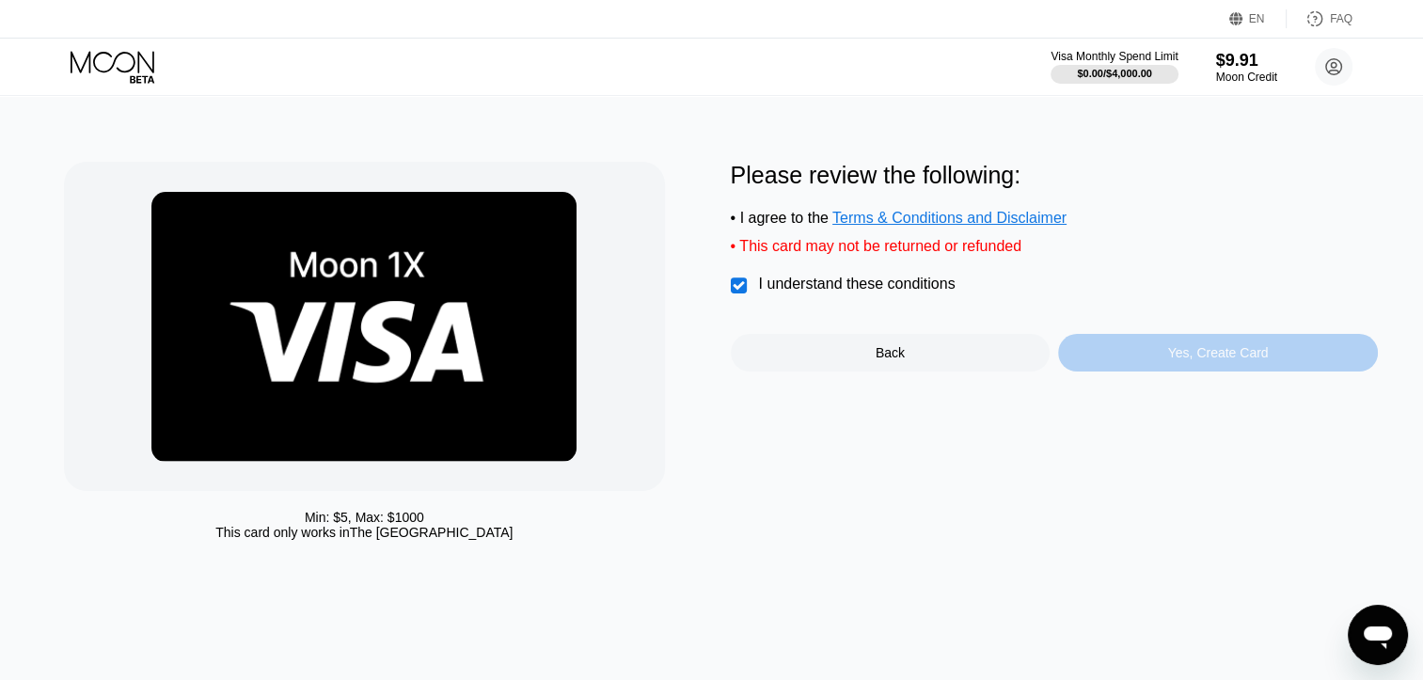
click at [1245, 360] on div "Yes, Create Card" at bounding box center [1218, 352] width 101 height 15
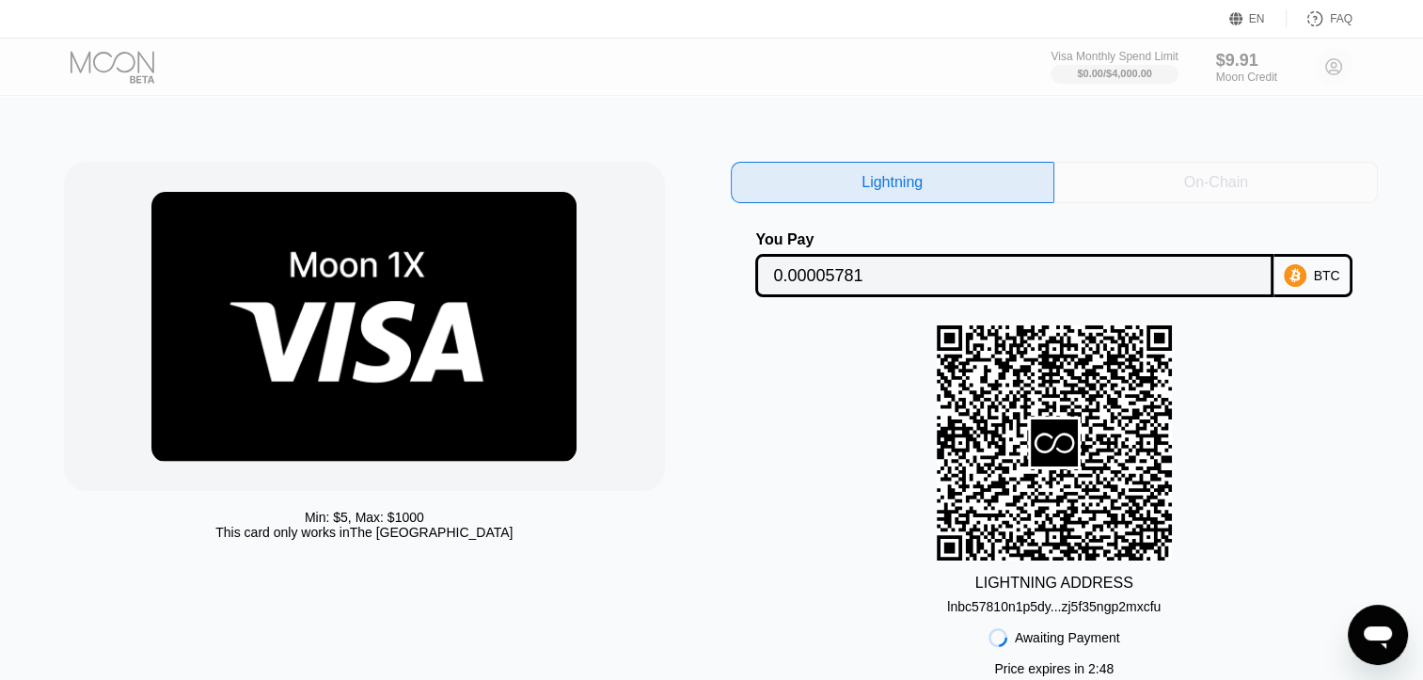
click at [1218, 177] on div "On-Chain" at bounding box center [1216, 182] width 64 height 19
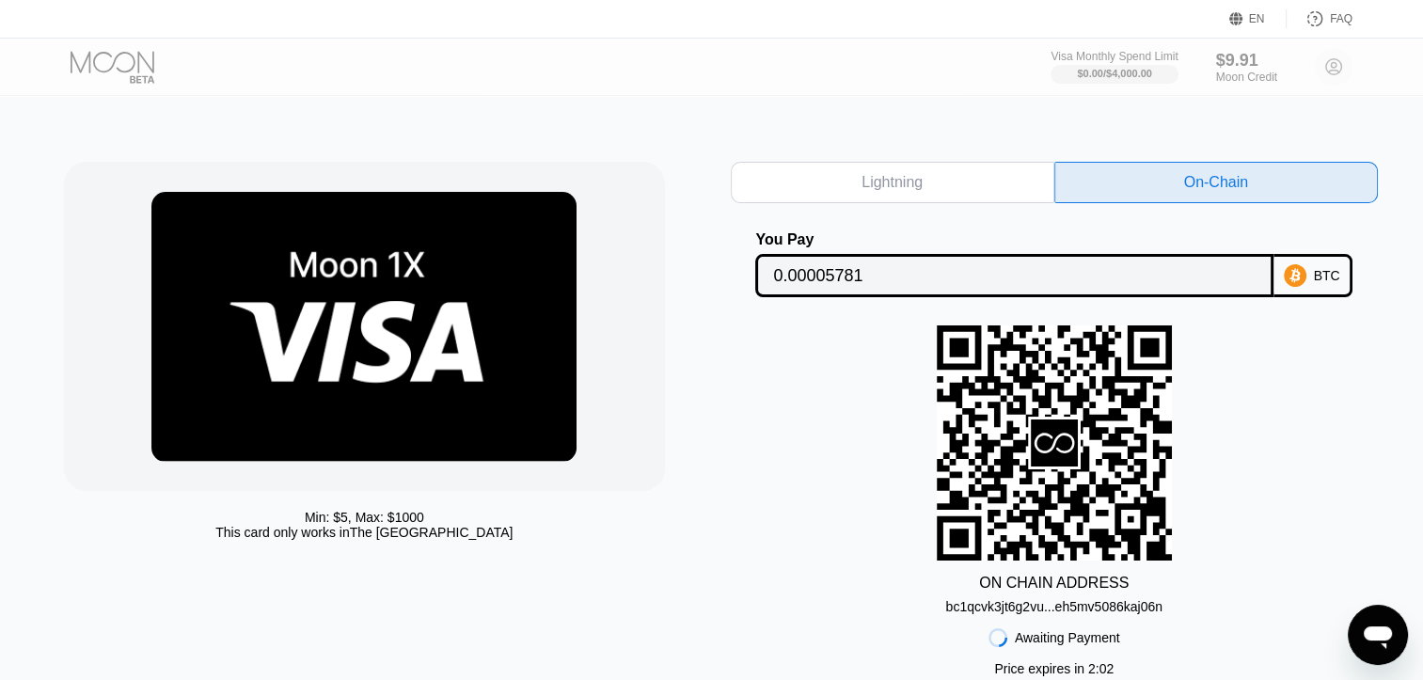
type textarea "x"
click at [111, 64] on div at bounding box center [129, 67] width 116 height 33
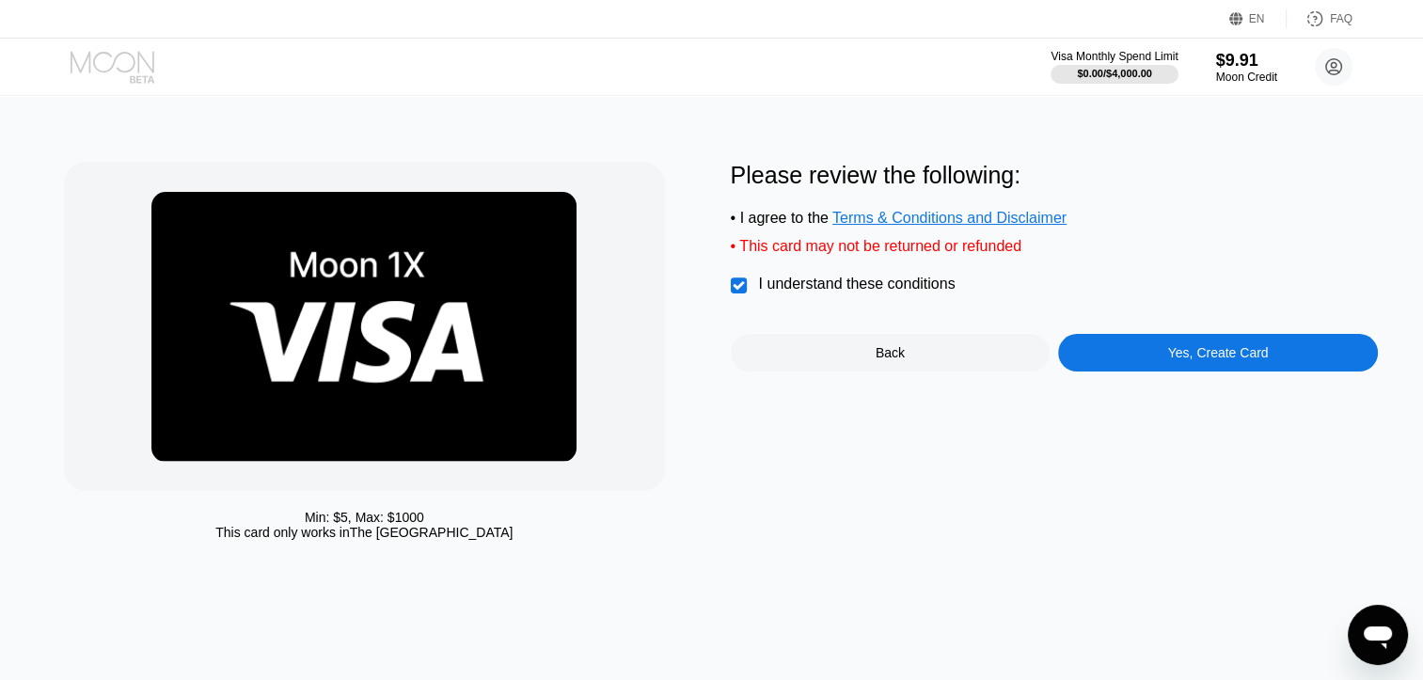
click at [87, 62] on icon at bounding box center [114, 67] width 87 height 33
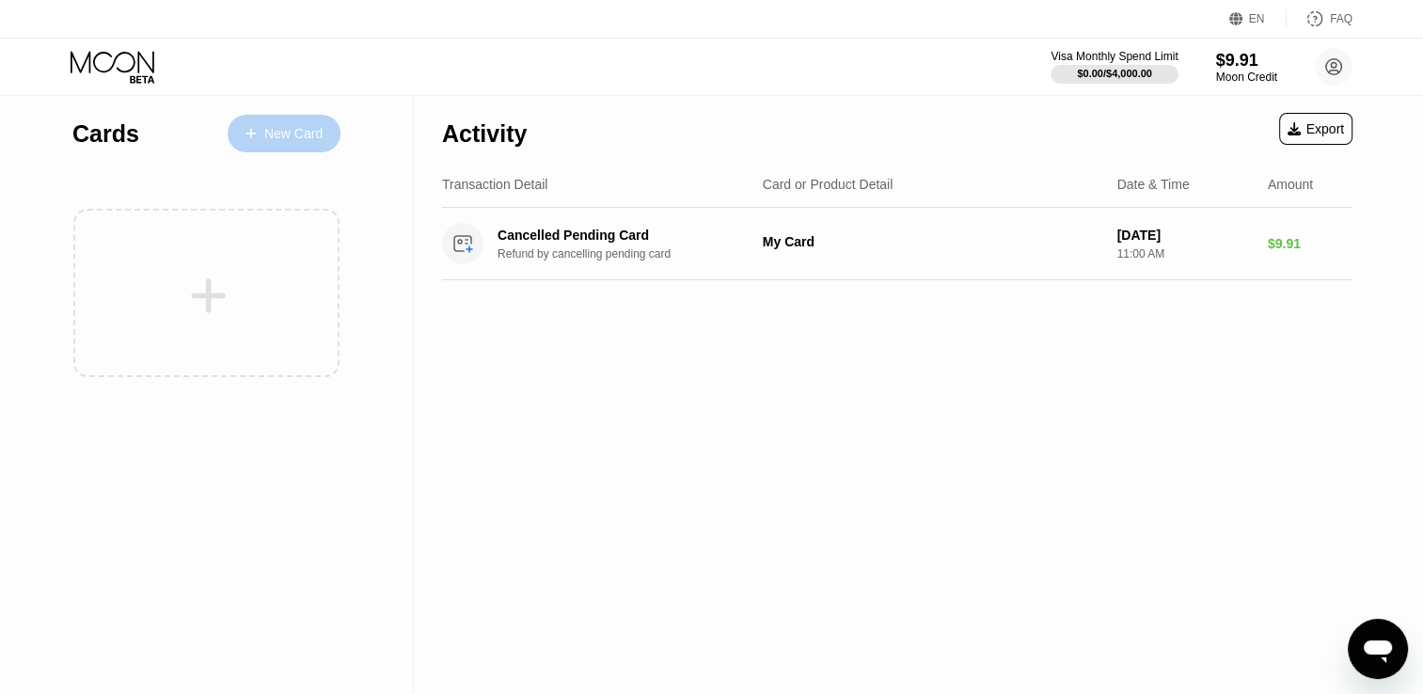
click at [301, 134] on div "New Card" at bounding box center [293, 134] width 58 height 16
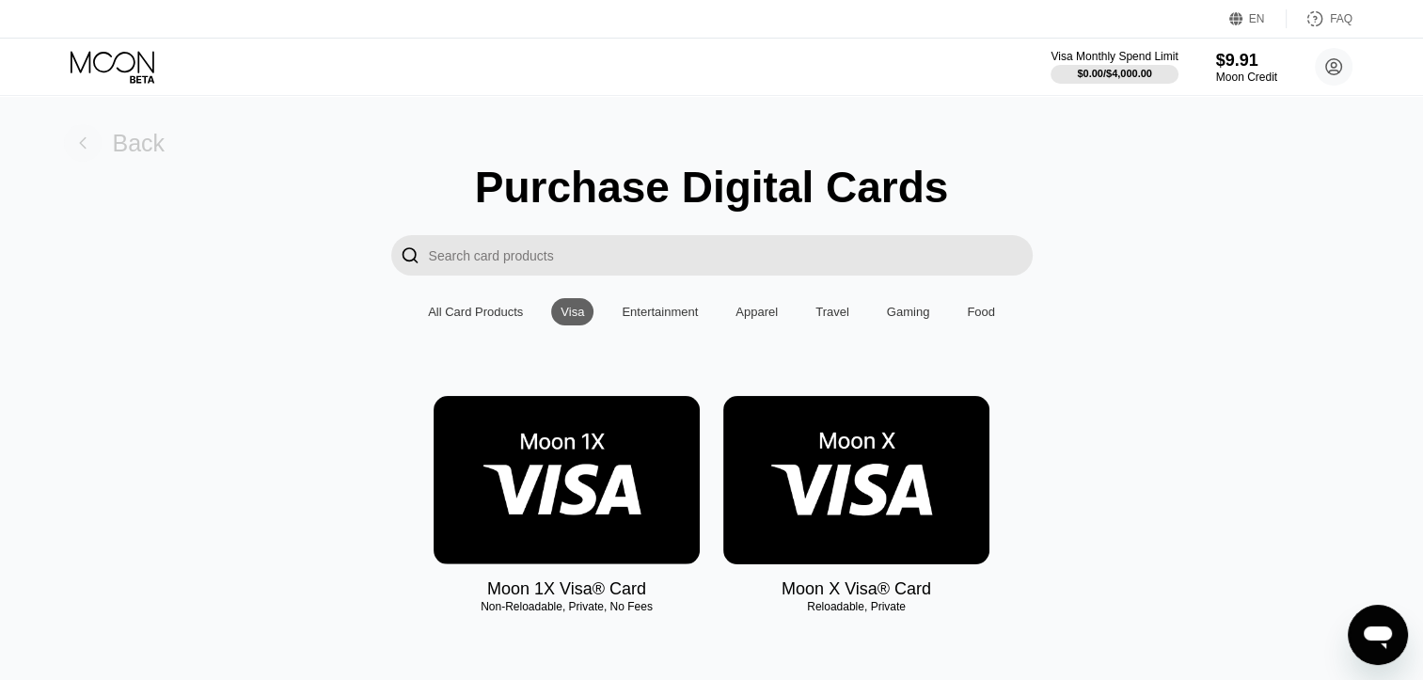
click at [76, 142] on rect at bounding box center [83, 143] width 38 height 38
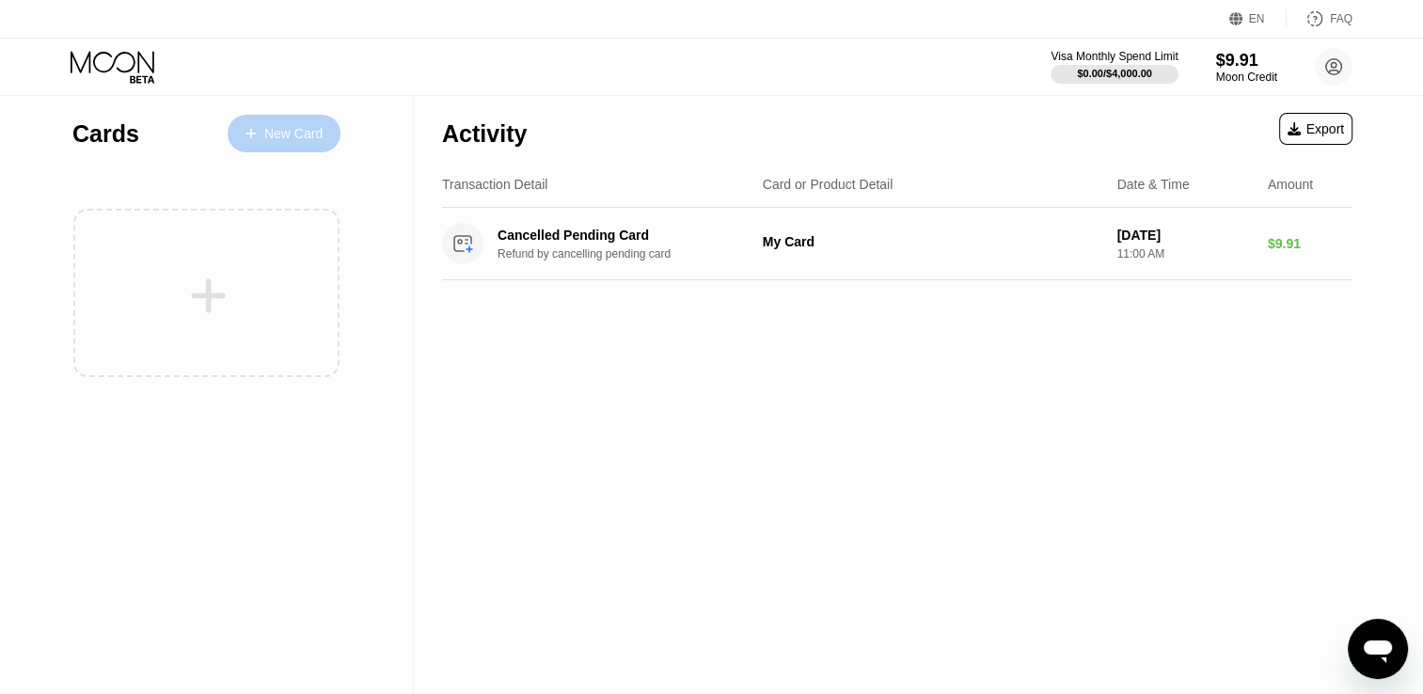
click at [293, 130] on div "New Card" at bounding box center [293, 134] width 58 height 16
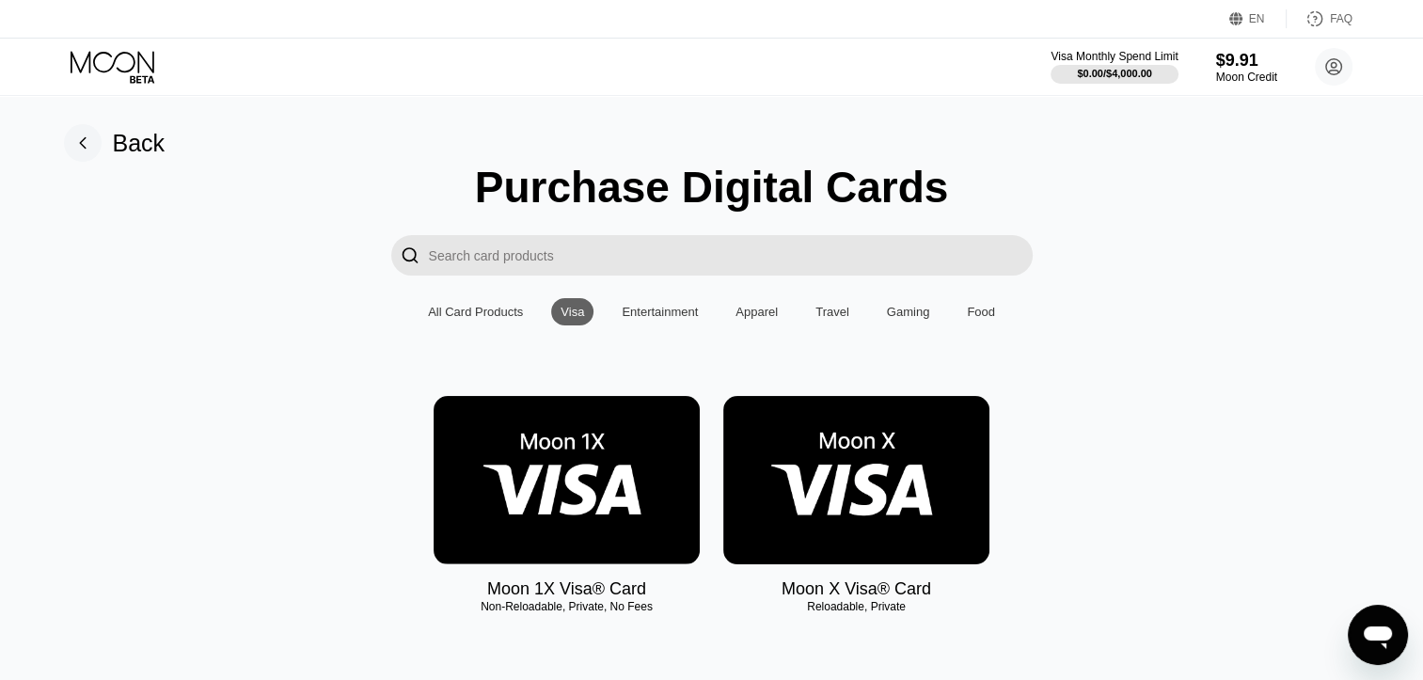
drag, startPoint x: 481, startPoint y: 333, endPoint x: 481, endPoint y: 316, distance: 17.0
click at [481, 316] on div "Purchase Digital Cards  All Card Products Visa Entertainment Apparel Travel Ga…" at bounding box center [712, 399] width 1380 height 475
click at [481, 316] on div "All Card Products" at bounding box center [475, 312] width 95 height 14
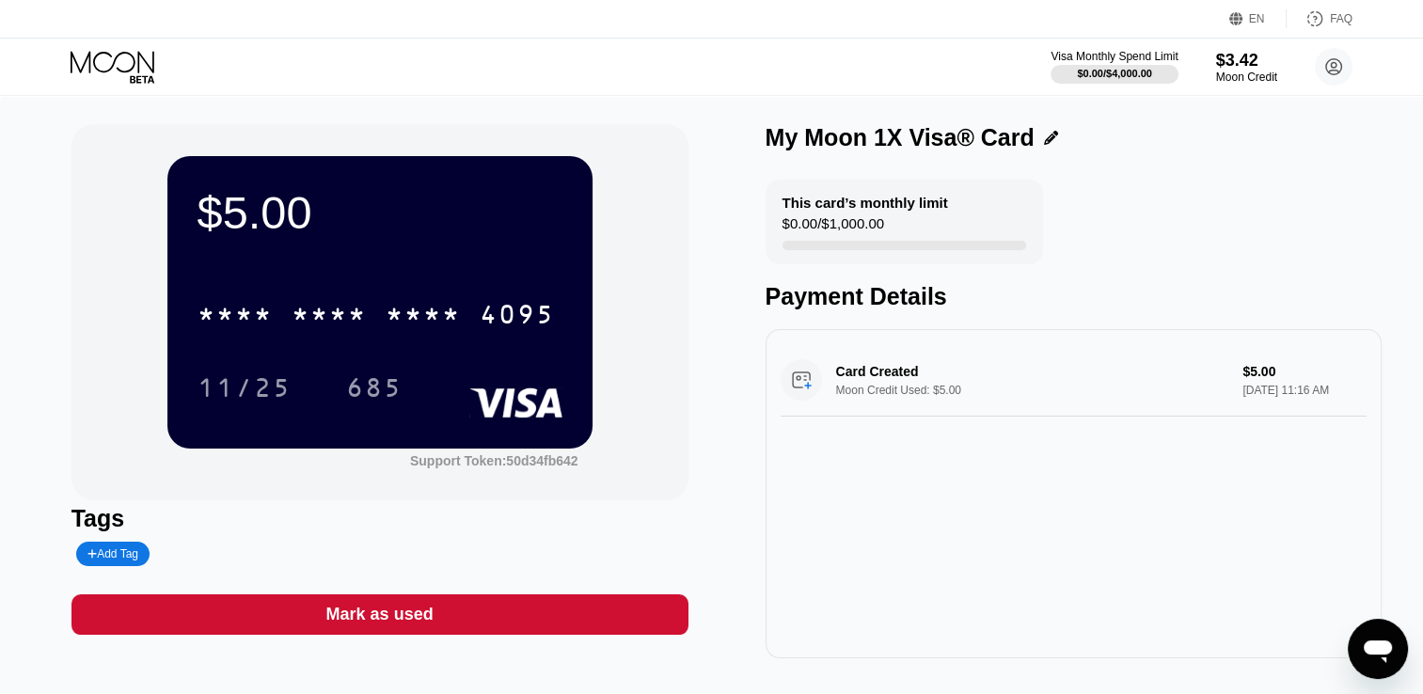
click at [425, 285] on div "* * * * * * * * * * * * 4095" at bounding box center [379, 308] width 365 height 64
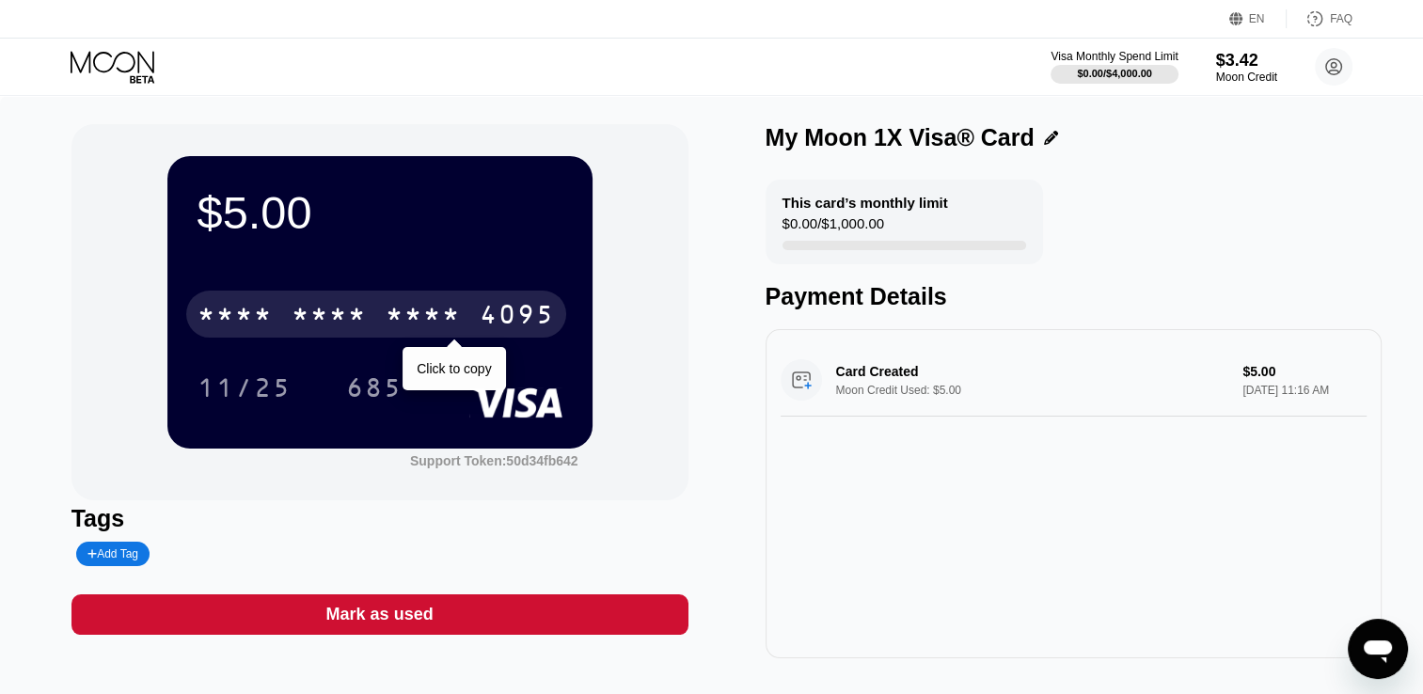
click at [430, 313] on div "* * * *" at bounding box center [423, 317] width 75 height 30
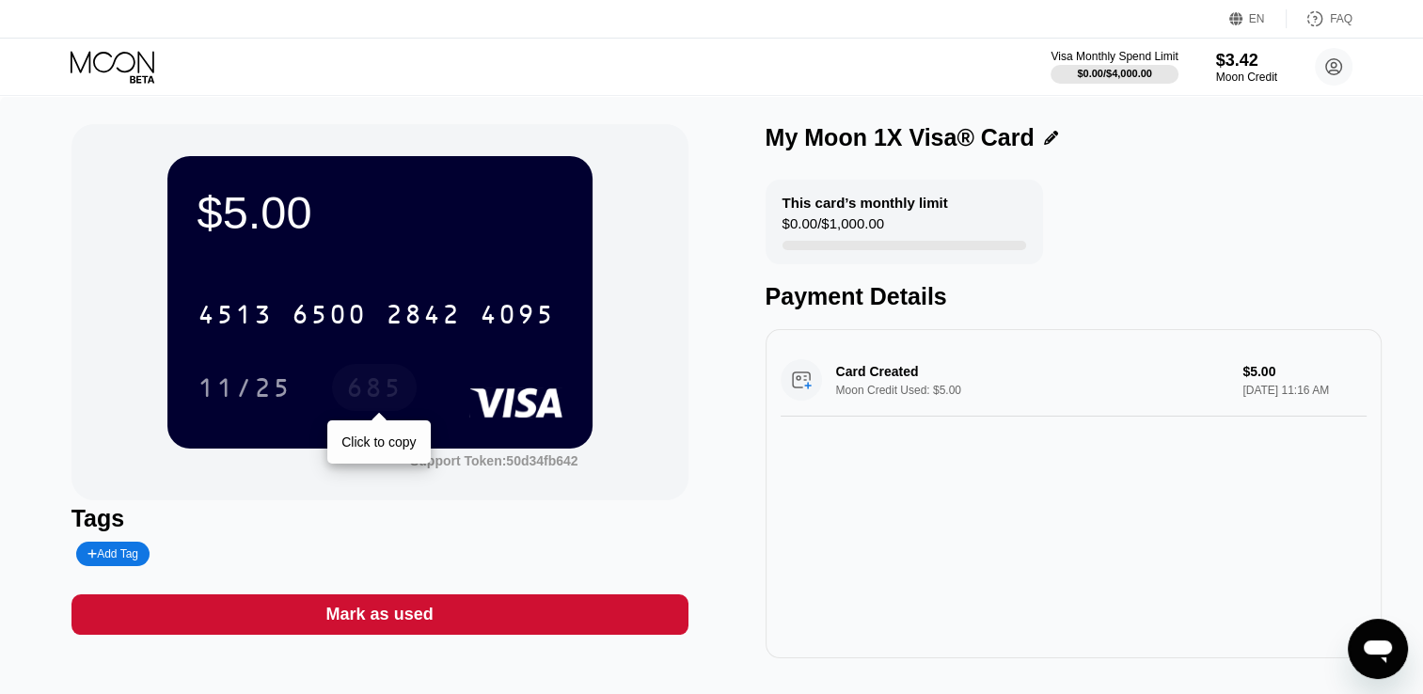
click at [387, 393] on div "685" at bounding box center [374, 390] width 56 height 30
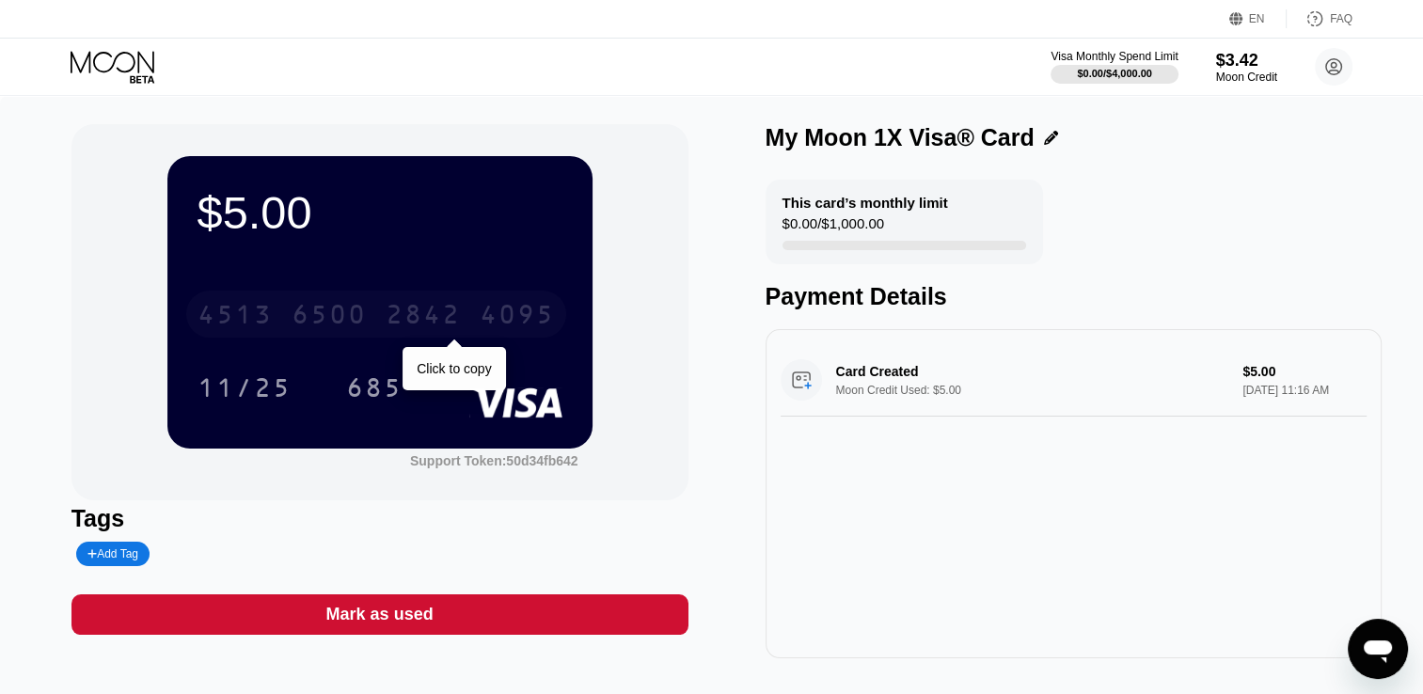
click at [313, 312] on div "6500" at bounding box center [329, 317] width 75 height 30
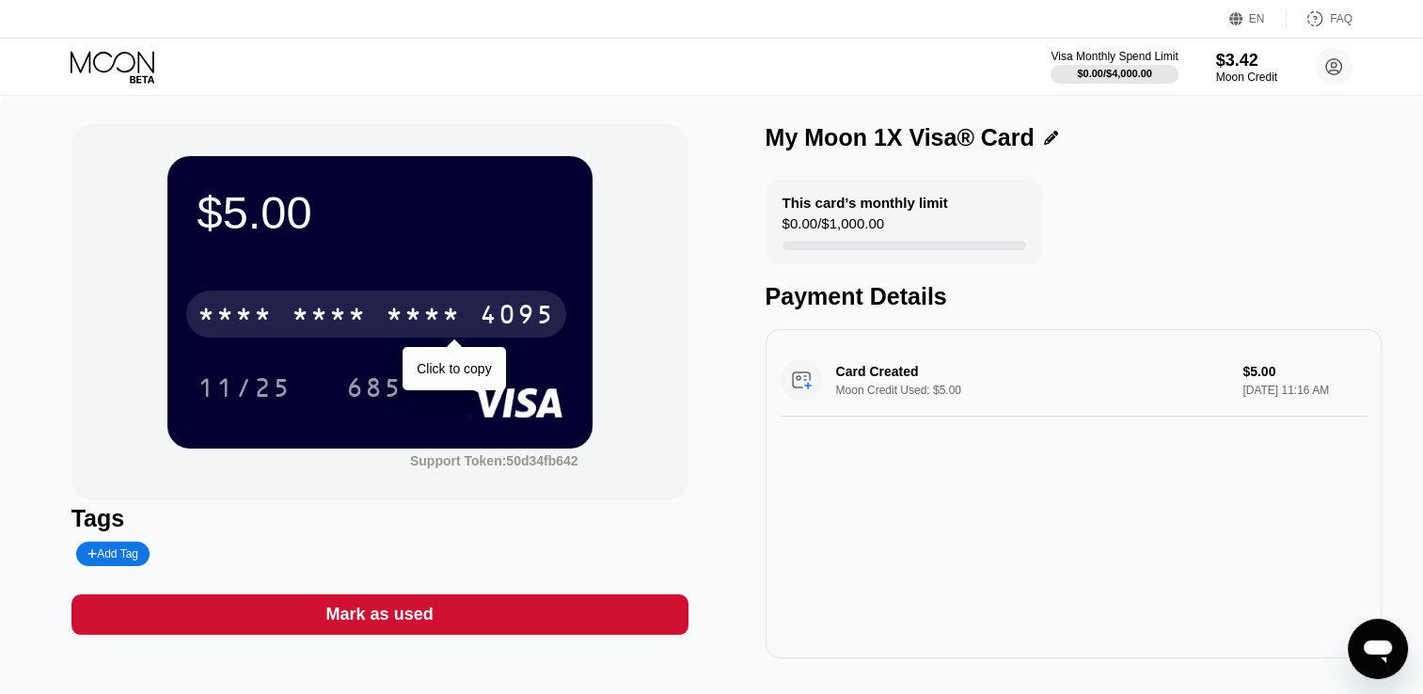
click at [415, 328] on div "* * * *" at bounding box center [423, 317] width 75 height 30
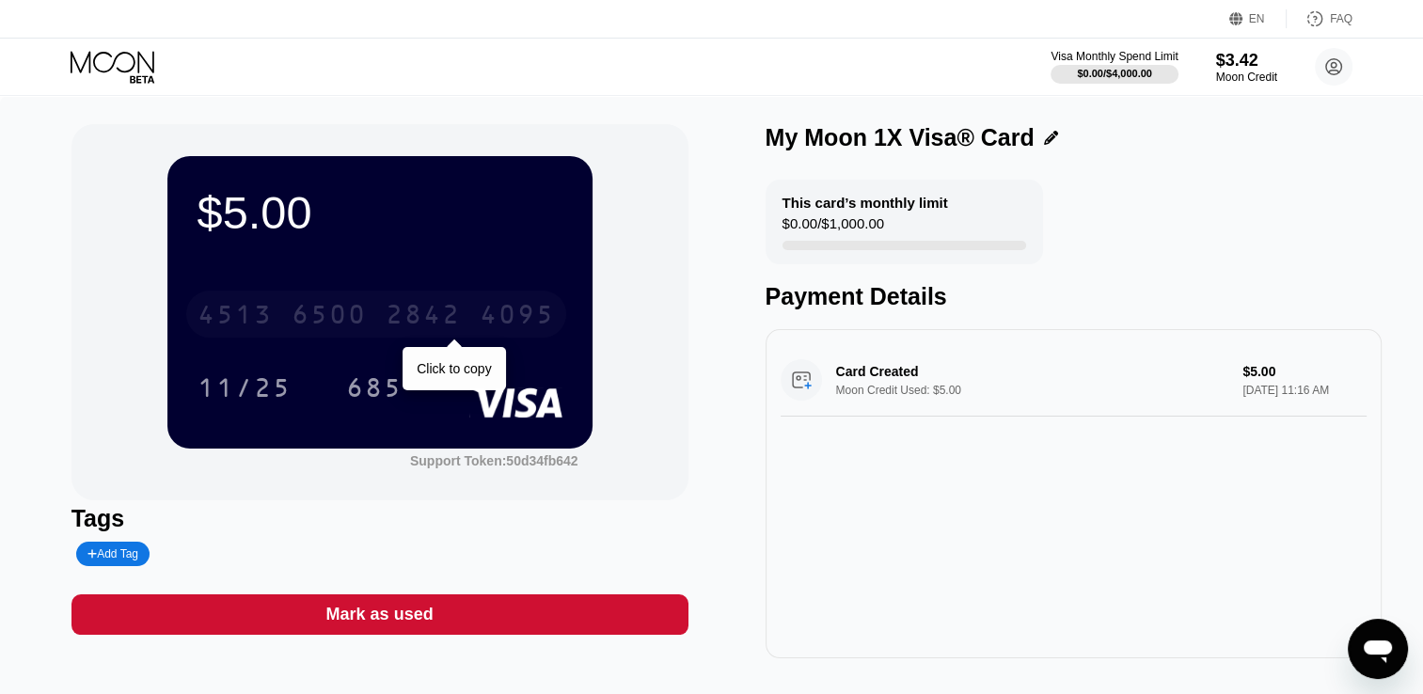
click at [436, 316] on div "2842" at bounding box center [423, 317] width 75 height 30
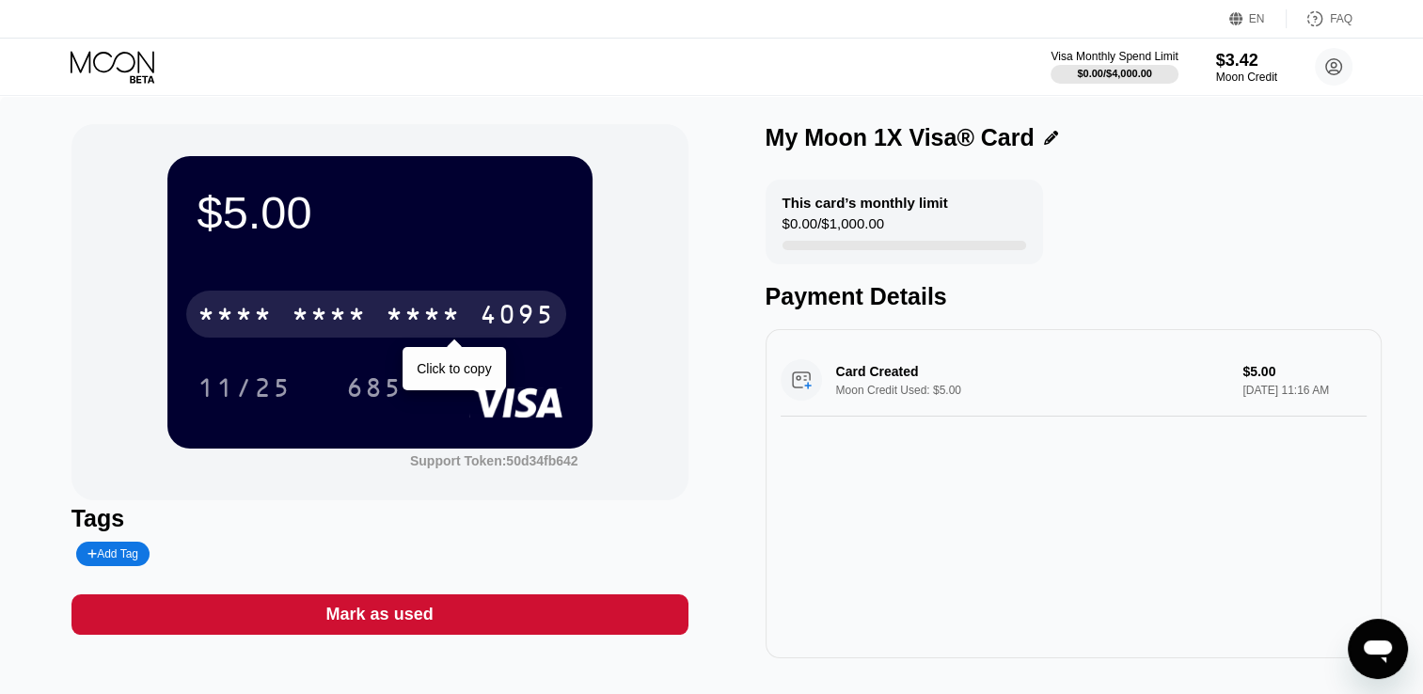
click at [466, 303] on div "* * * * * * * * * * * * 4095" at bounding box center [376, 314] width 380 height 47
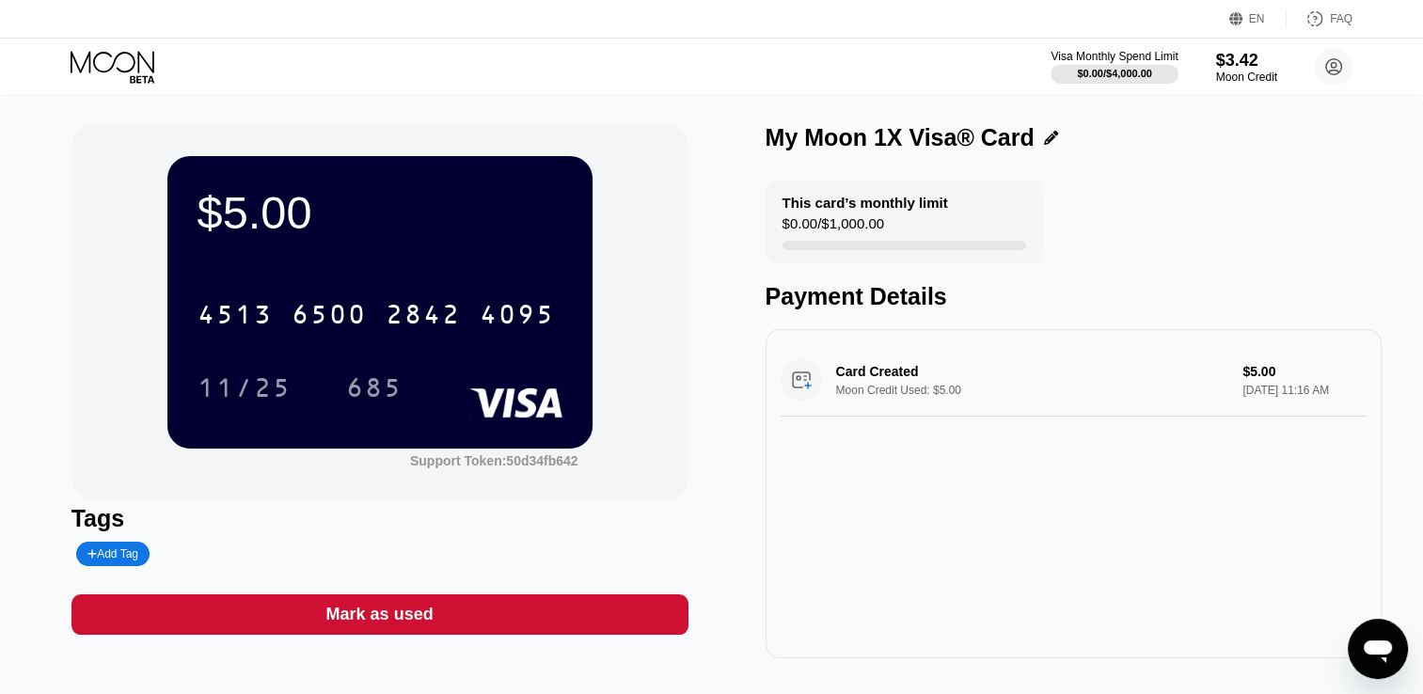
click at [502, 229] on div "$5.00" at bounding box center [379, 212] width 365 height 53
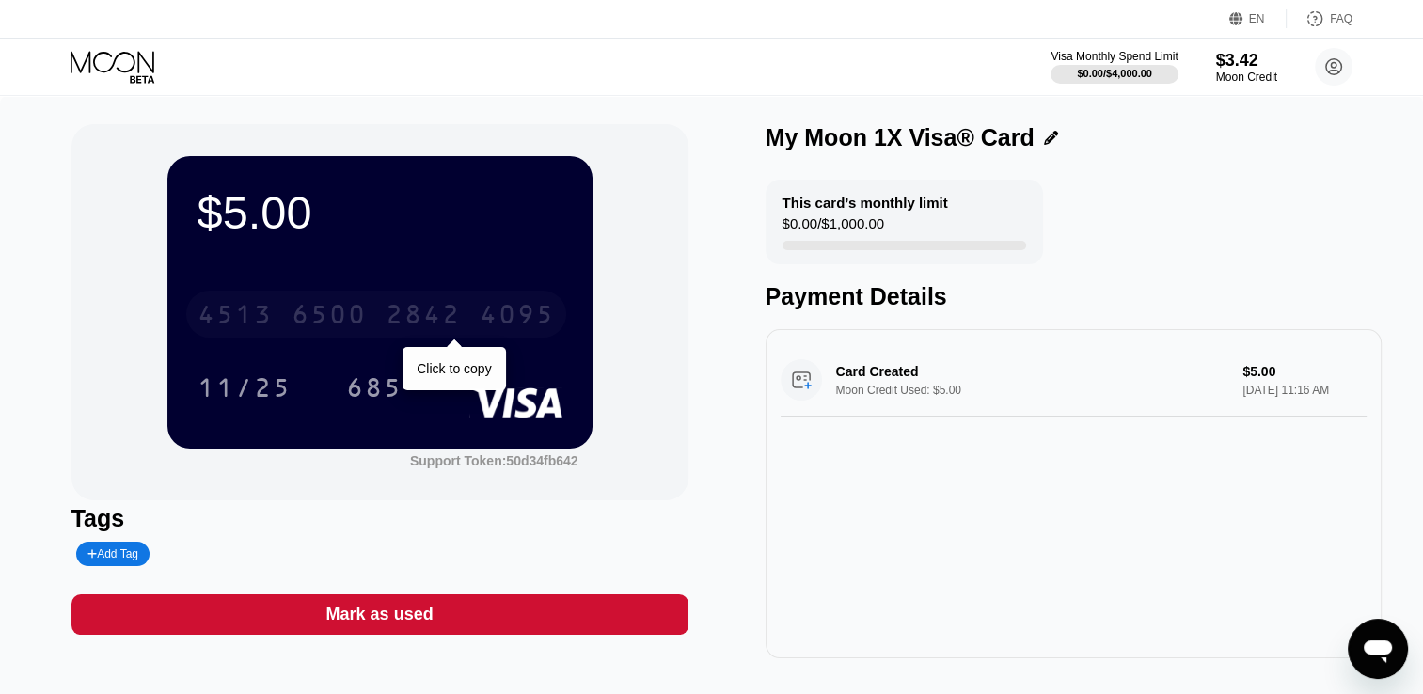
click at [399, 329] on div "2842" at bounding box center [423, 317] width 75 height 30
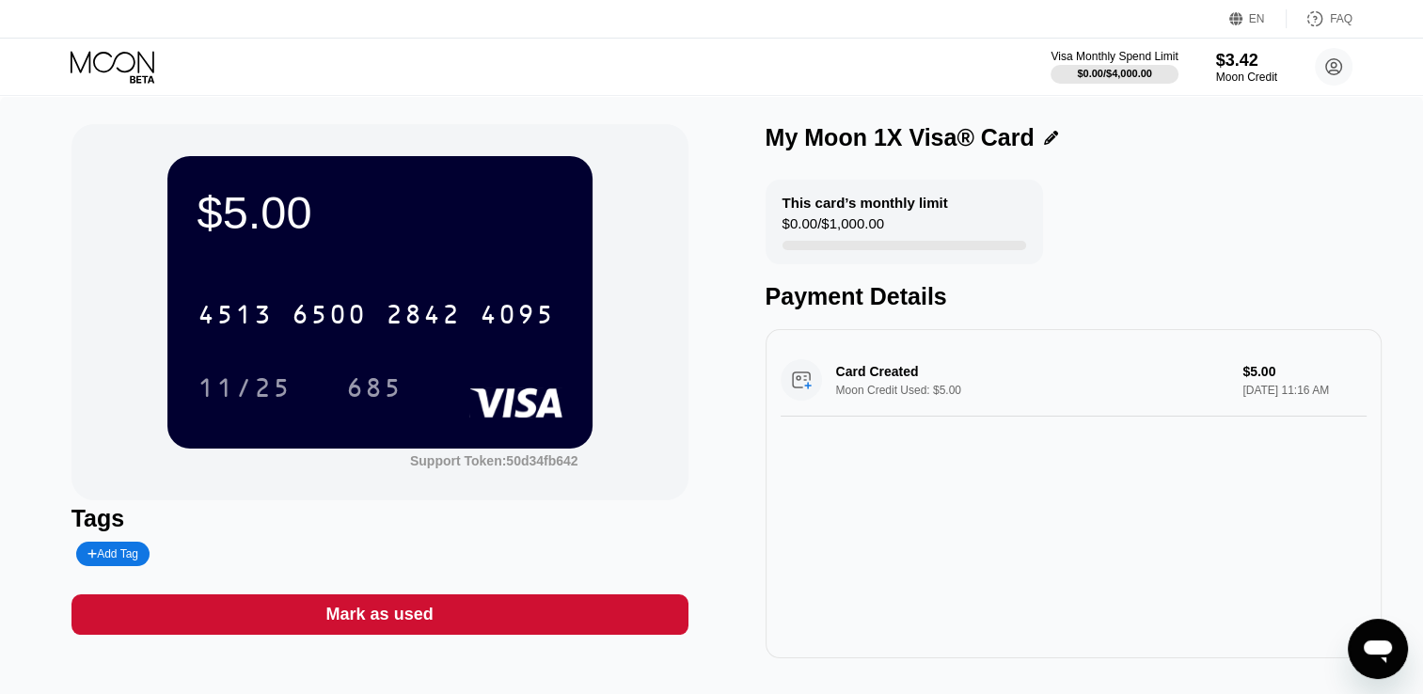
click at [98, 62] on icon at bounding box center [114, 67] width 87 height 33
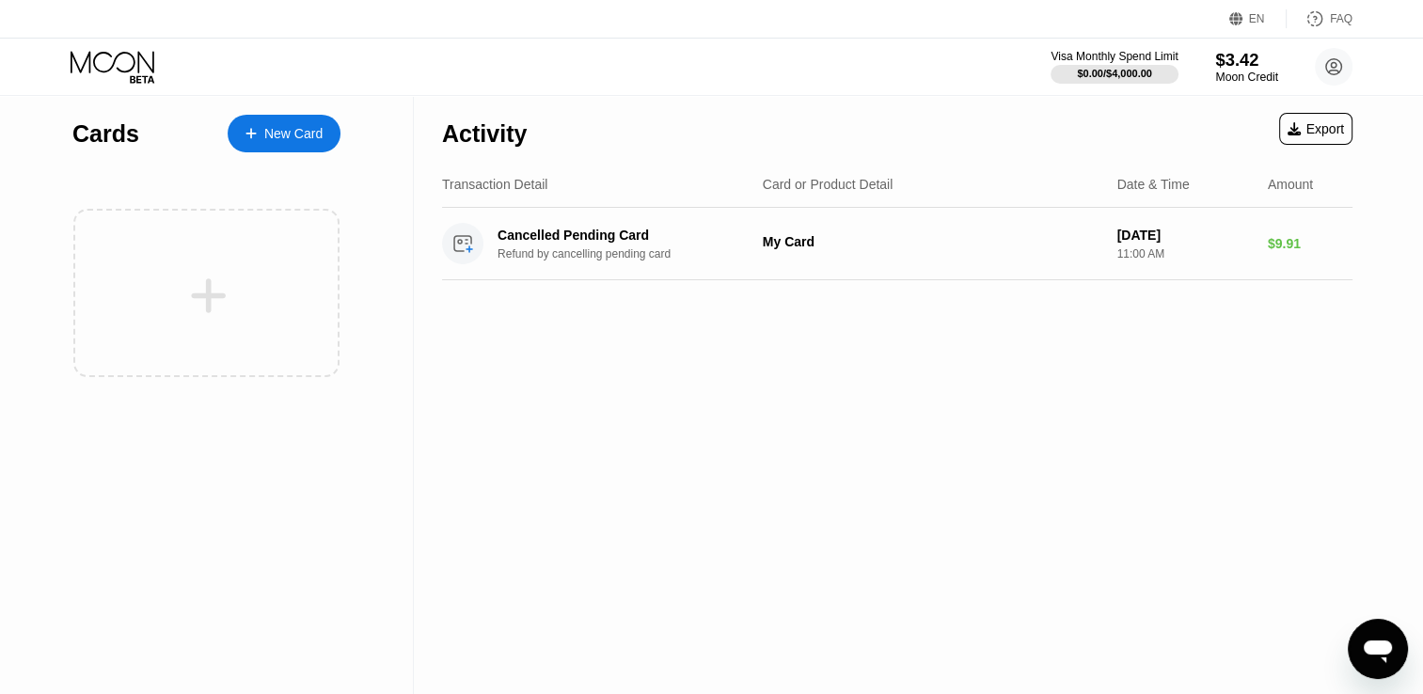
click at [1238, 66] on div "$3.42" at bounding box center [1246, 60] width 63 height 20
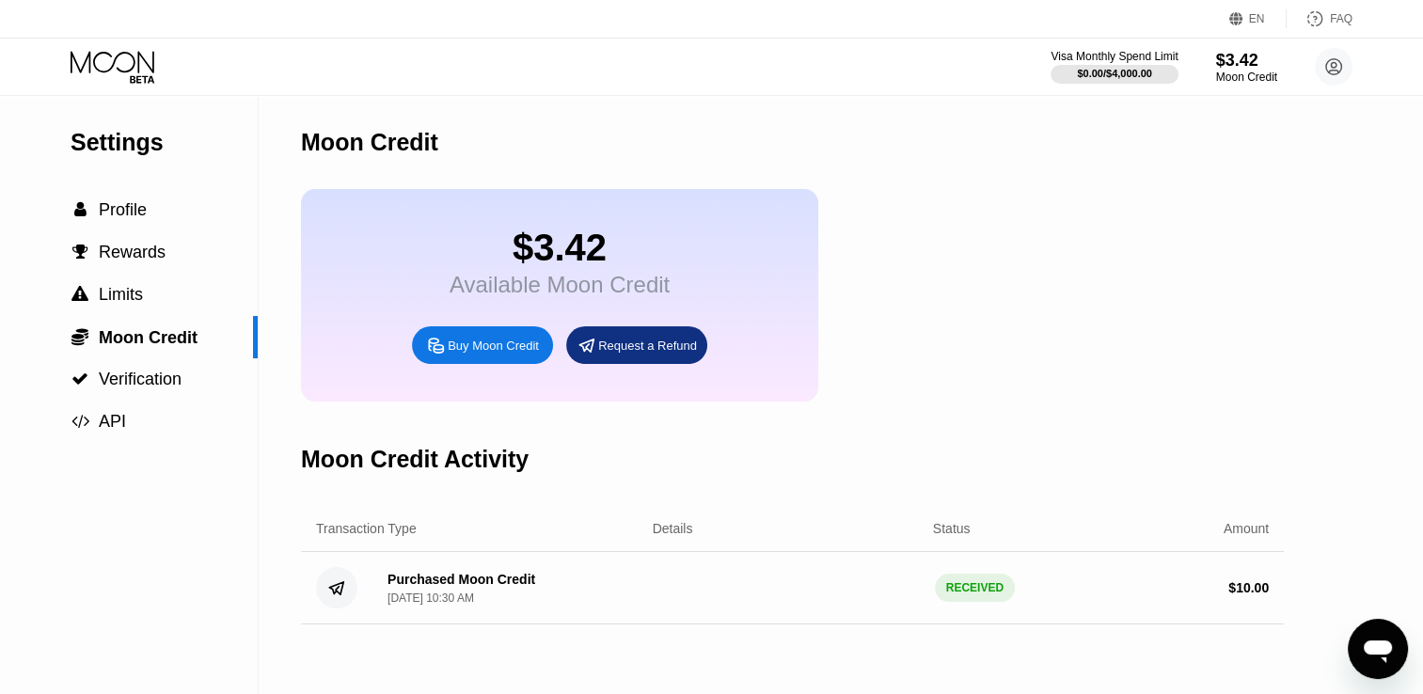
click at [636, 354] on div "Request a Refund" at bounding box center [647, 346] width 99 height 16
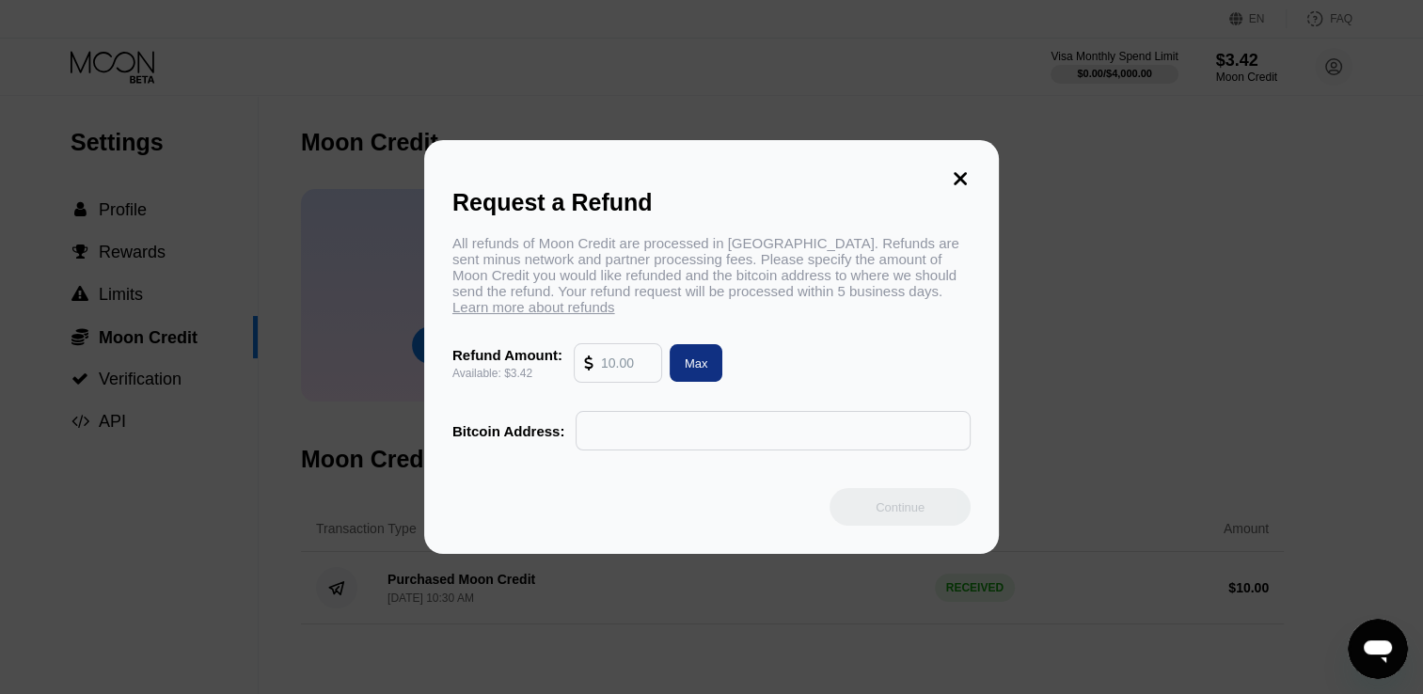
click at [617, 367] on input "text" at bounding box center [626, 363] width 51 height 38
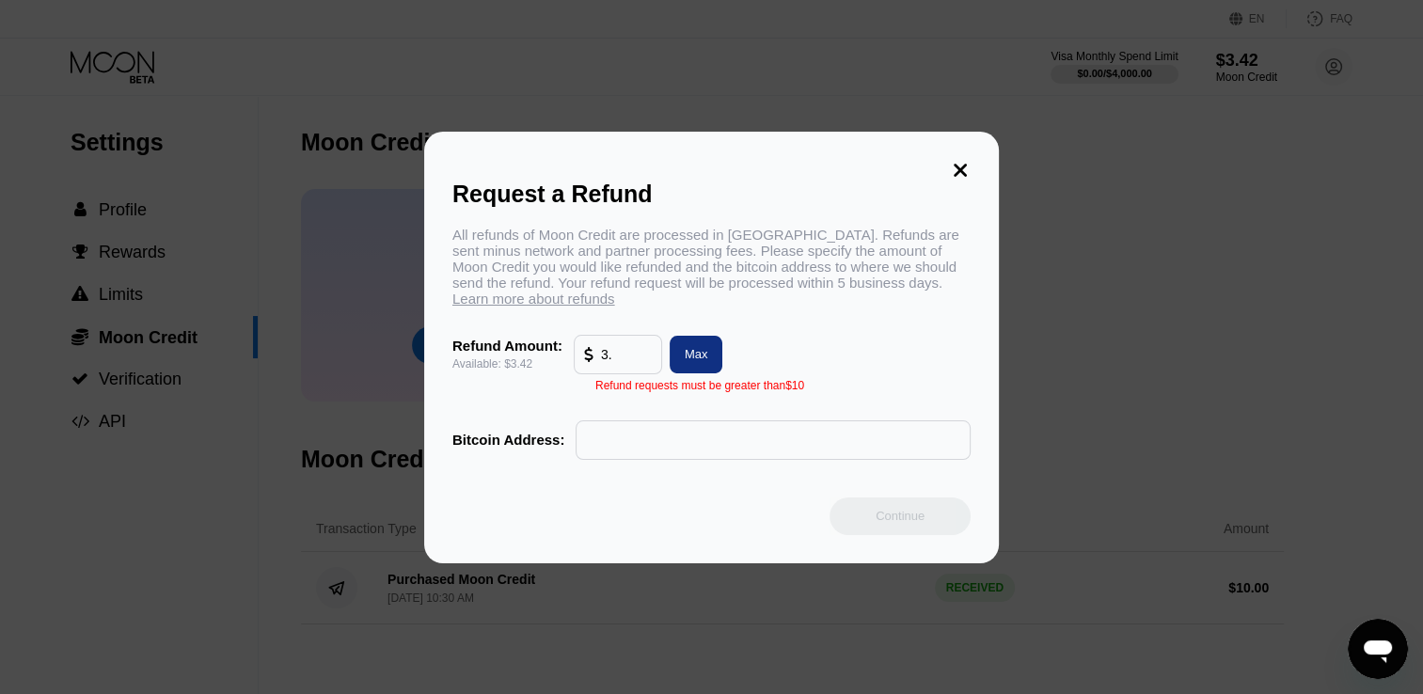
type input "3"
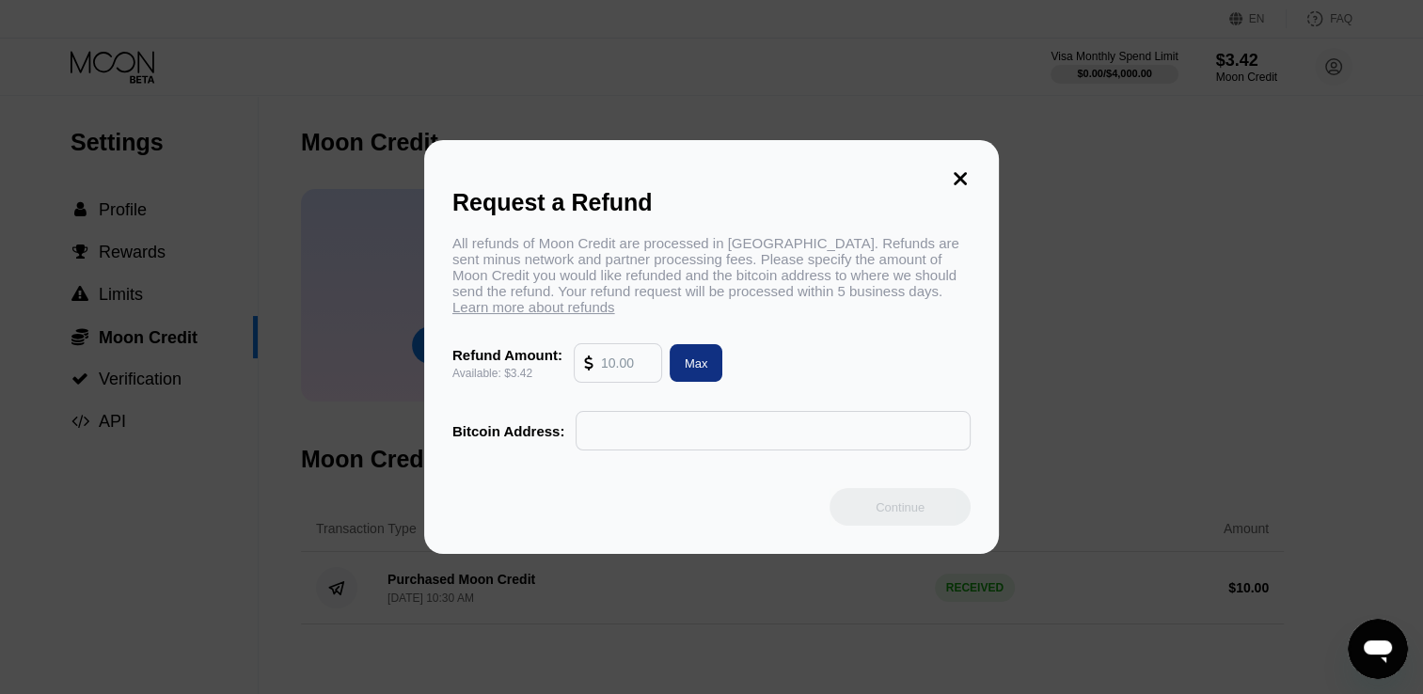
type input "3"
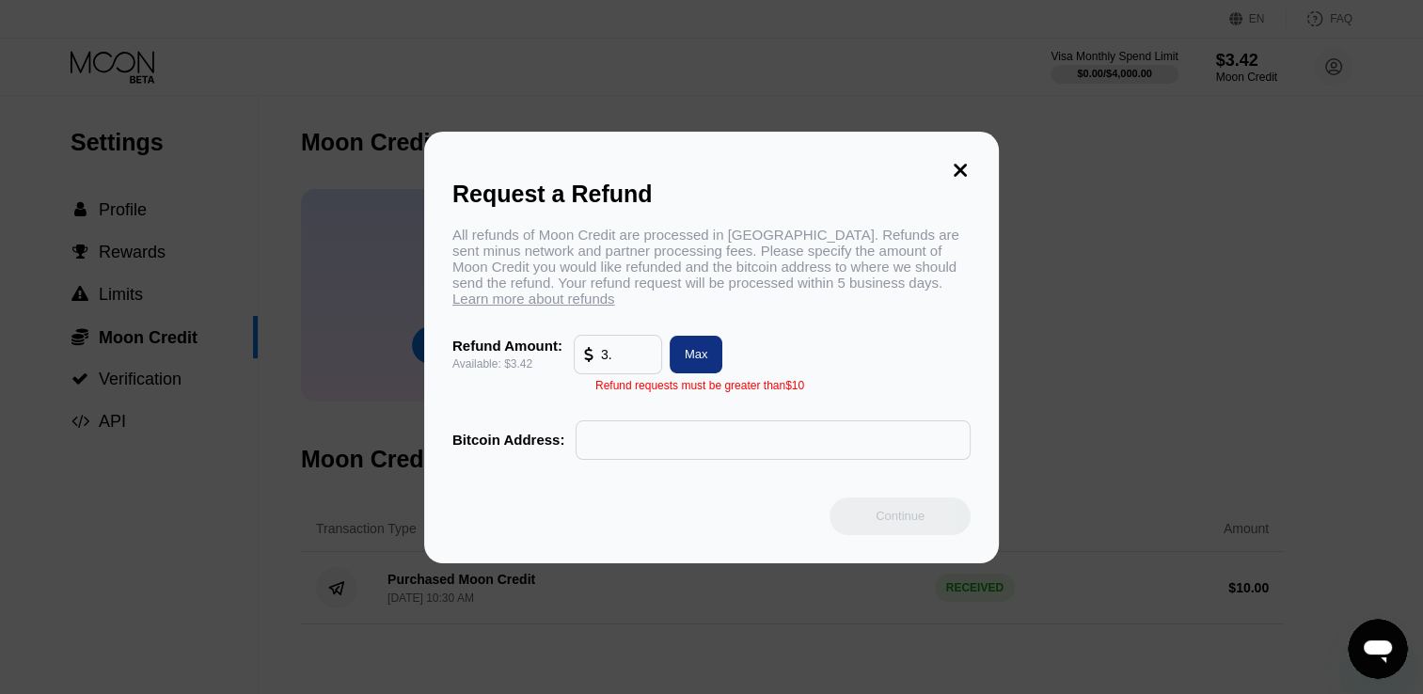
type input "3"
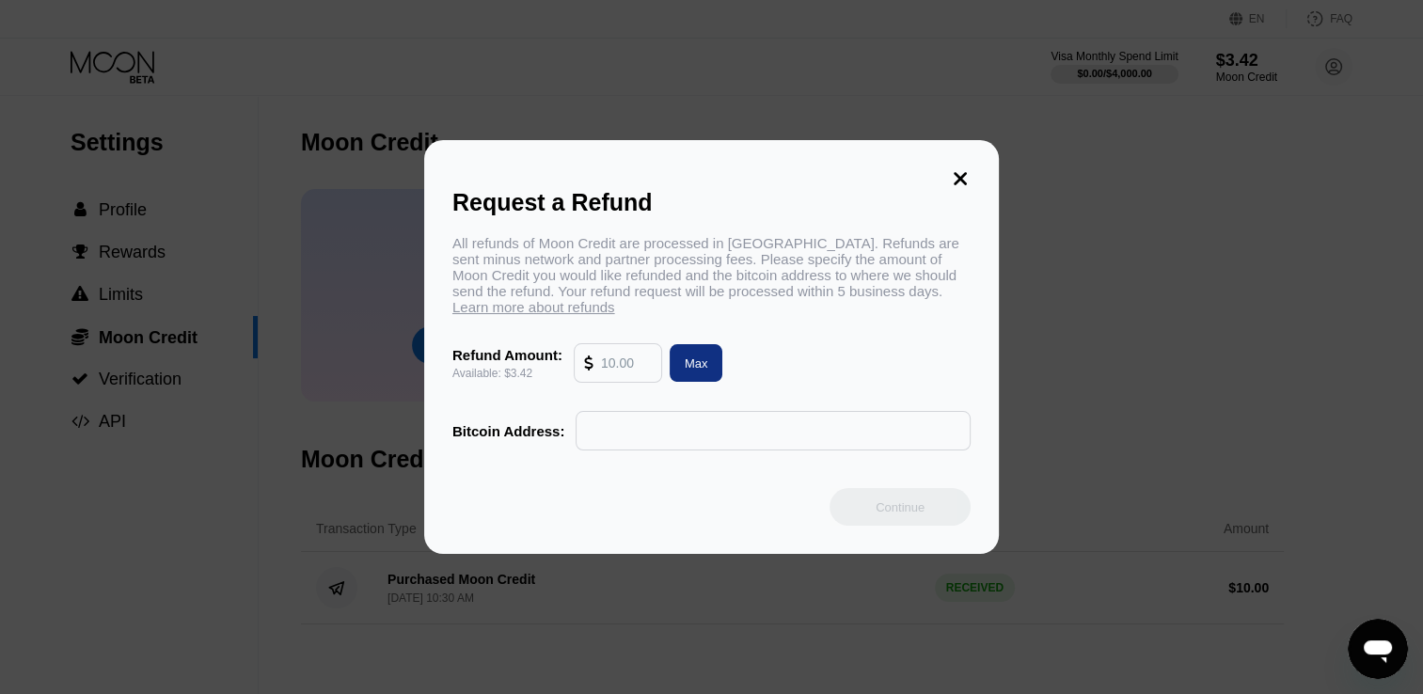
click at [956, 172] on icon at bounding box center [960, 178] width 13 height 13
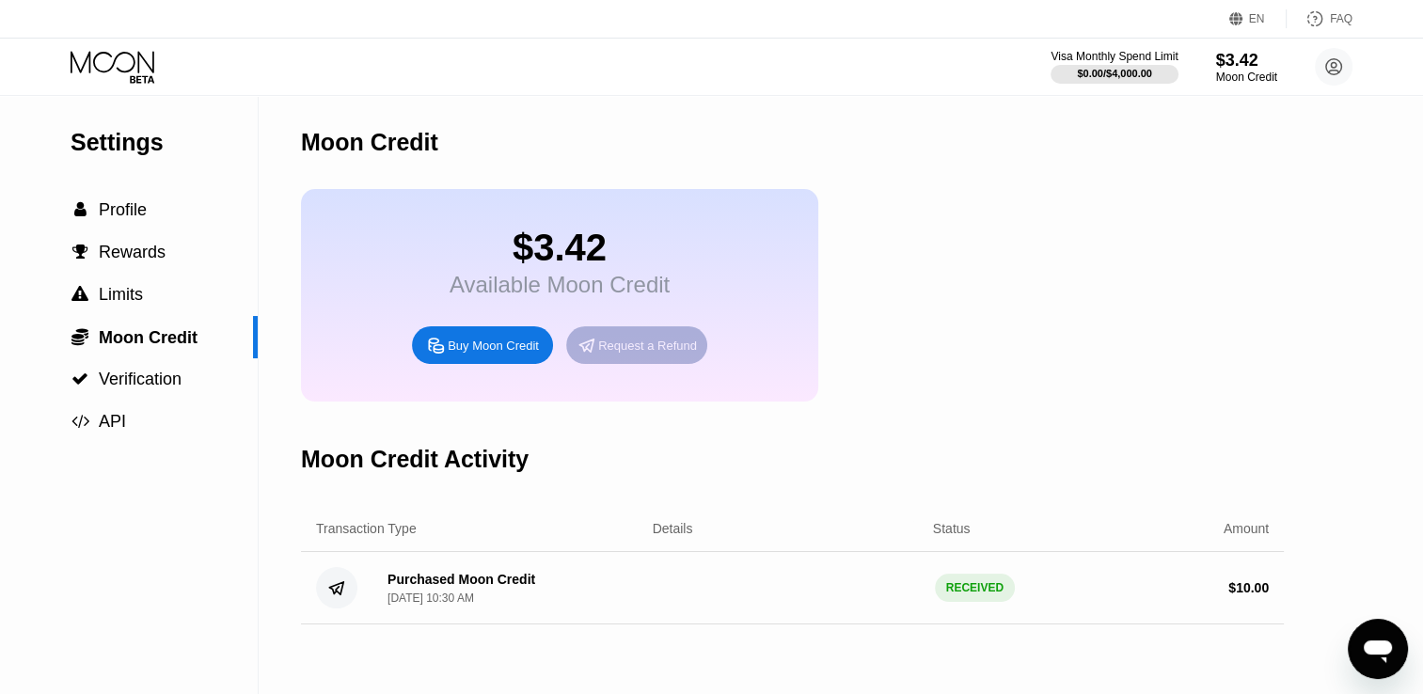
click at [609, 354] on div "Request a Refund" at bounding box center [647, 346] width 99 height 16
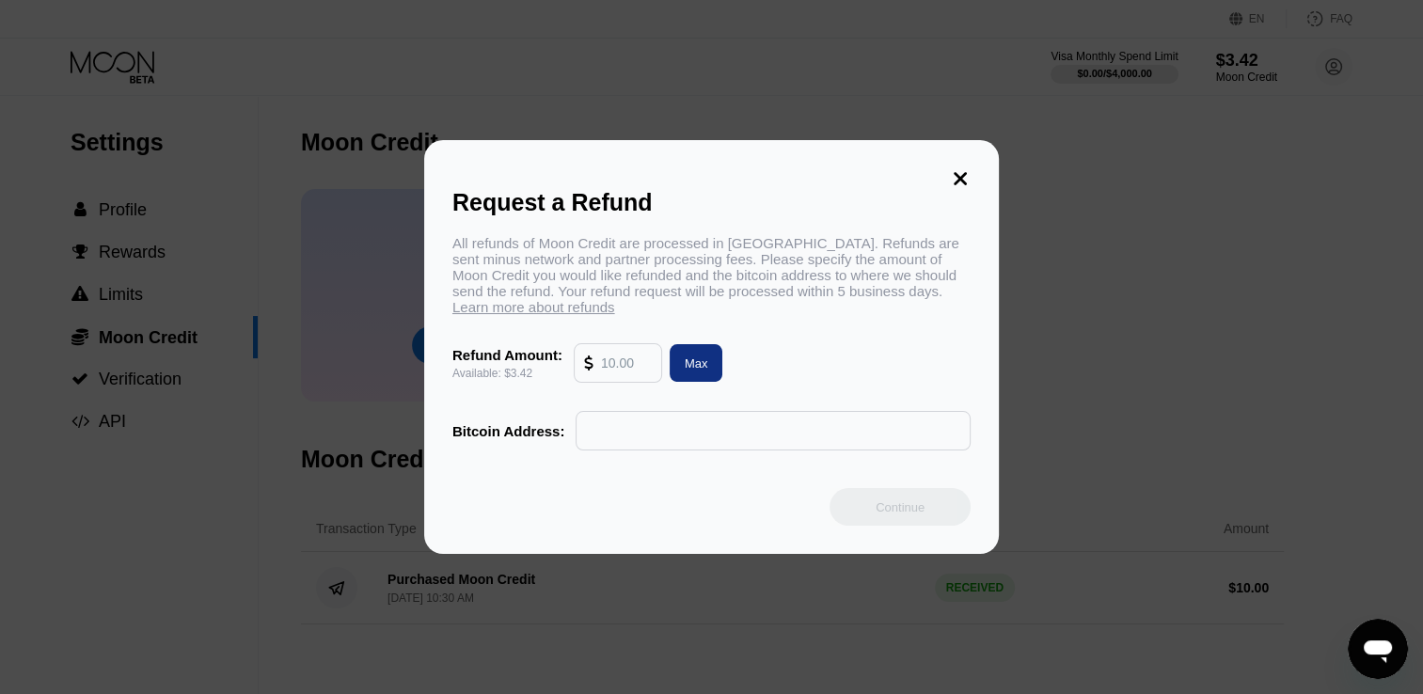
click at [960, 172] on icon at bounding box center [960, 178] width 21 height 21
